Goal: Task Accomplishment & Management: Use online tool/utility

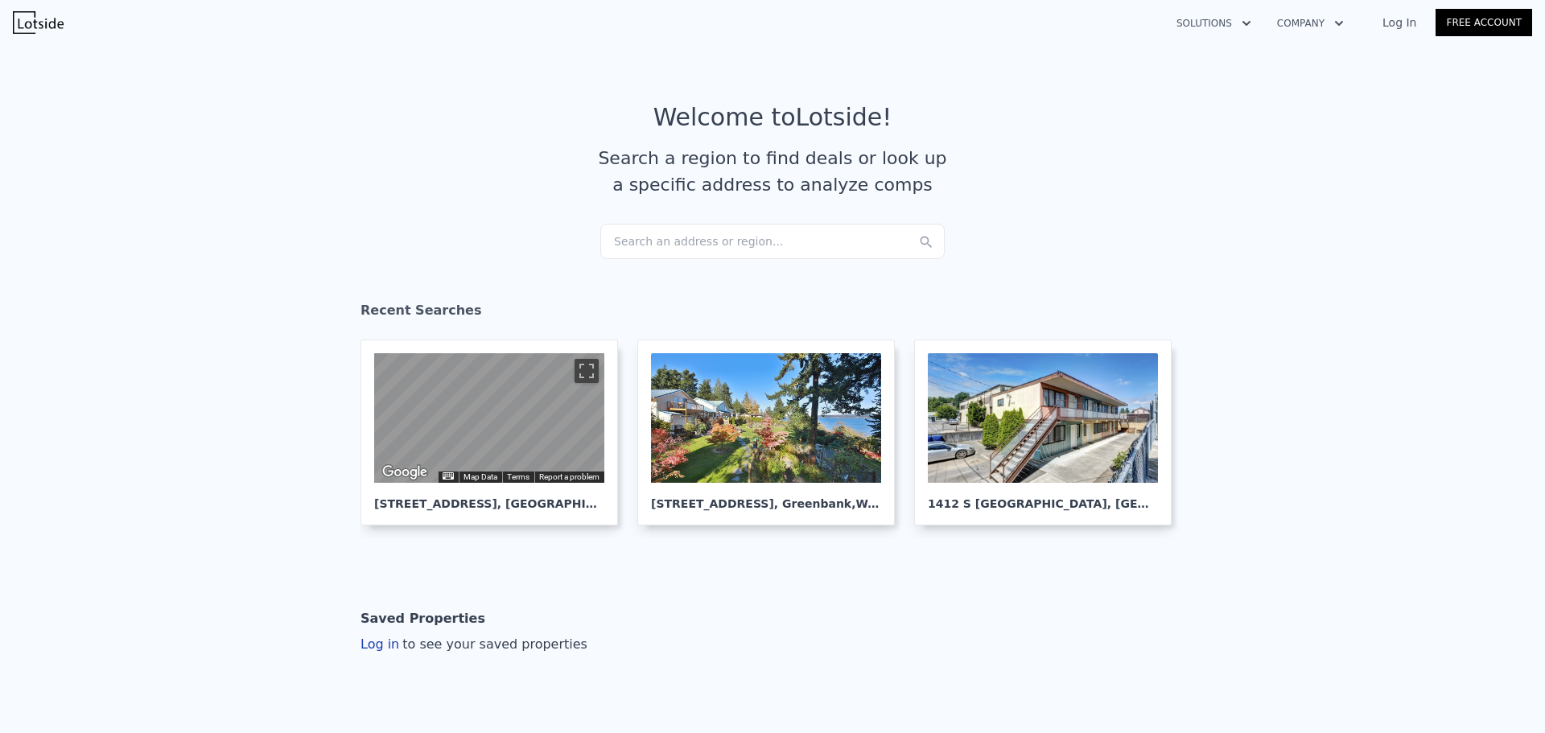
click at [632, 244] on div "Search an address or region..." at bounding box center [772, 241] width 344 height 35
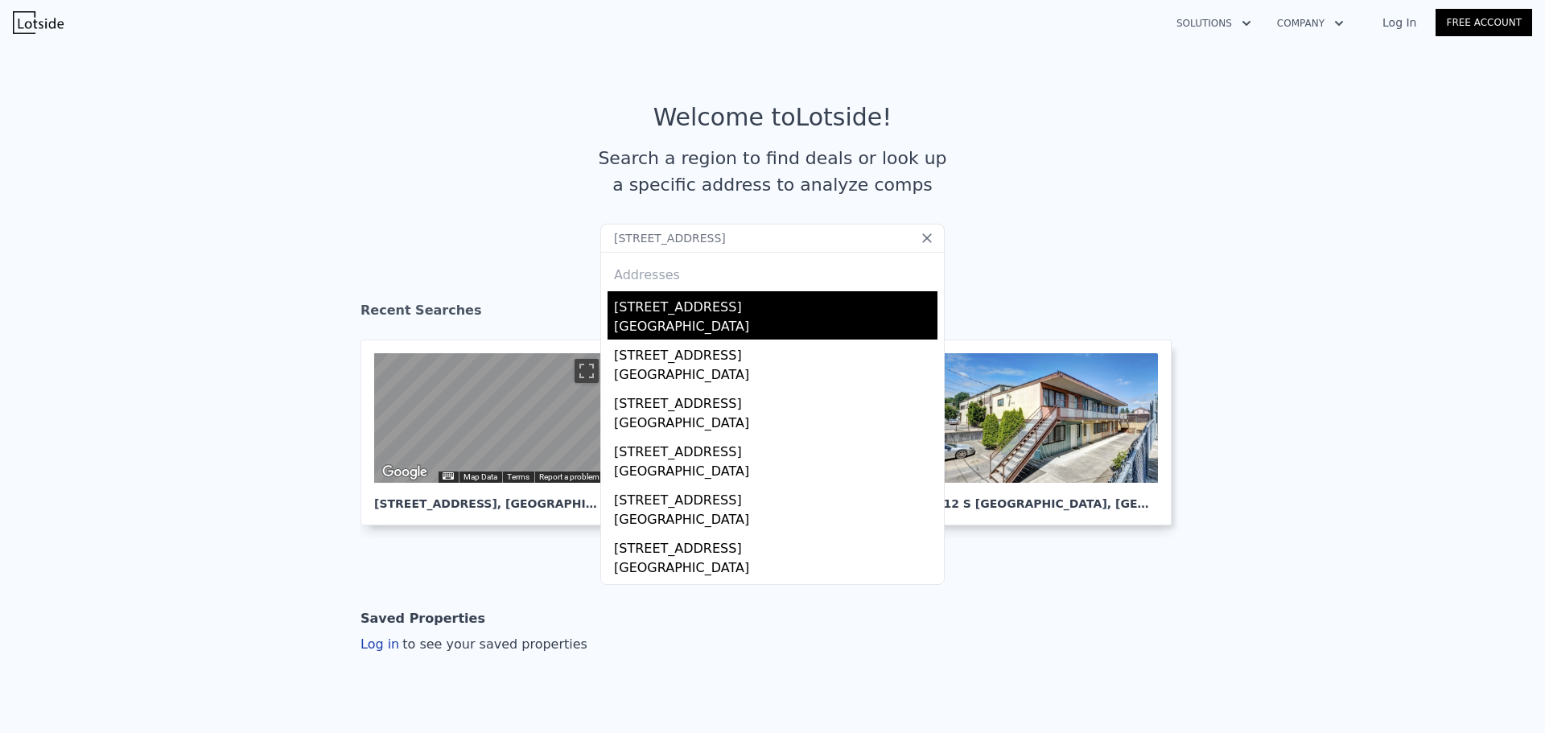
type input "[STREET_ADDRESS]"
click at [641, 315] on div "[STREET_ADDRESS]" at bounding box center [775, 304] width 323 height 26
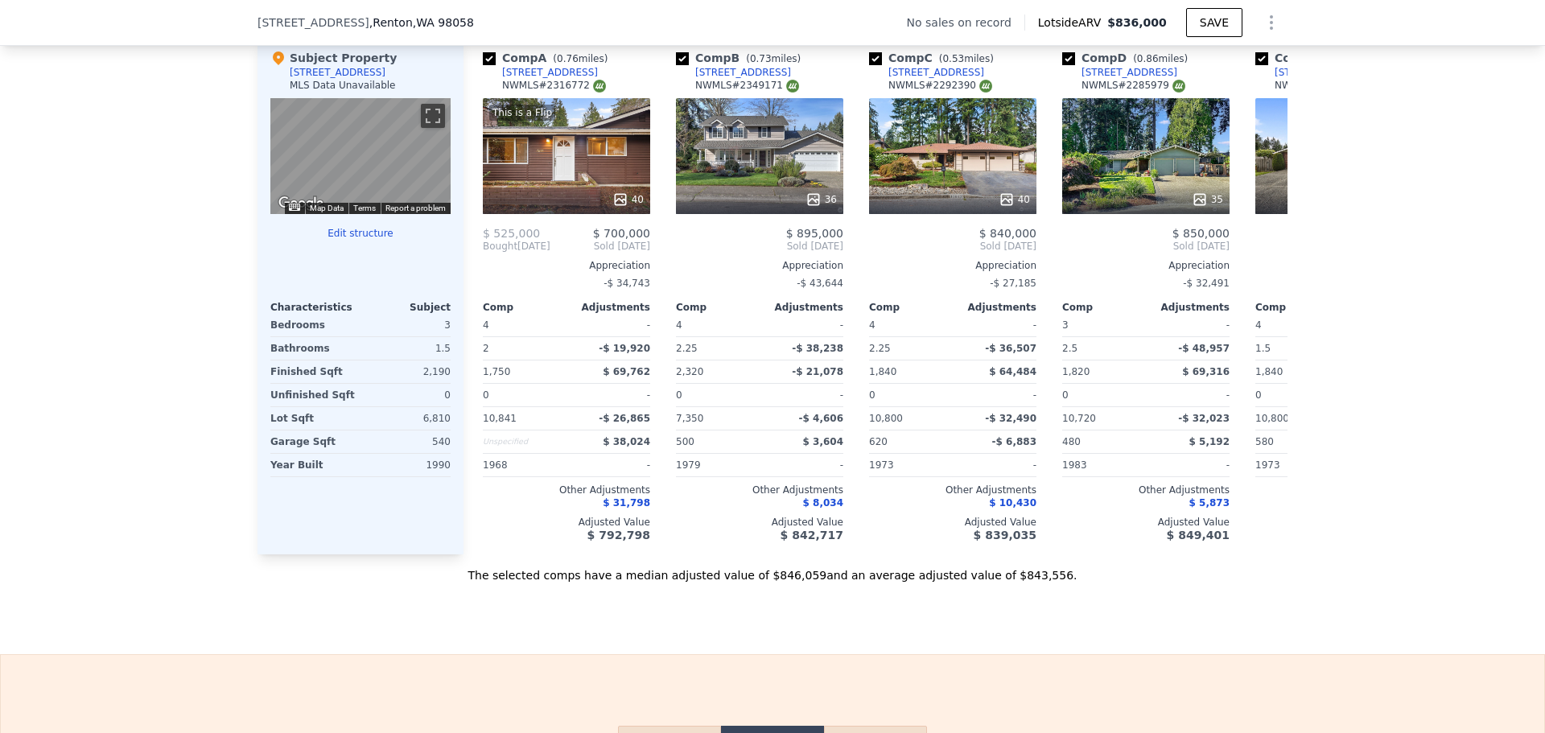
scroll to position [1684, 0]
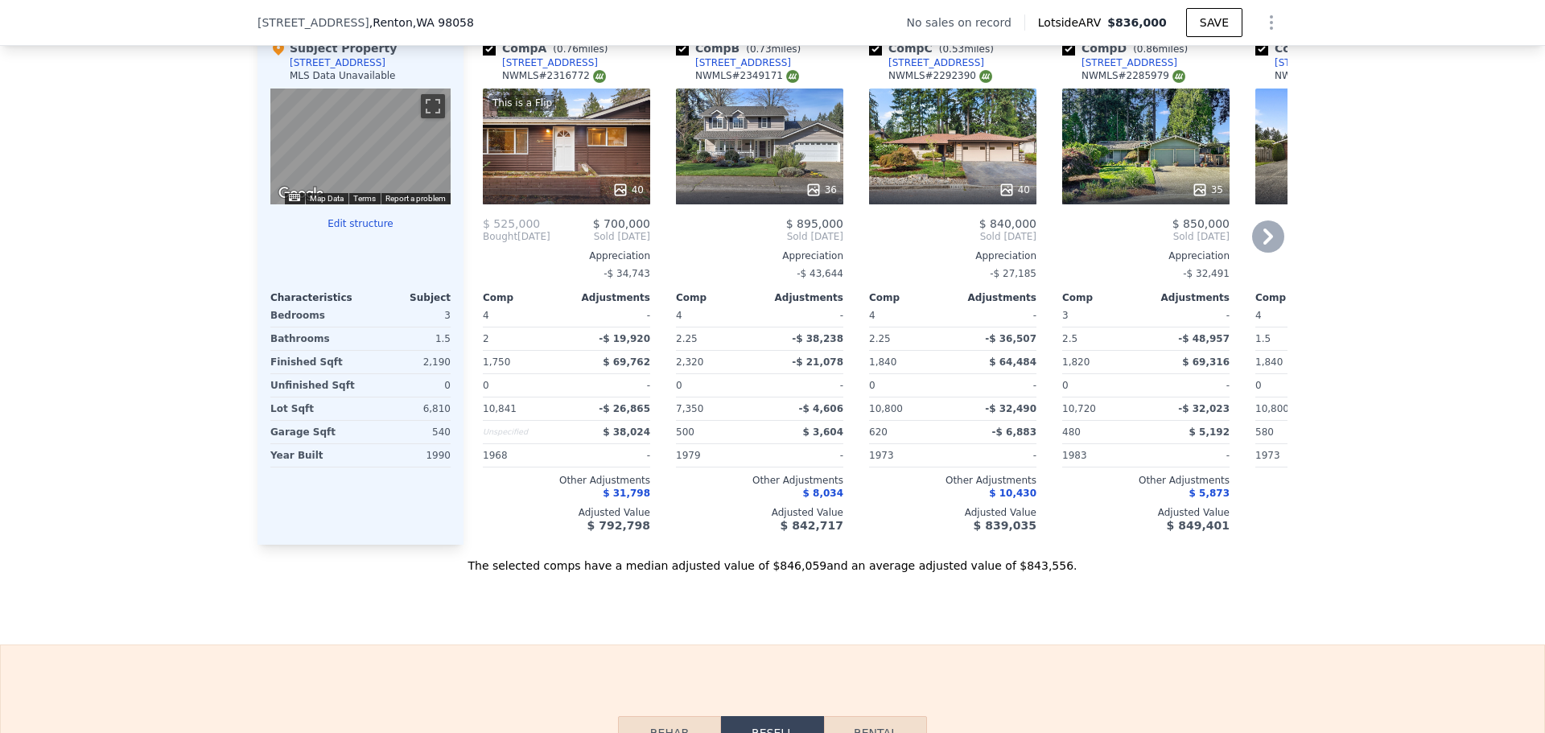
click at [614, 198] on icon at bounding box center [620, 190] width 16 height 16
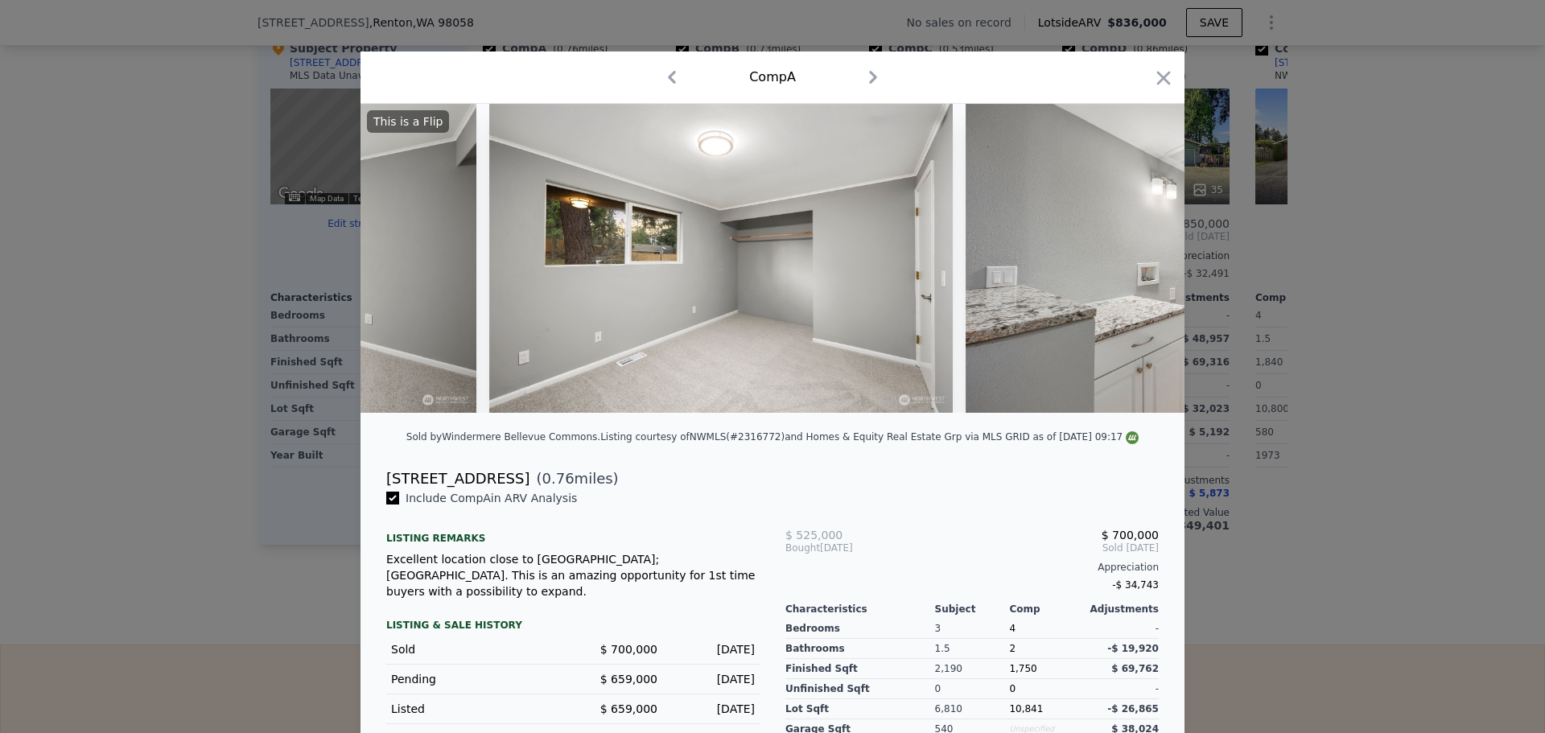
scroll to position [0, 11545]
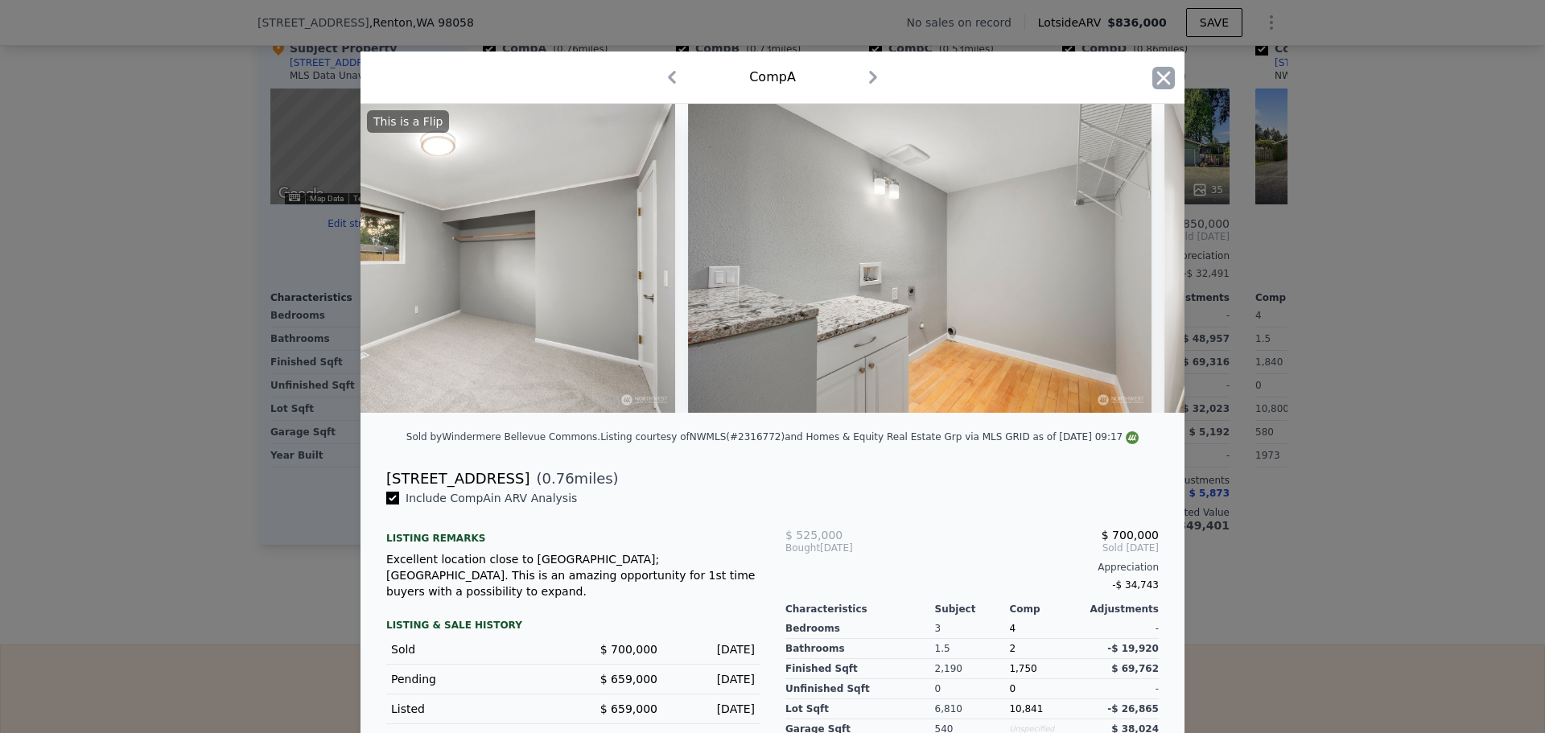
click at [1155, 79] on icon "button" at bounding box center [1163, 78] width 23 height 23
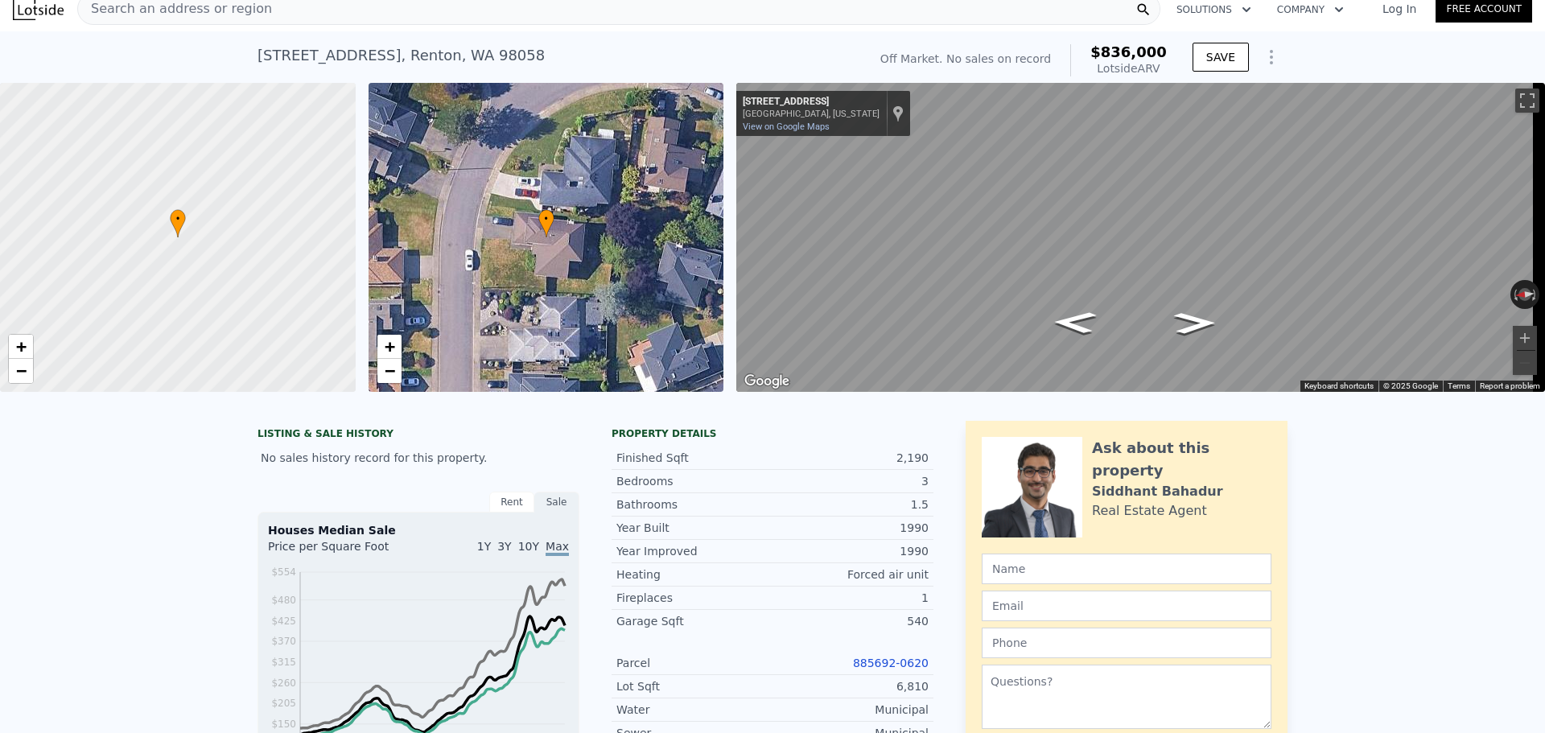
scroll to position [6, 0]
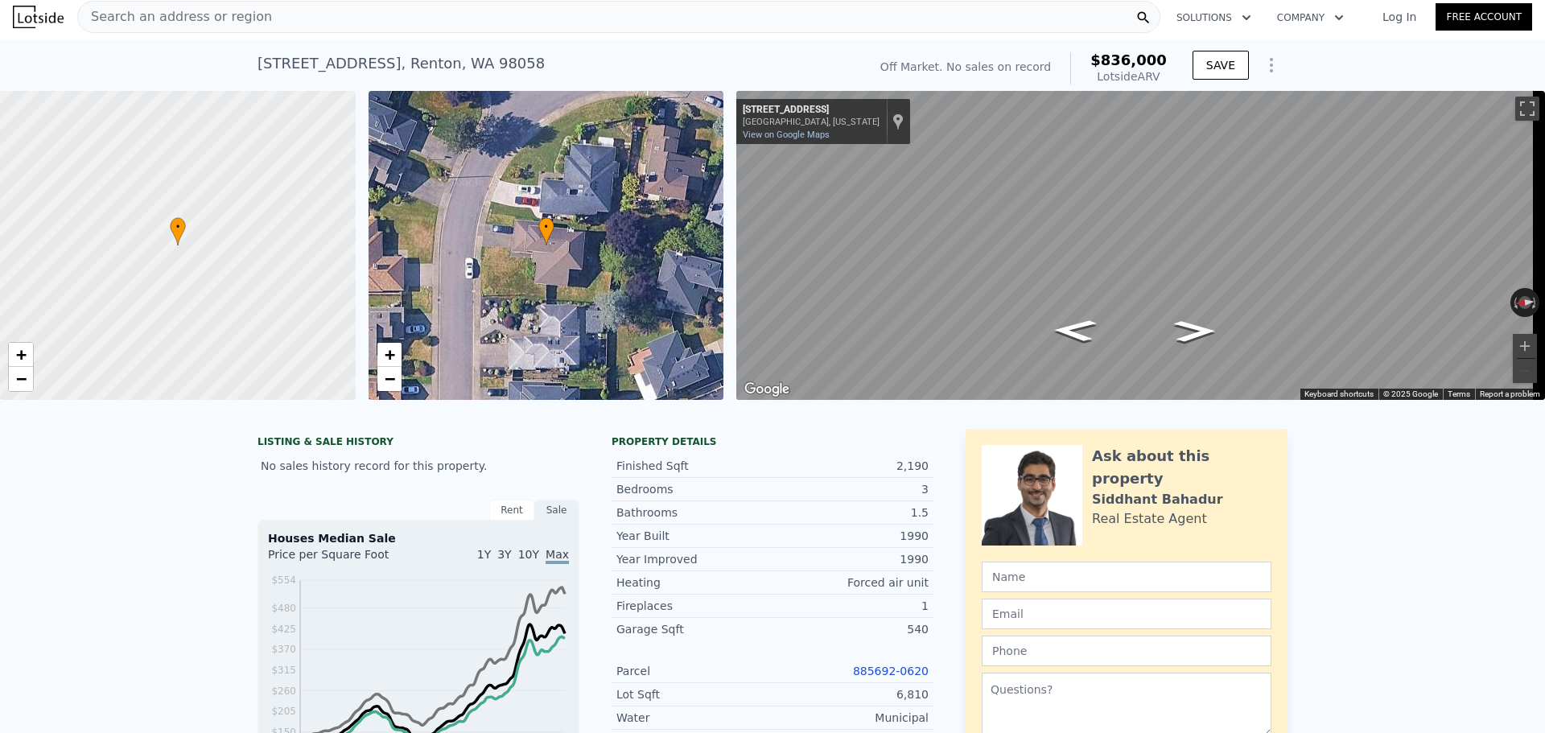
click at [160, 23] on span "Search an address or region" at bounding box center [175, 16] width 194 height 19
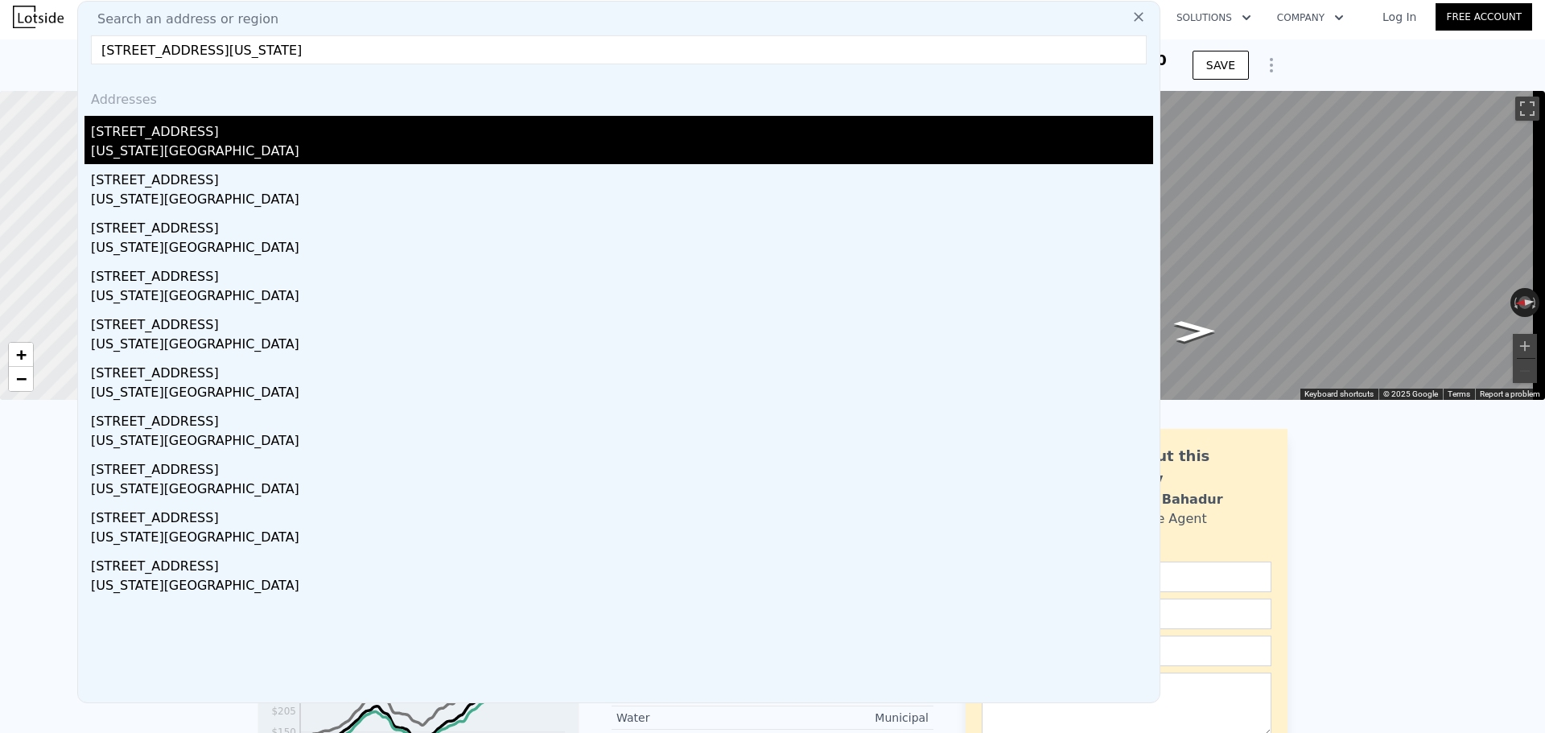
type input "[STREET_ADDRESS][US_STATE]"
click at [177, 142] on div "[US_STATE][GEOGRAPHIC_DATA]" at bounding box center [622, 153] width 1062 height 23
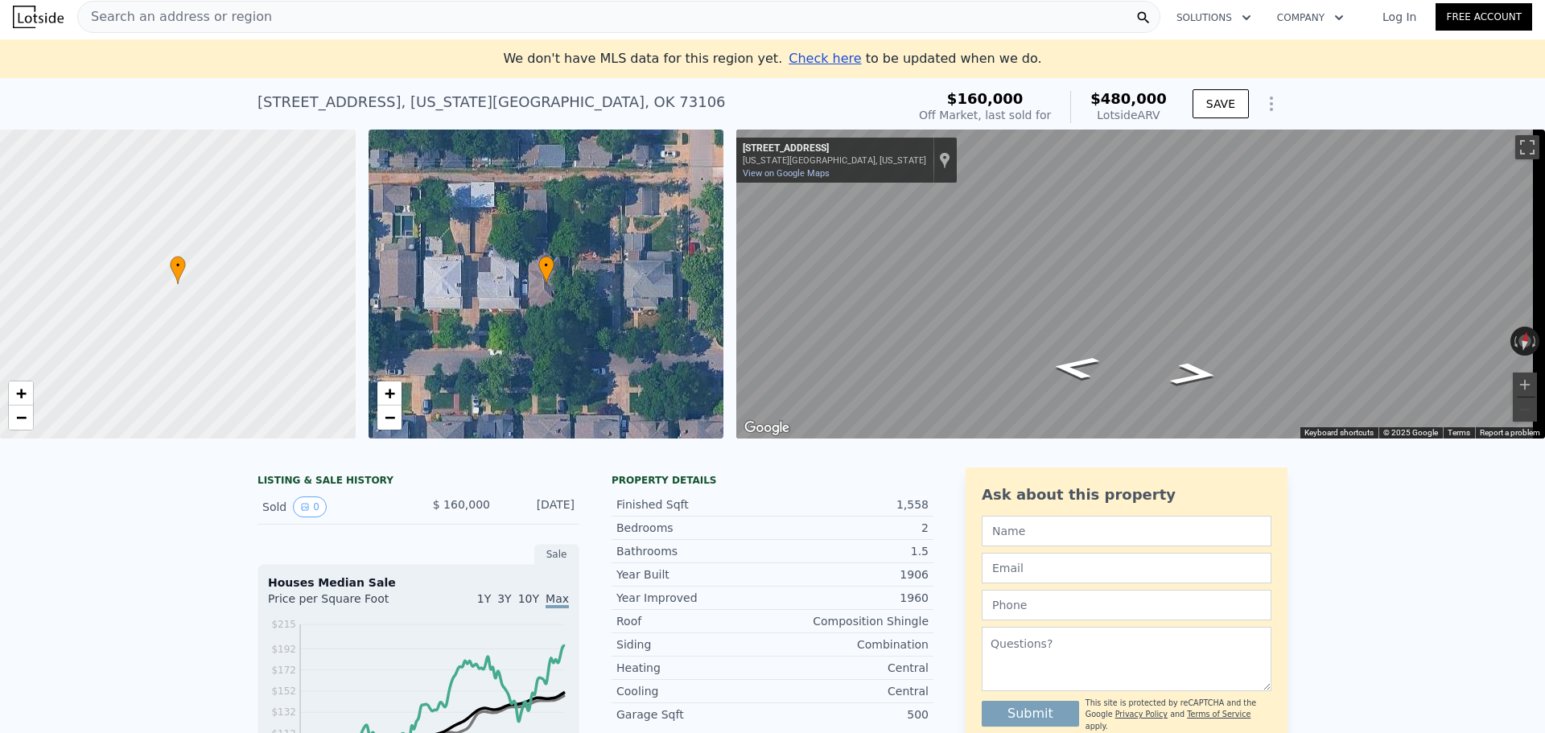
click at [178, 19] on span "Search an address or region" at bounding box center [175, 16] width 194 height 19
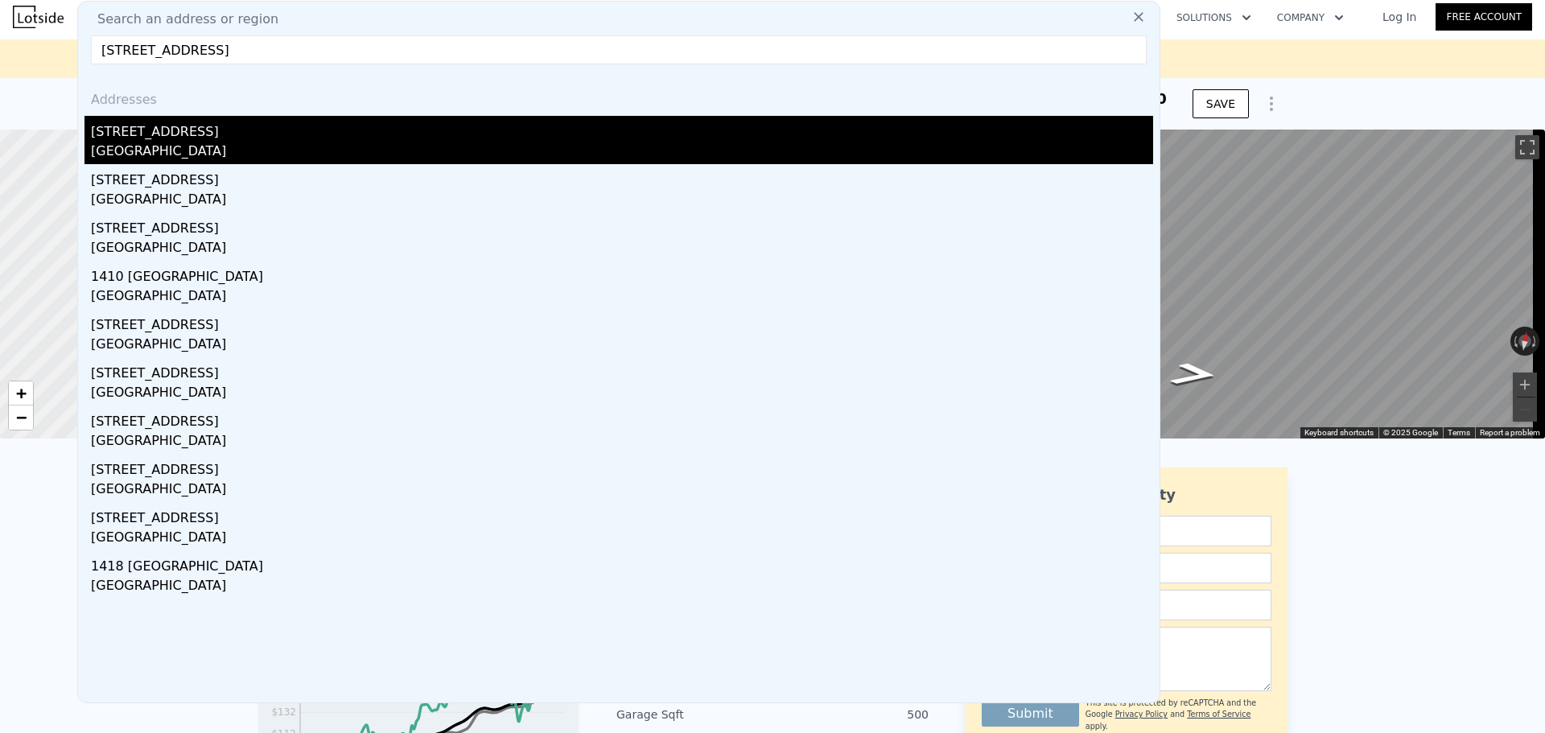
type input "[STREET_ADDRESS]"
click at [212, 126] on div "[STREET_ADDRESS]" at bounding box center [622, 129] width 1062 height 26
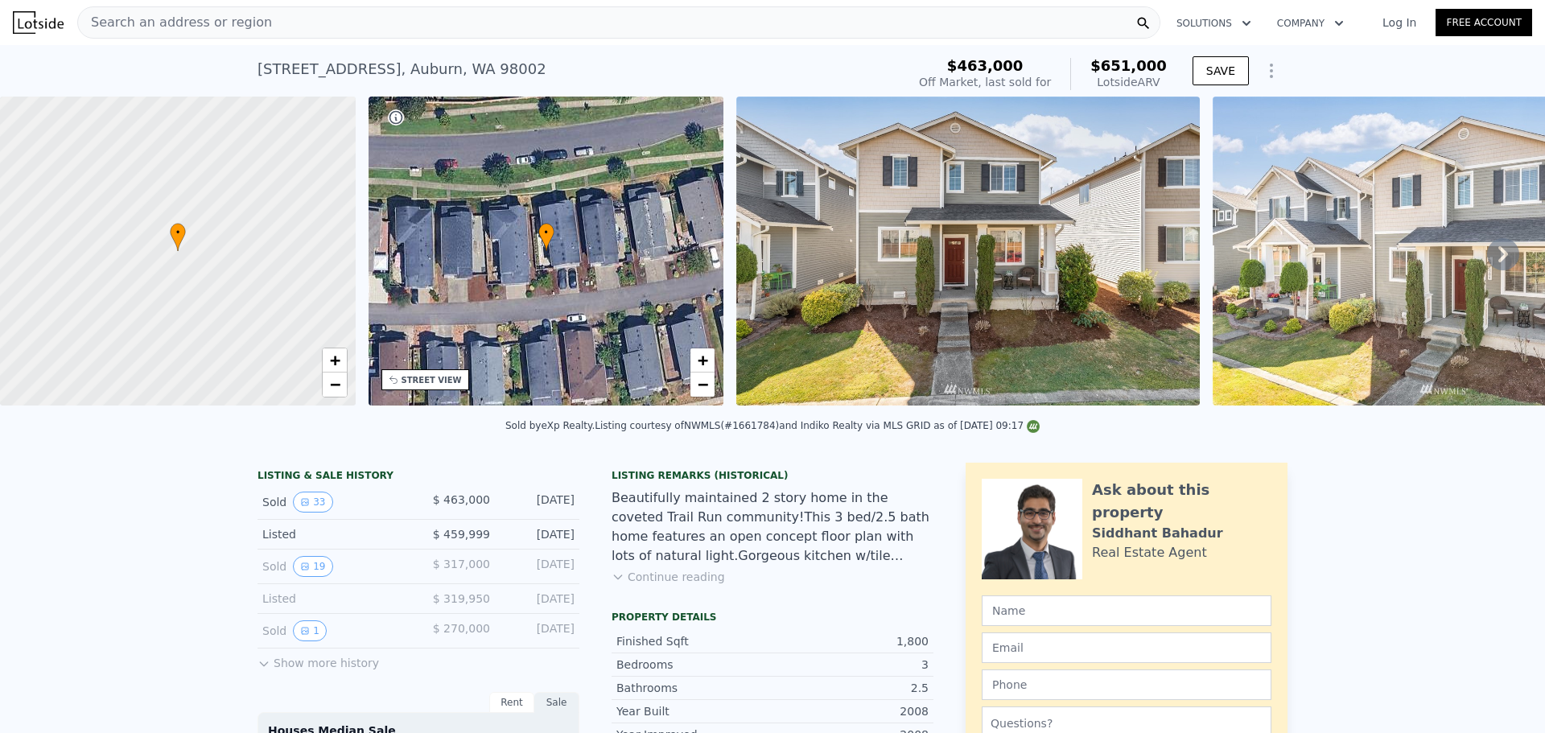
click at [196, 22] on span "Search an address or region" at bounding box center [175, 22] width 194 height 19
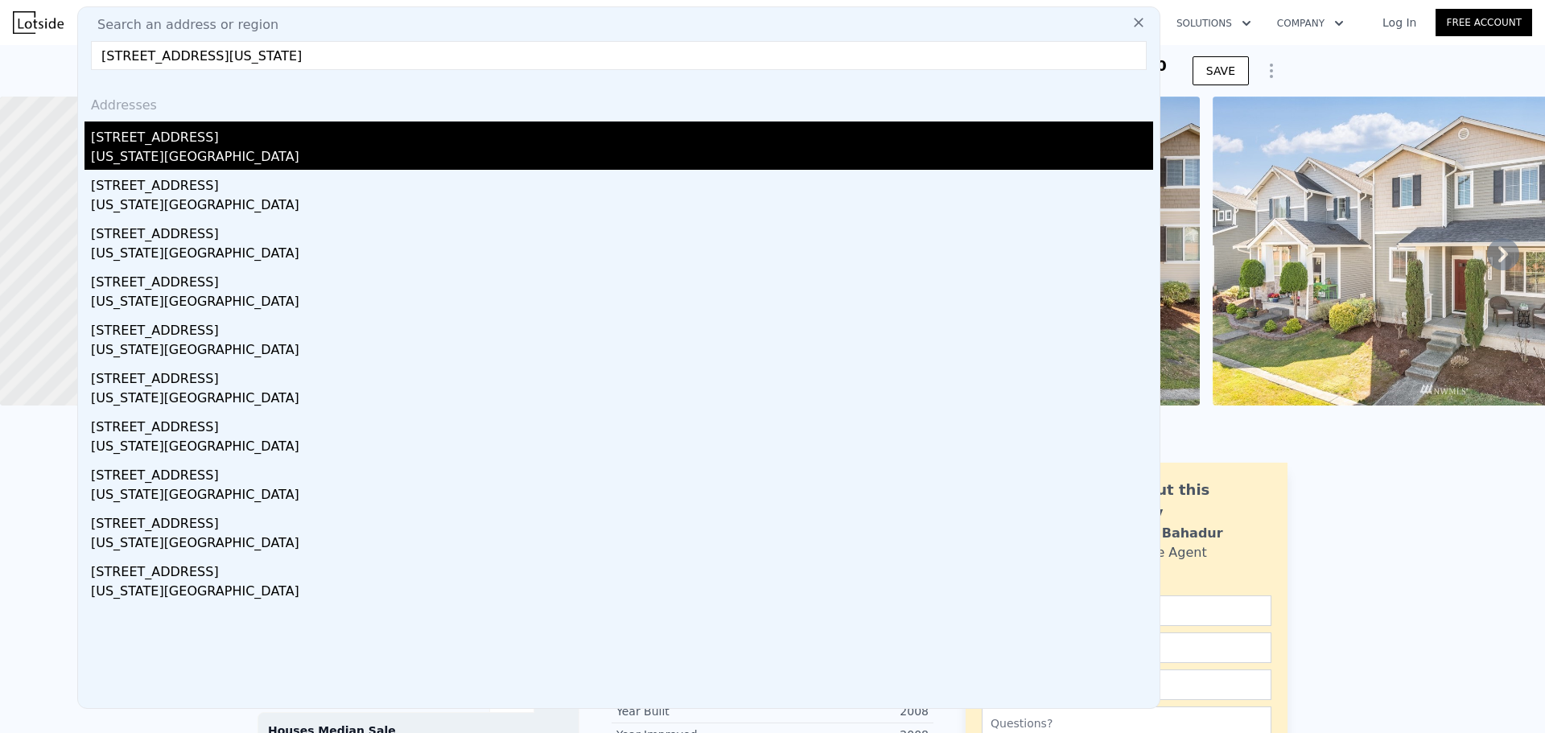
type input "[STREET_ADDRESS][US_STATE]"
click at [209, 150] on div "[US_STATE][GEOGRAPHIC_DATA]" at bounding box center [622, 158] width 1062 height 23
type input "2"
type input "5"
type input "1"
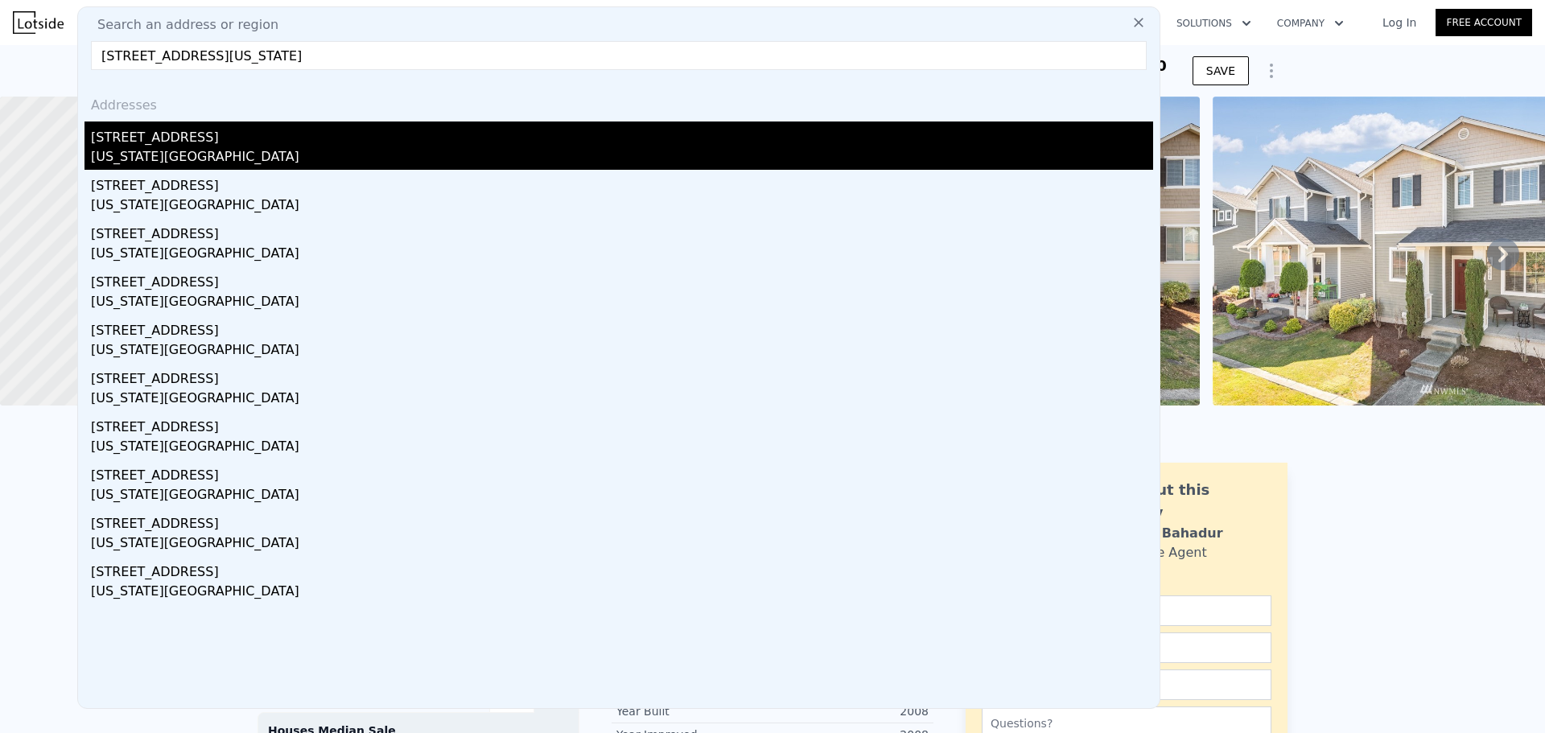
type input "1265"
type input "2043"
type input "7013"
type input "9017"
type input "$ 480,000"
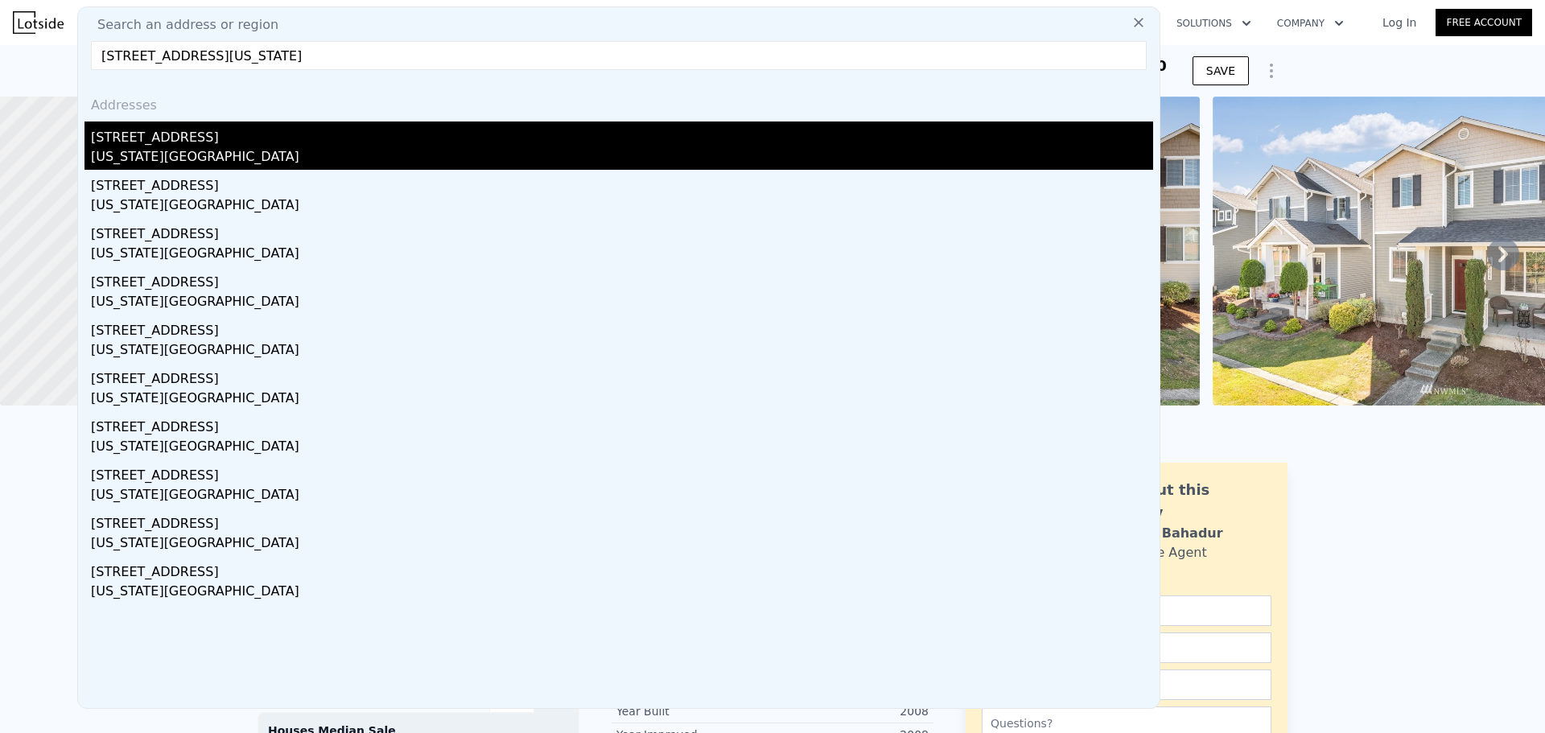
type input "6"
type input "$ 279,134"
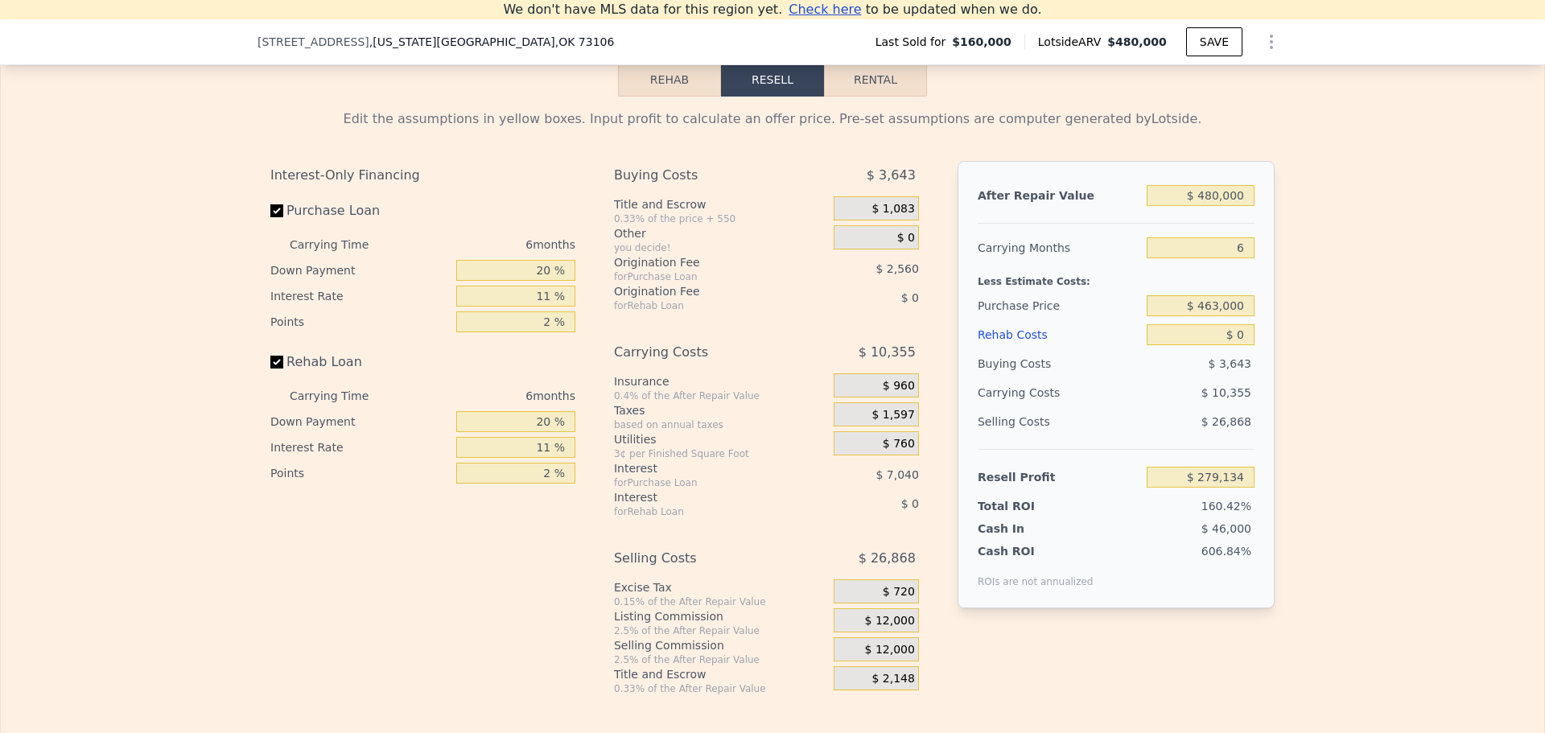
scroll to position [2154, 0]
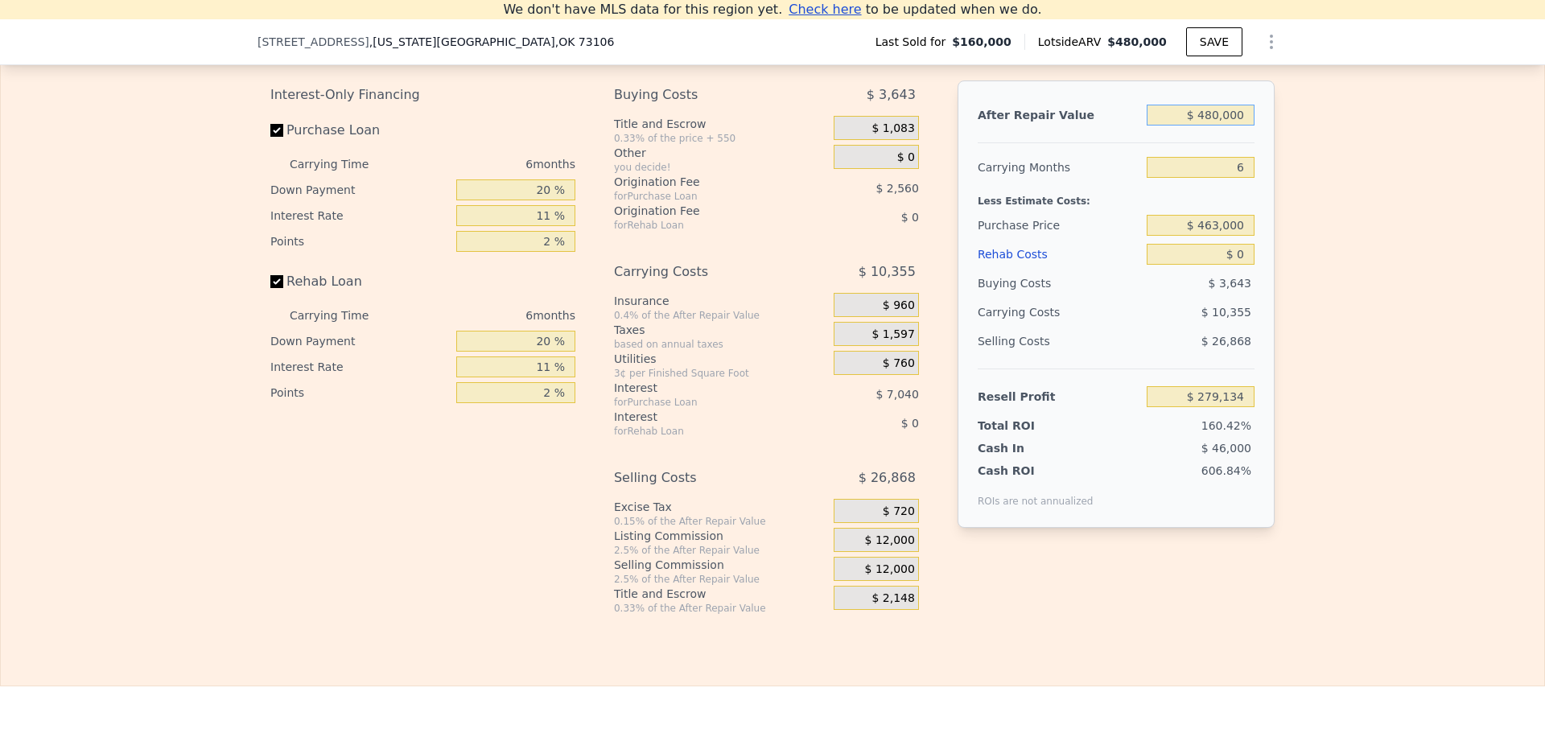
click at [1219, 121] on input "$ 480,000" at bounding box center [1201, 115] width 108 height 21
type input "$ 500"
type input "-$ 173,118"
type input "$ 500,000"
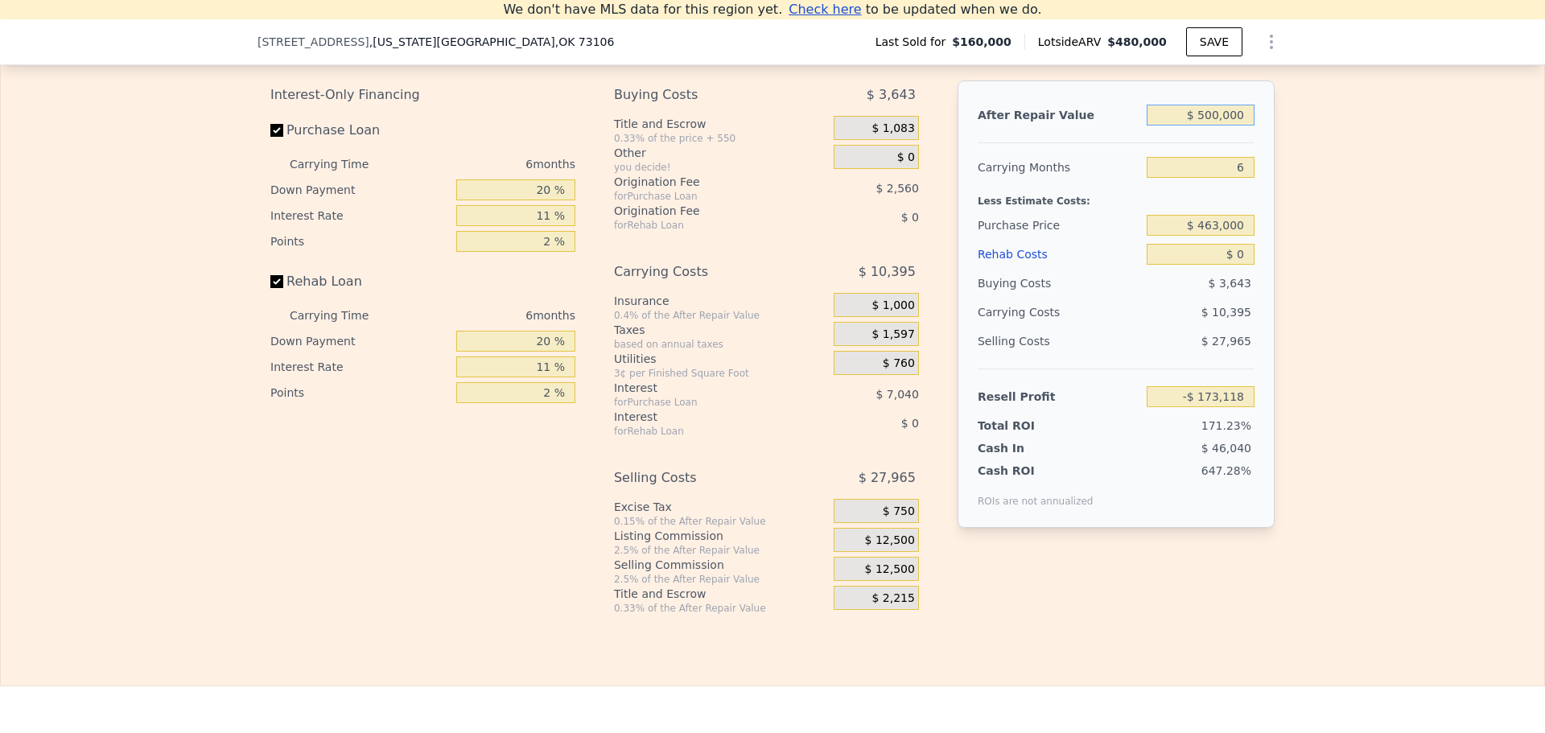
type input "$ 297,997"
type input "$ 500,000"
drag, startPoint x: 1239, startPoint y: 180, endPoint x: 1221, endPoint y: 177, distance: 18.0
click at [1221, 177] on input "6" at bounding box center [1201, 167] width 108 height 21
type input "4"
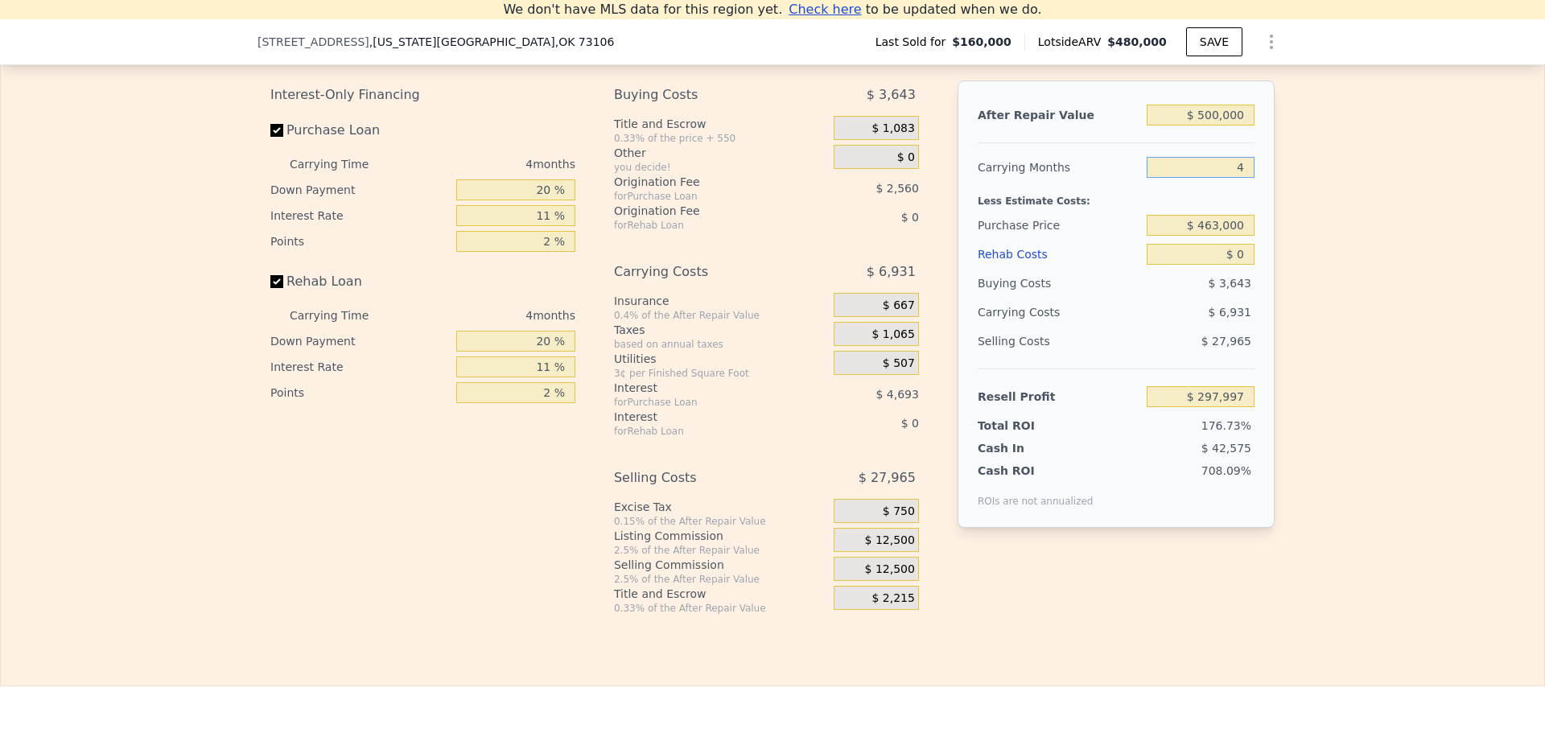
type input "$ 301,461"
type input "4"
click at [1217, 236] on input "$ 463,000" at bounding box center [1201, 225] width 108 height 21
click at [1287, 231] on div "Edit the assumptions in yellow boxes. Input profit to calculate an offer price.…" at bounding box center [772, 315] width 1543 height 599
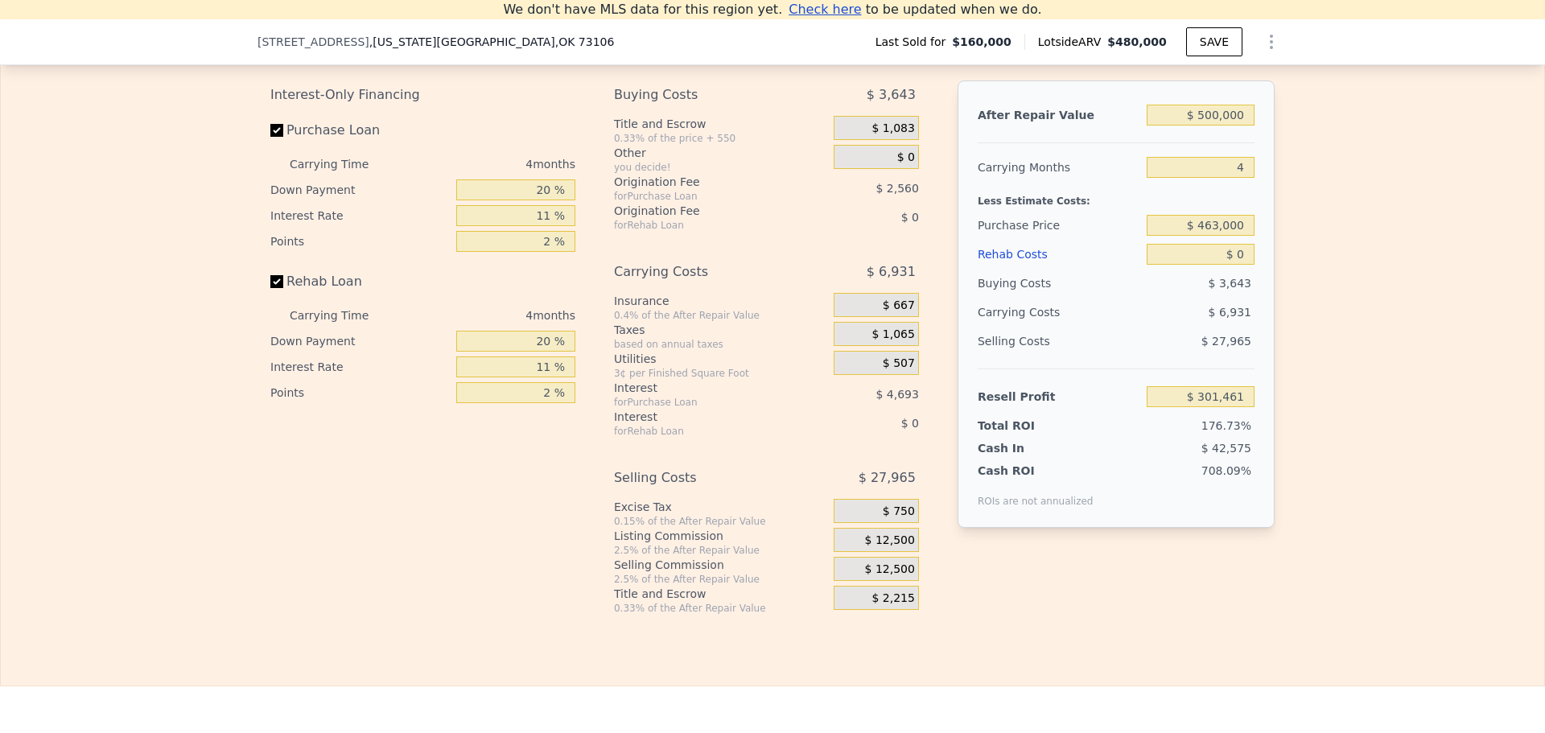
type input "-$ 16,284"
click at [1213, 229] on input "$ 463,000" at bounding box center [1201, 225] width 108 height 21
type input "$ 400,000"
click at [1268, 243] on div "After Repair Value $ 500,000 Carrying Months 4 Less Estimate Costs: Purchase Pr…" at bounding box center [1115, 303] width 317 height 447
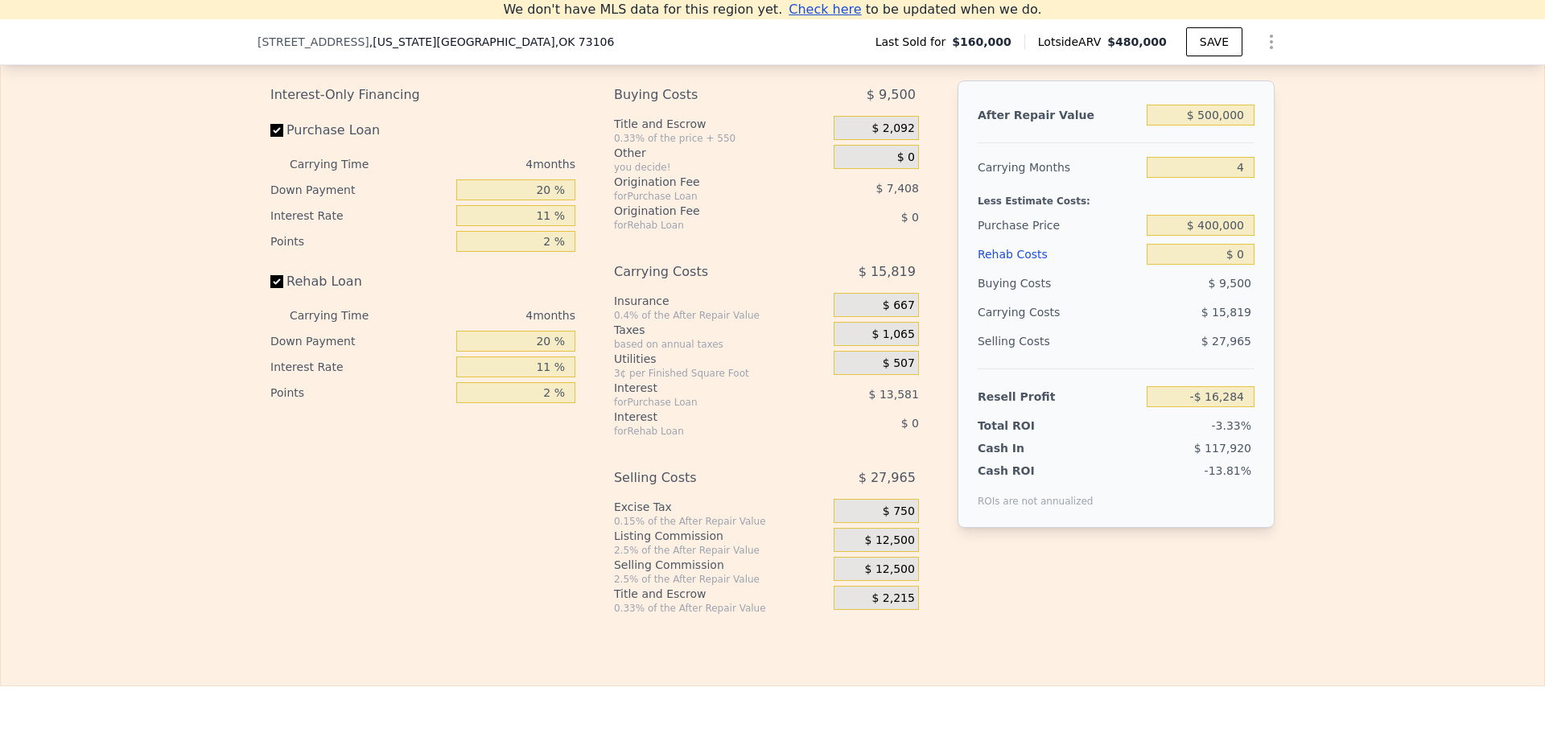
type input "$ 49,782"
click at [534, 200] on input "20 %" at bounding box center [515, 189] width 119 height 21
click at [535, 199] on input "20 %" at bounding box center [515, 189] width 119 height 21
type input "10 %"
type input "$ 47,514"
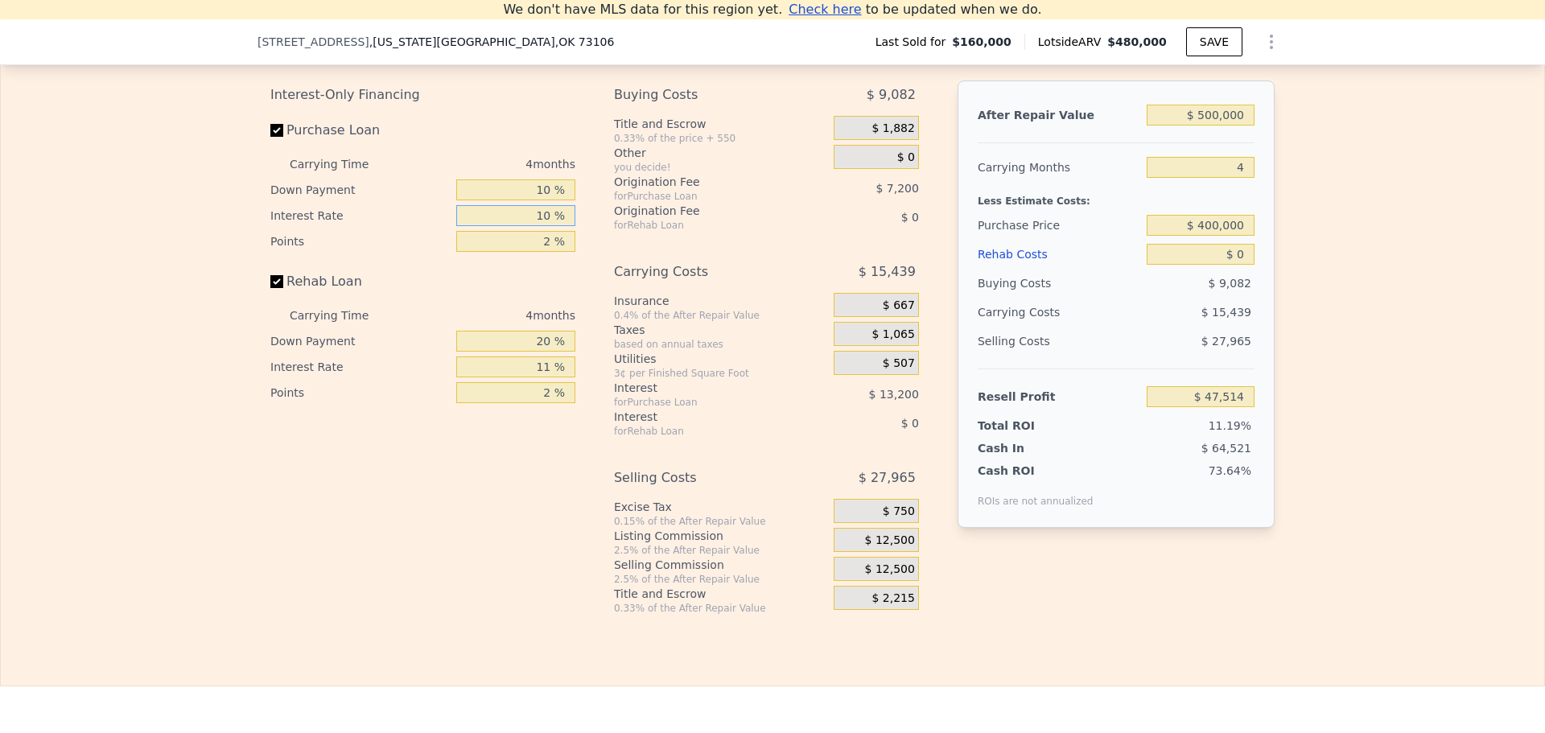
type input "10 %"
type input "$ 48,714"
type input "1 %"
type input "$ 52,314"
type input "1 %"
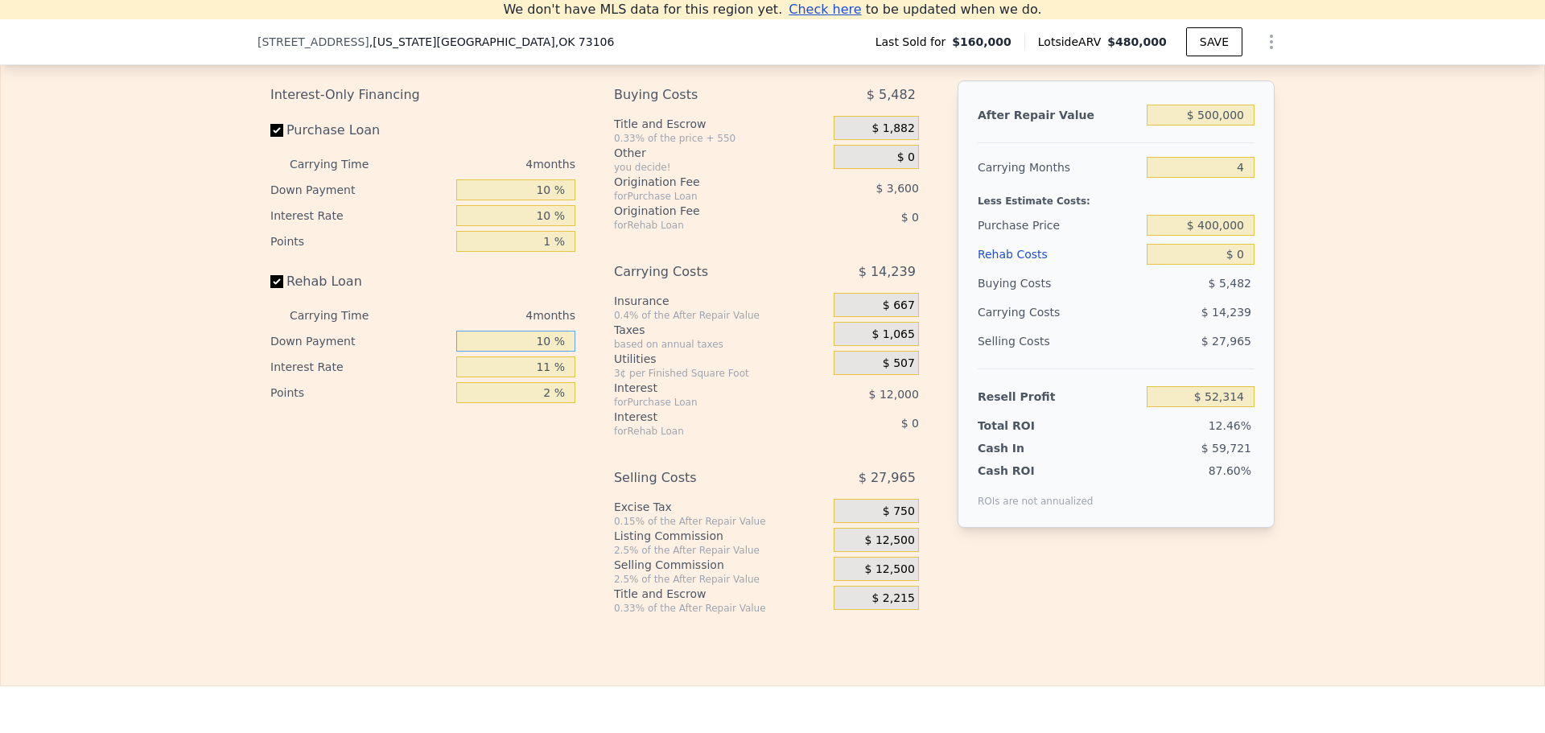
type input "10 %"
type input "1 %"
click at [884, 544] on span "$ 12,500" at bounding box center [890, 540] width 50 height 14
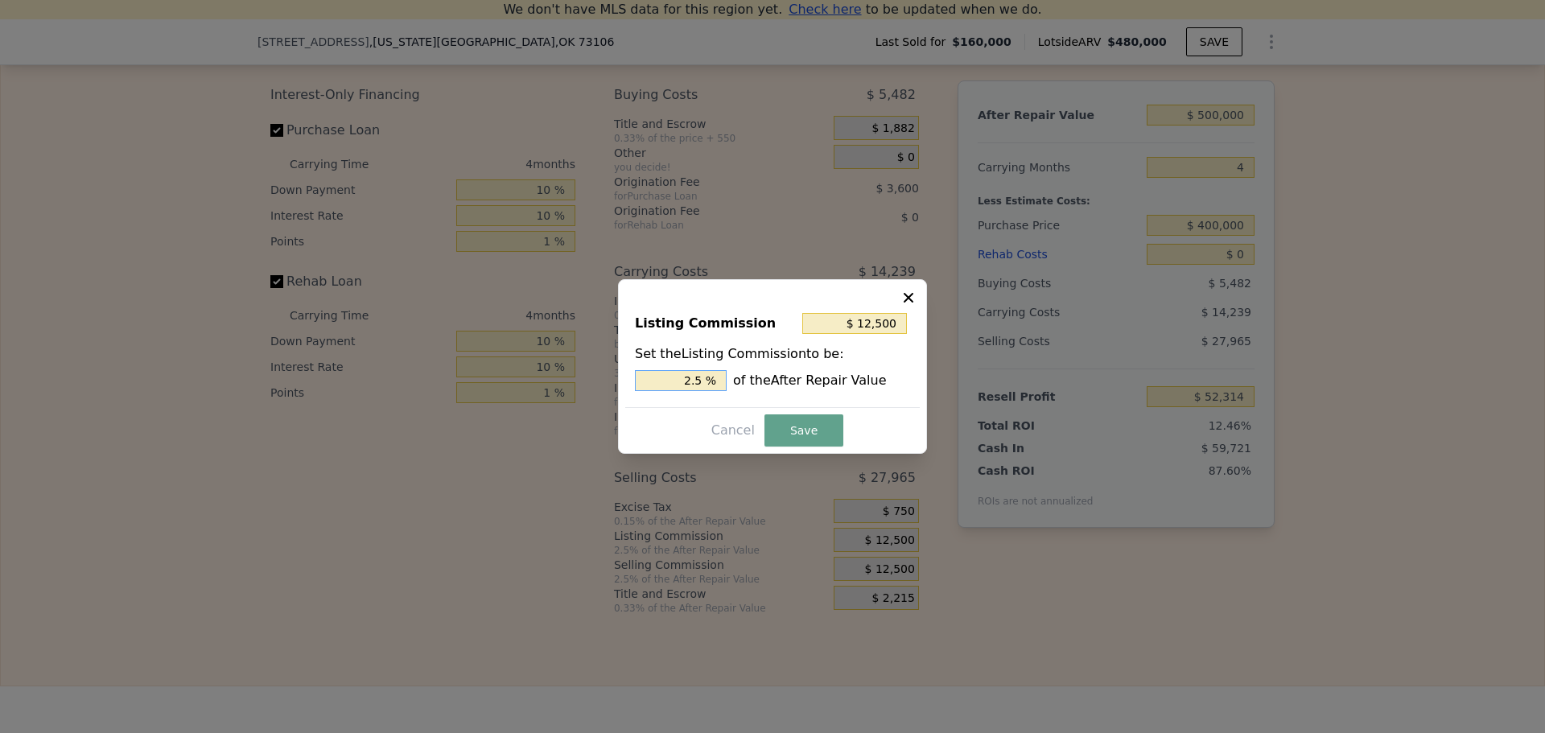
click at [703, 377] on input "2.5 %" at bounding box center [681, 380] width 92 height 21
type input "$ 10,000"
type input "2 %"
click at [774, 427] on button "Save" at bounding box center [803, 430] width 79 height 32
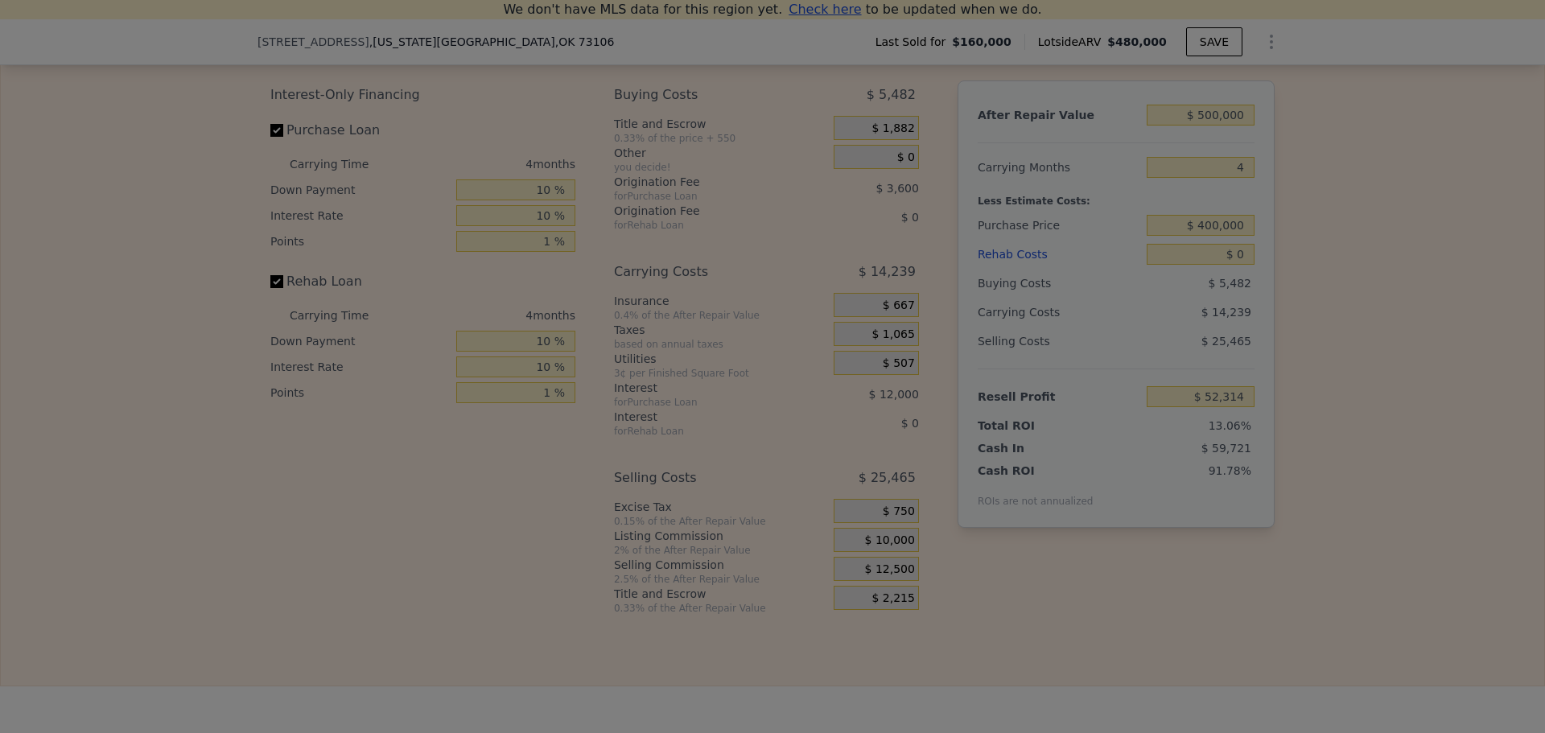
type input "$ 54,814"
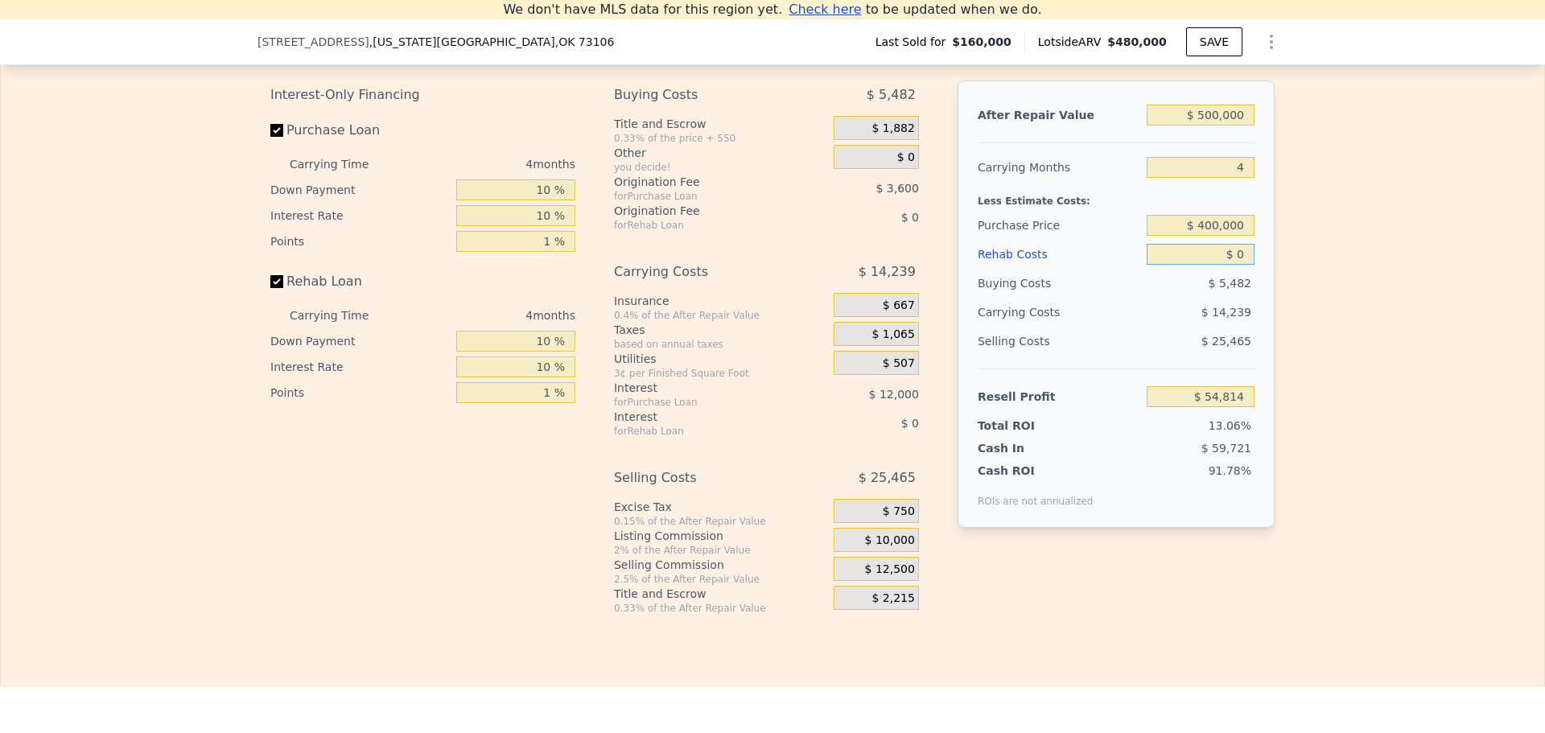
drag, startPoint x: 1242, startPoint y: 266, endPoint x: 1200, endPoint y: 265, distance: 42.6
click at [1200, 265] on input "$ 0" at bounding box center [1201, 254] width 108 height 21
type input "$ 45"
type input "$ 54,769"
type input "$ 45,000"
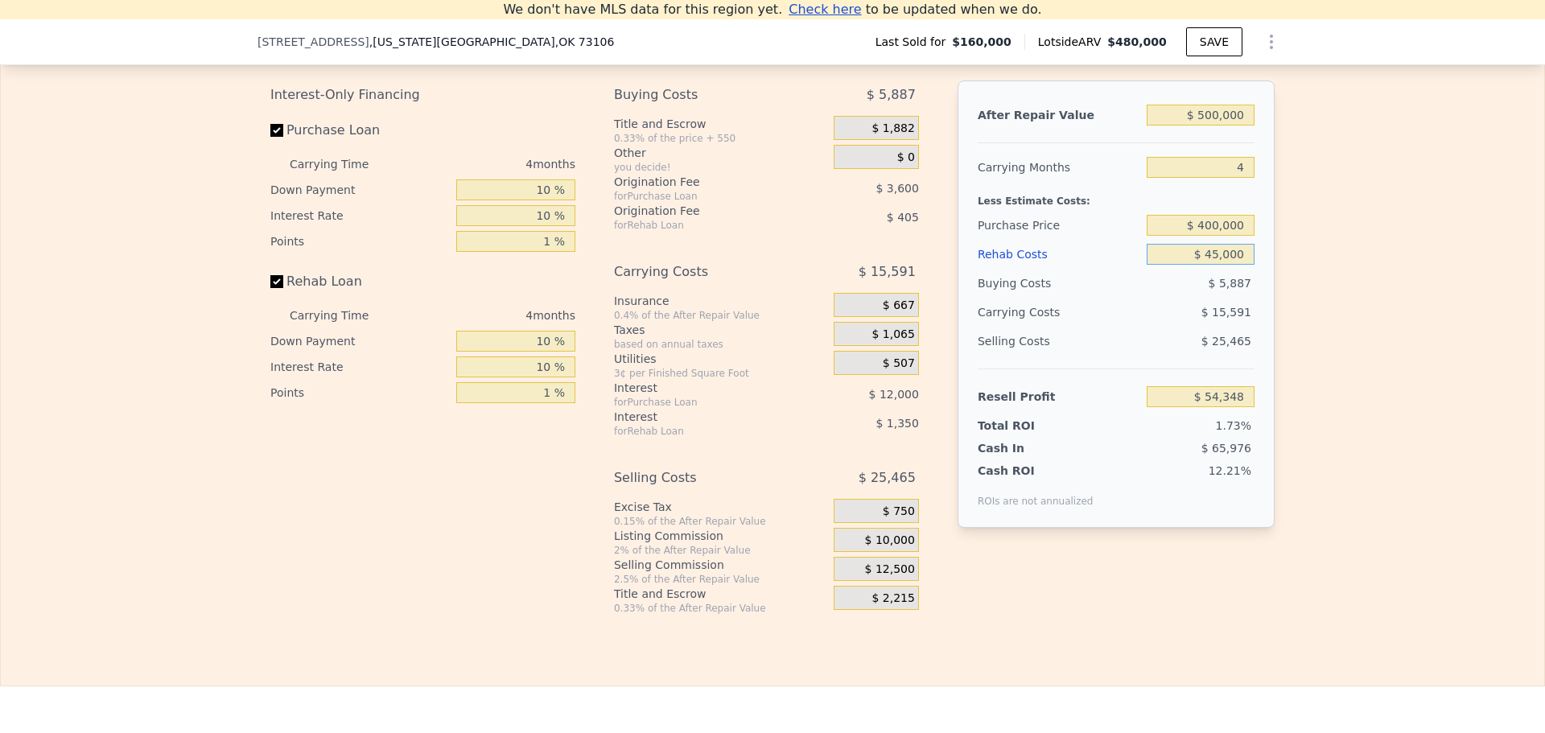
type input "$ 8,057"
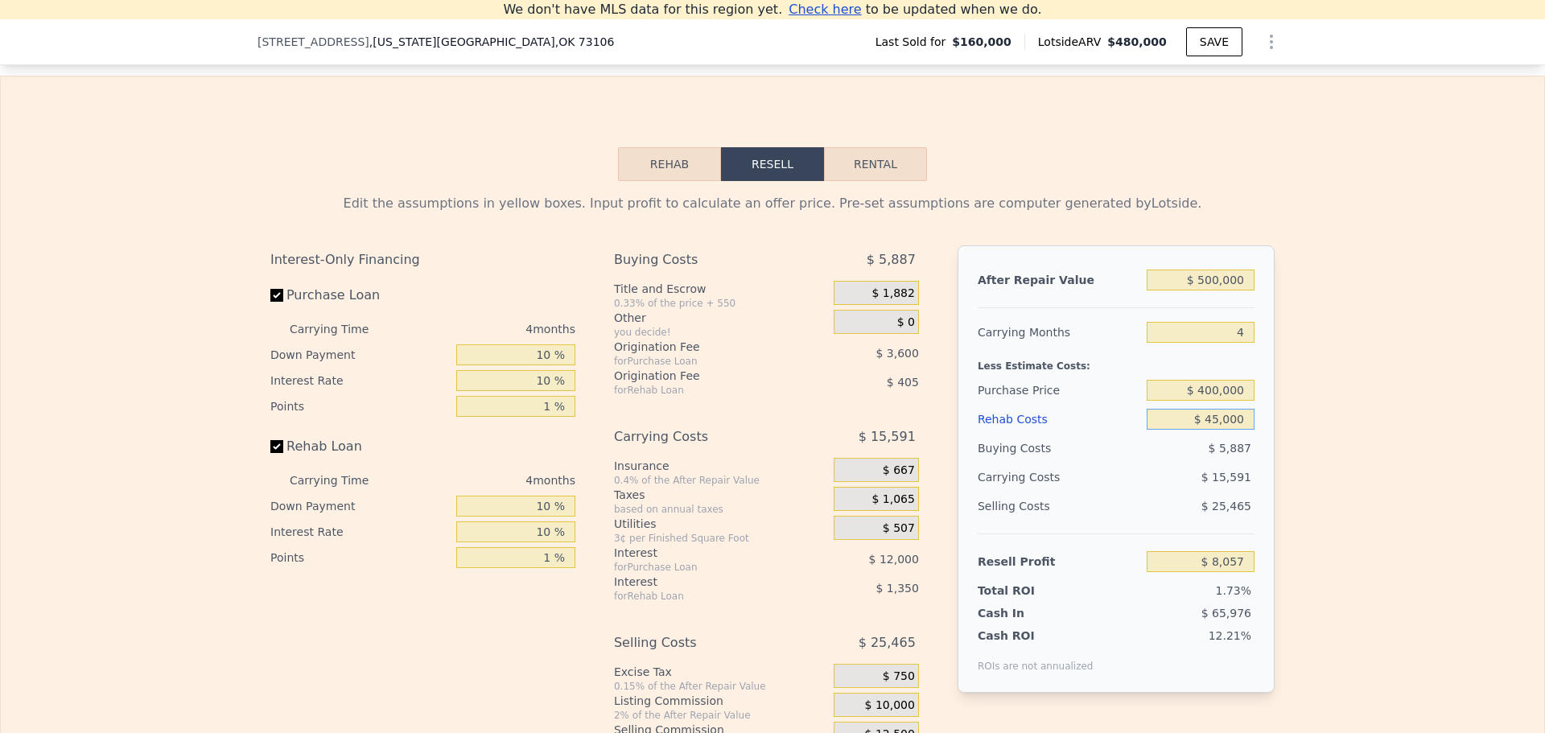
scroll to position [2073, 0]
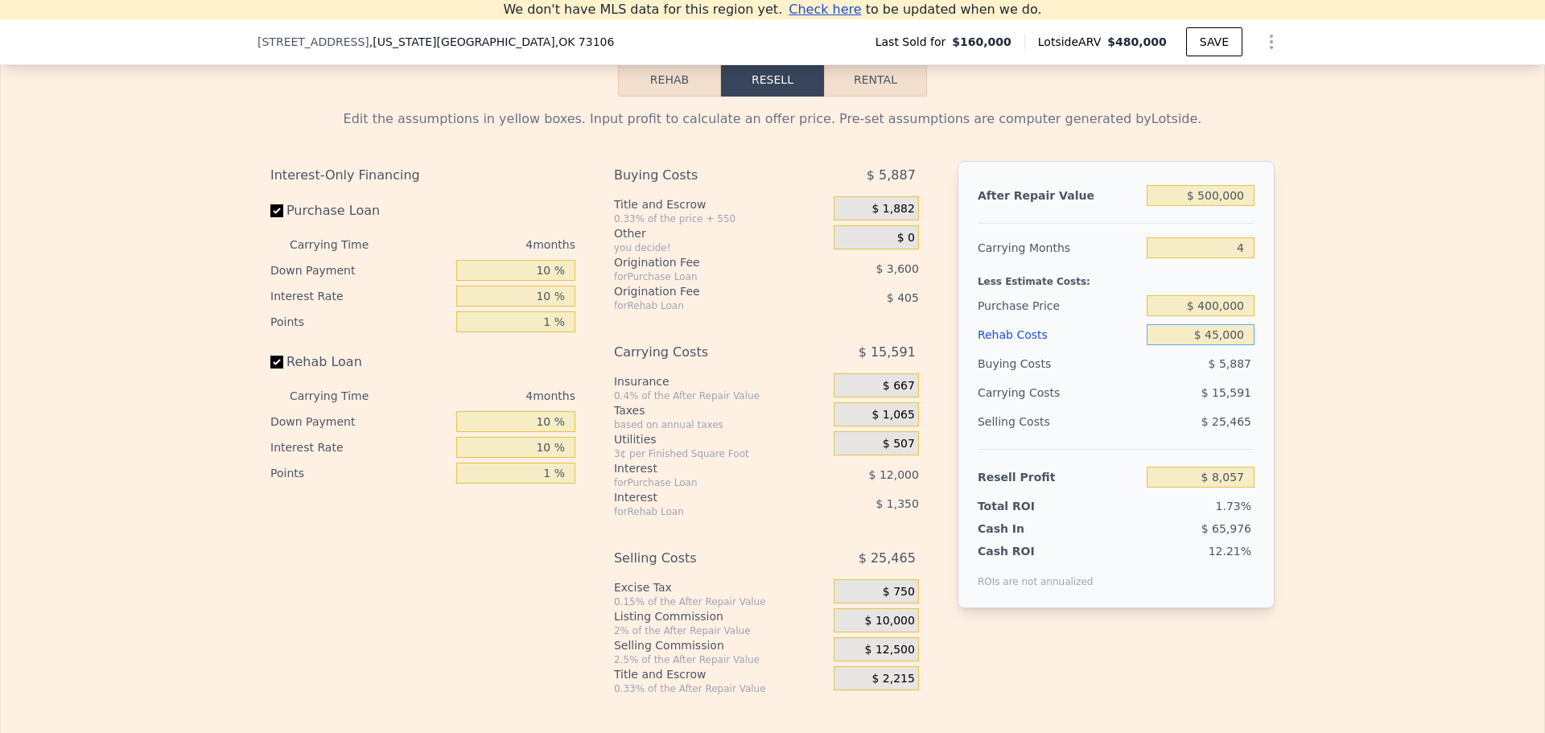
type input "$ 45,000"
click at [1224, 314] on input "$ 400,000" at bounding box center [1201, 305] width 108 height 21
click at [1302, 314] on div "Edit the assumptions in yellow boxes. Input profit to calculate an offer price.…" at bounding box center [772, 396] width 1543 height 599
drag, startPoint x: 1204, startPoint y: 311, endPoint x: 1213, endPoint y: 311, distance: 8.9
click at [1213, 311] on input "$ 400,000" at bounding box center [1201, 305] width 108 height 21
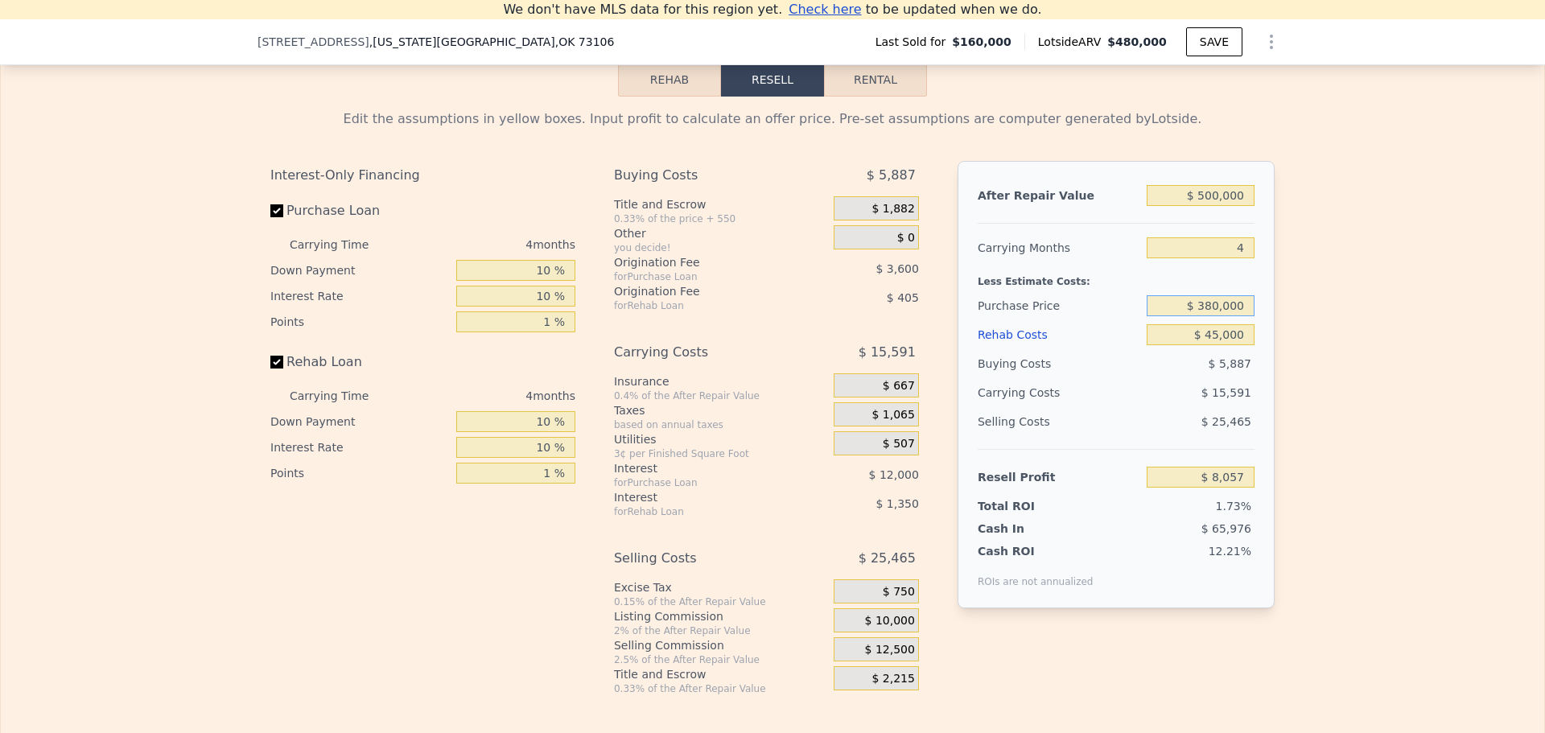
type input "$ 380,000"
click at [1269, 329] on div "Edit the assumptions in yellow boxes. Input profit to calculate an offer price.…" at bounding box center [772, 396] width 1030 height 599
type input "$ 28,904"
click at [1213, 310] on input "$ 380,000" at bounding box center [1201, 305] width 108 height 21
type input "$ 350,000"
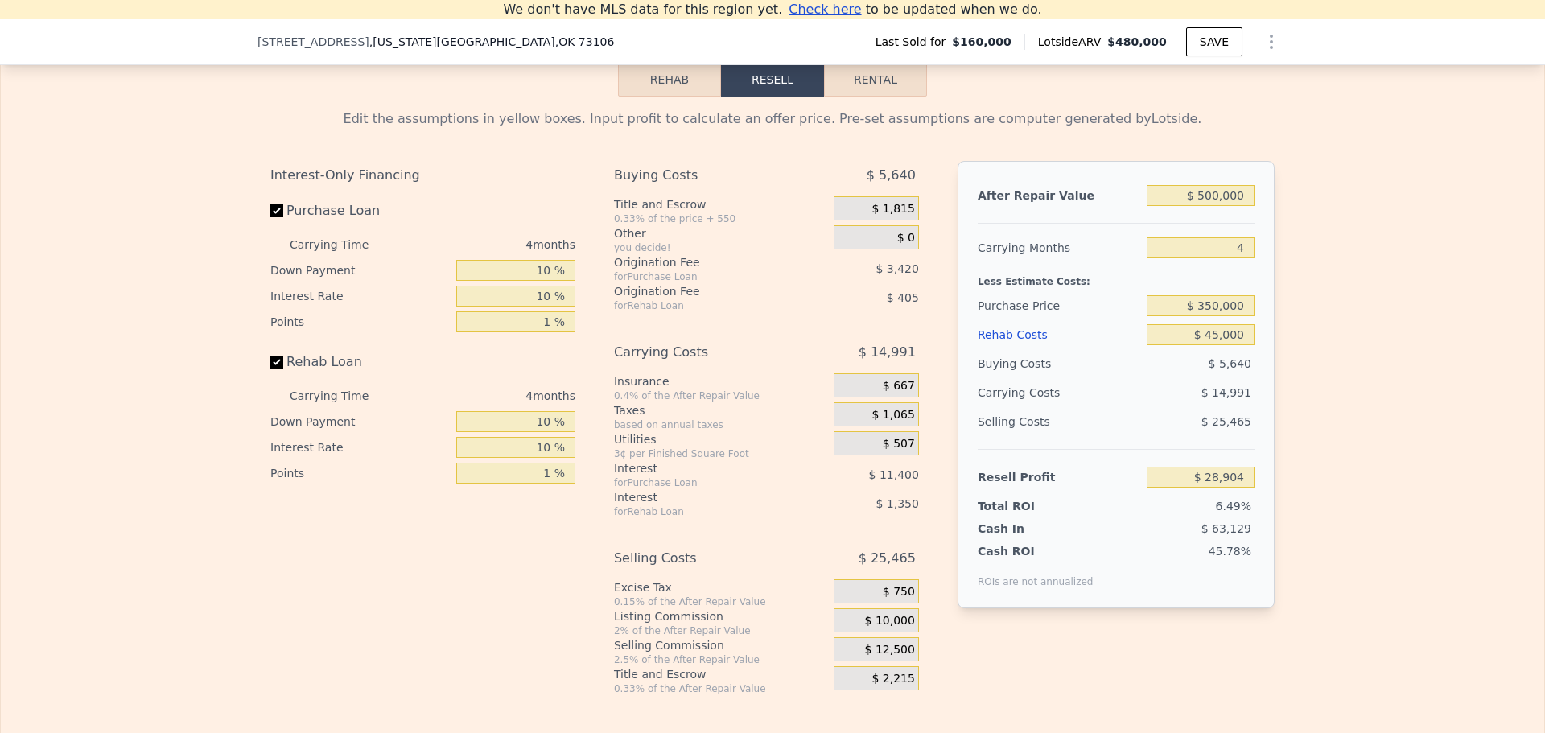
click at [1308, 321] on div "Edit the assumptions in yellow boxes. Input profit to calculate an offer price.…" at bounding box center [772, 396] width 1543 height 599
type input "$ 60,173"
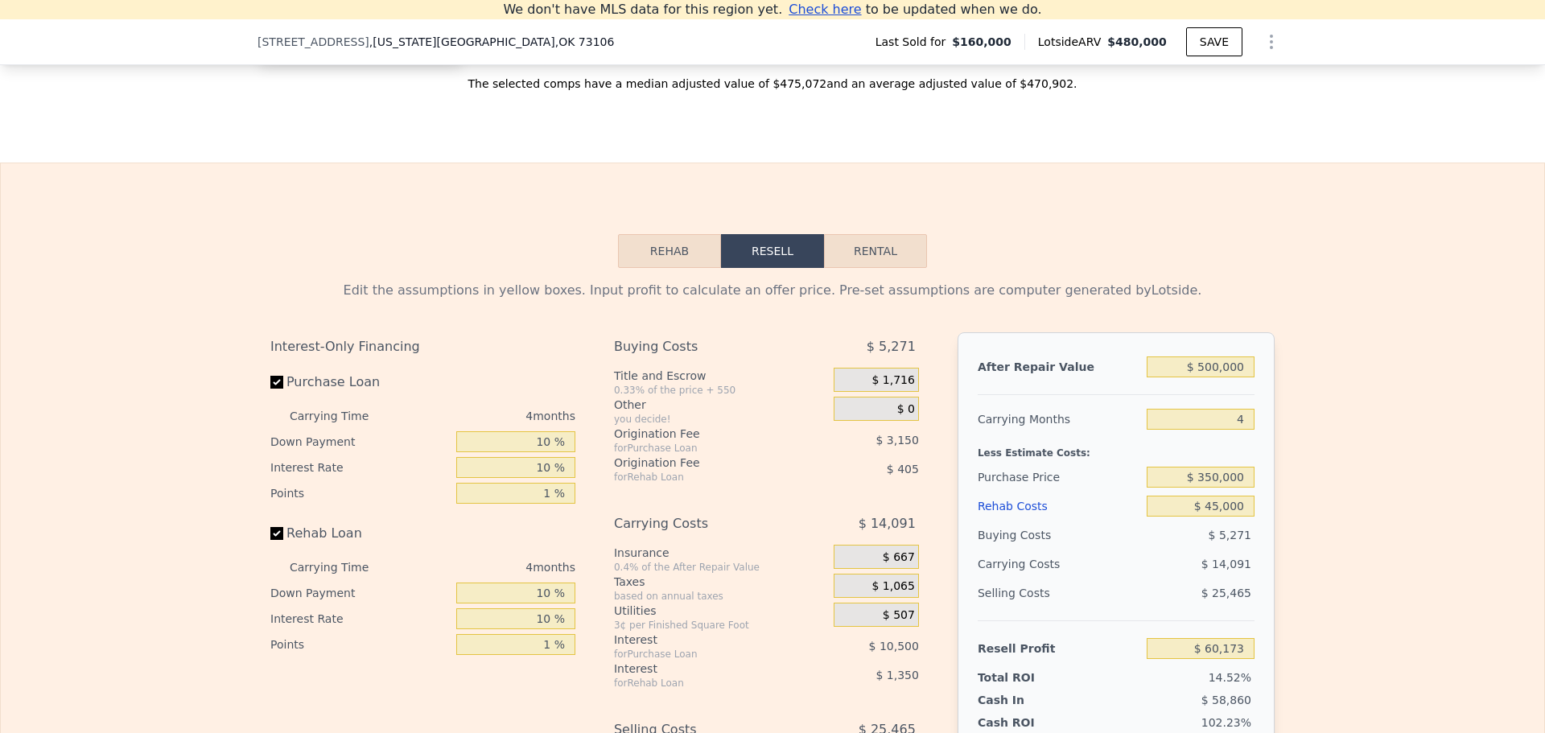
scroll to position [1671, 0]
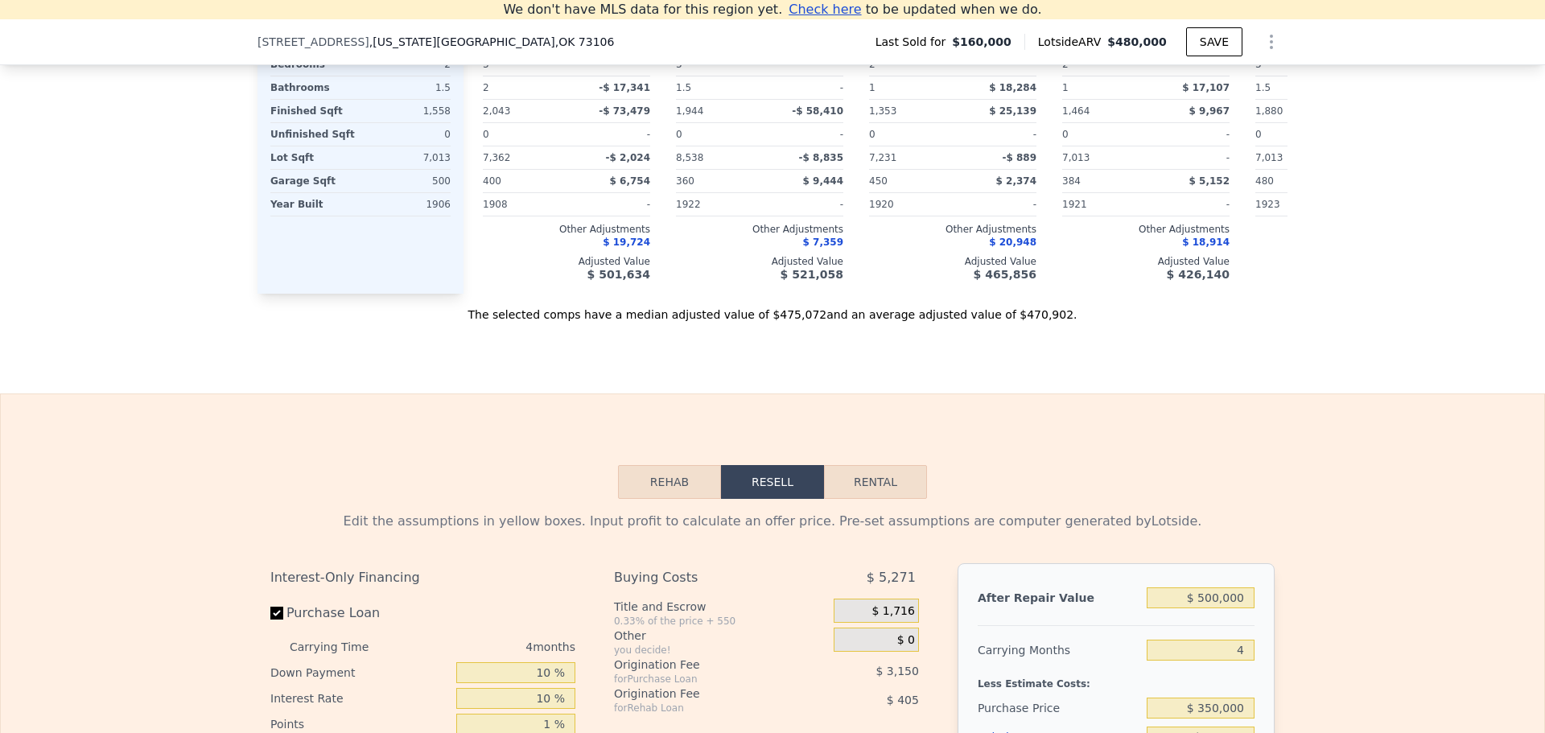
type input "$ 480,000"
type input "6"
type input "$ 0"
type input "$ 279,134"
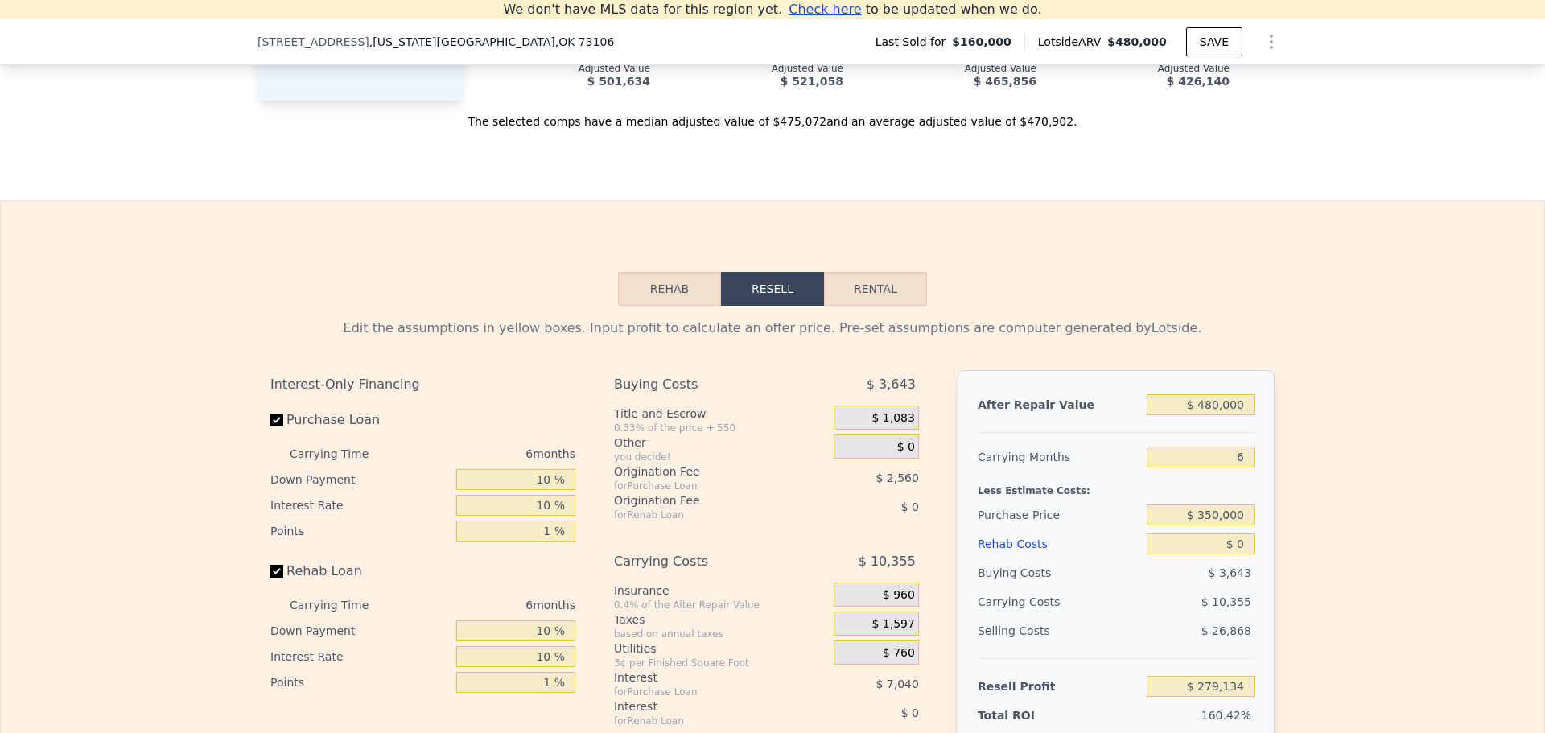
scroll to position [2154, 0]
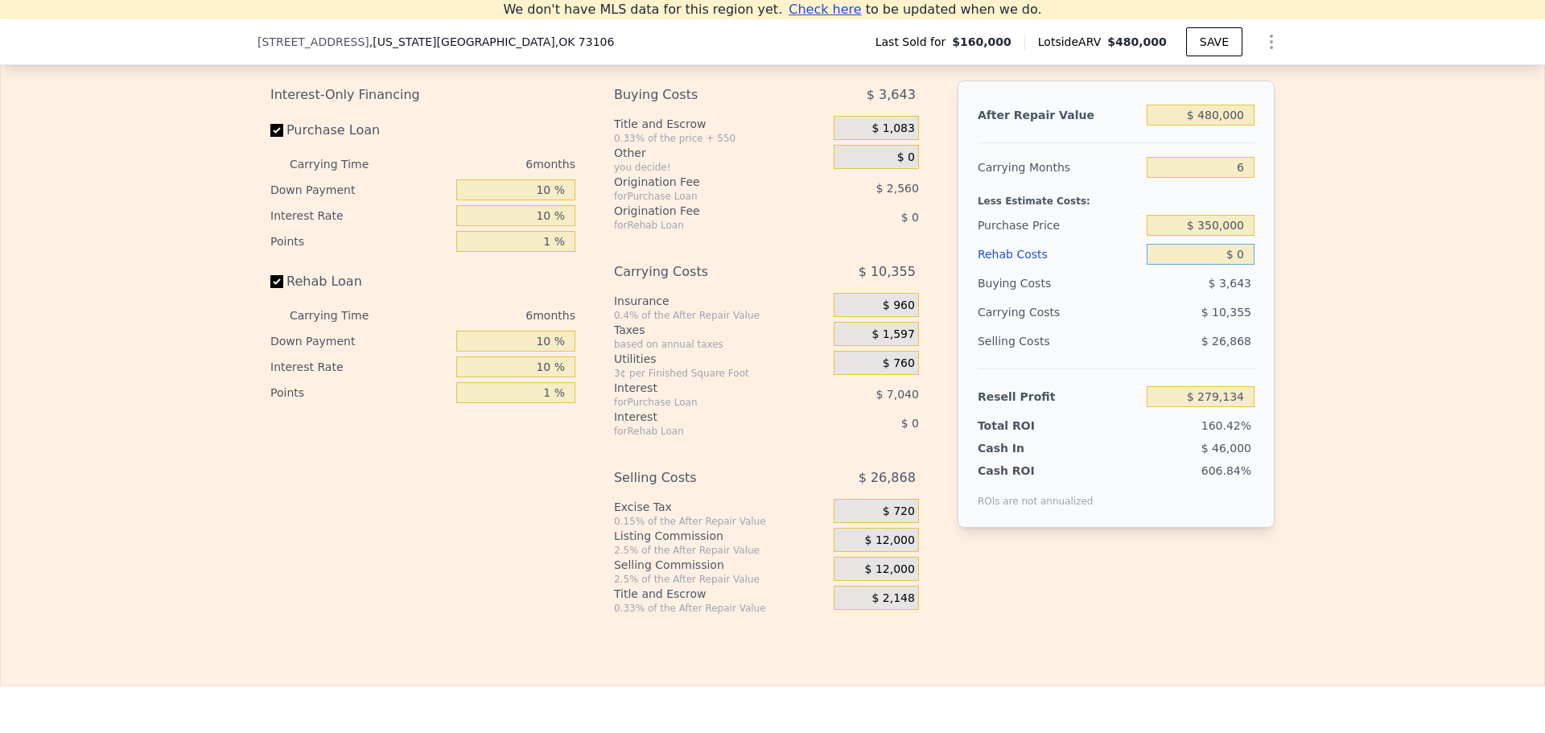
drag, startPoint x: 1245, startPoint y: 261, endPoint x: 1229, endPoint y: 259, distance: 15.4
click at [1229, 259] on input "$ 0" at bounding box center [1201, 254] width 108 height 21
type input "$ 50"
type input "$ 279,083"
type input "$ 0"
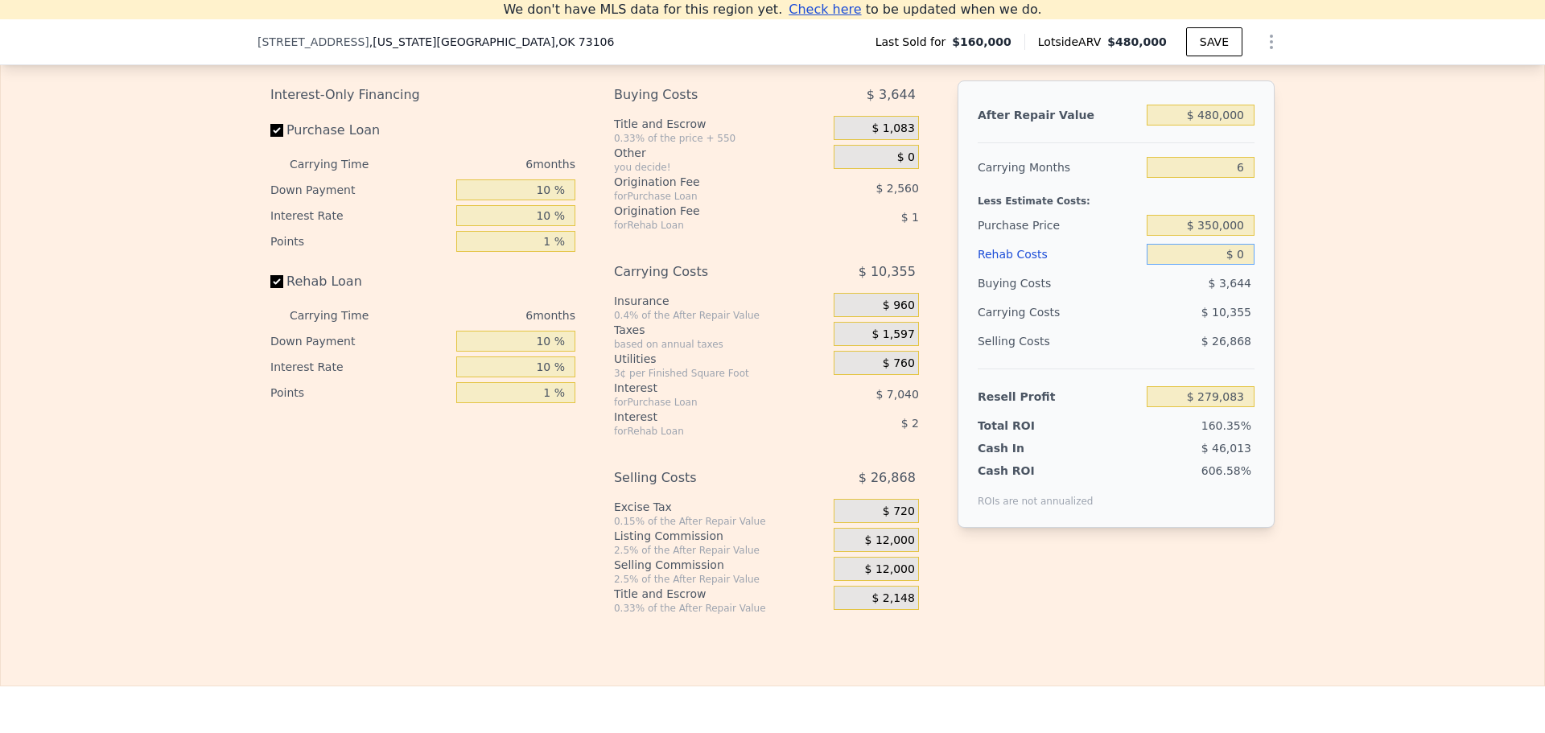
type input "$ 279,134"
type input "$ 45"
type input "$ 279,088"
type input "$ 450"
type input "$ 278,659"
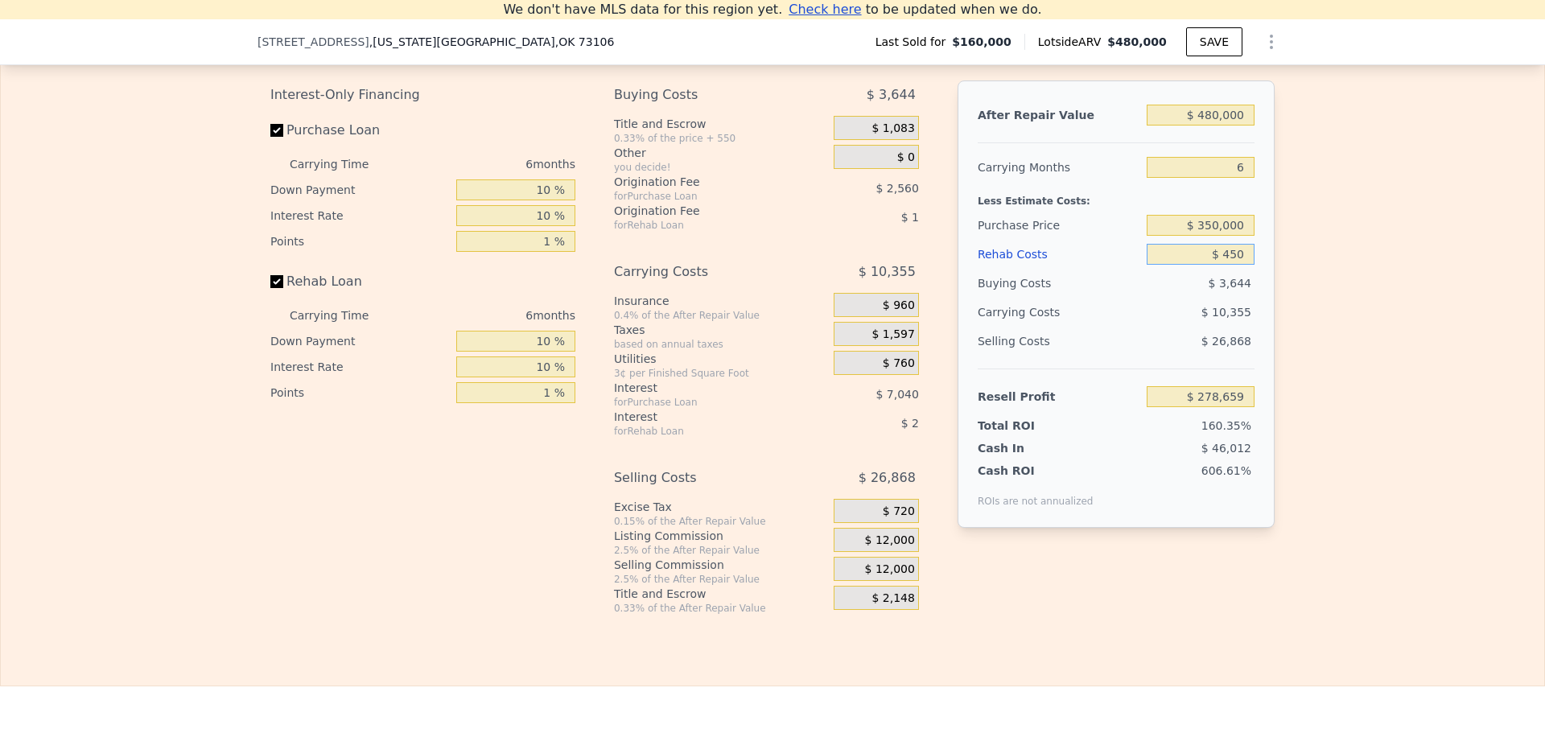
type input "$ 4,500"
type input "$ 274,364"
type input "$ 45,000"
type input "$ 231,434"
type input "$ 45,000"
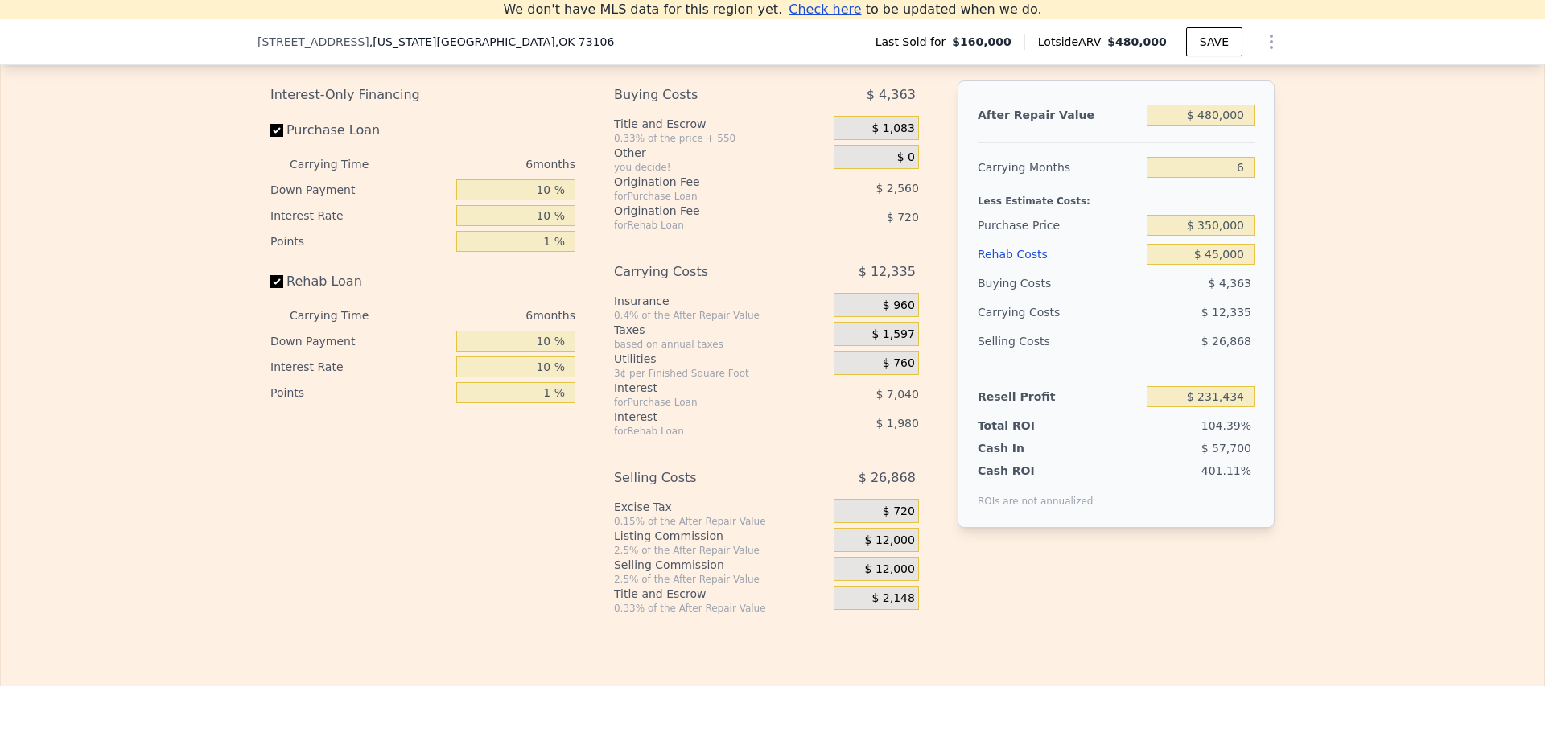
click at [1332, 222] on div "Edit the assumptions in yellow boxes. Input profit to calculate an offer price.…" at bounding box center [772, 315] width 1543 height 599
click at [895, 548] on span "$ 12,000" at bounding box center [890, 540] width 50 height 14
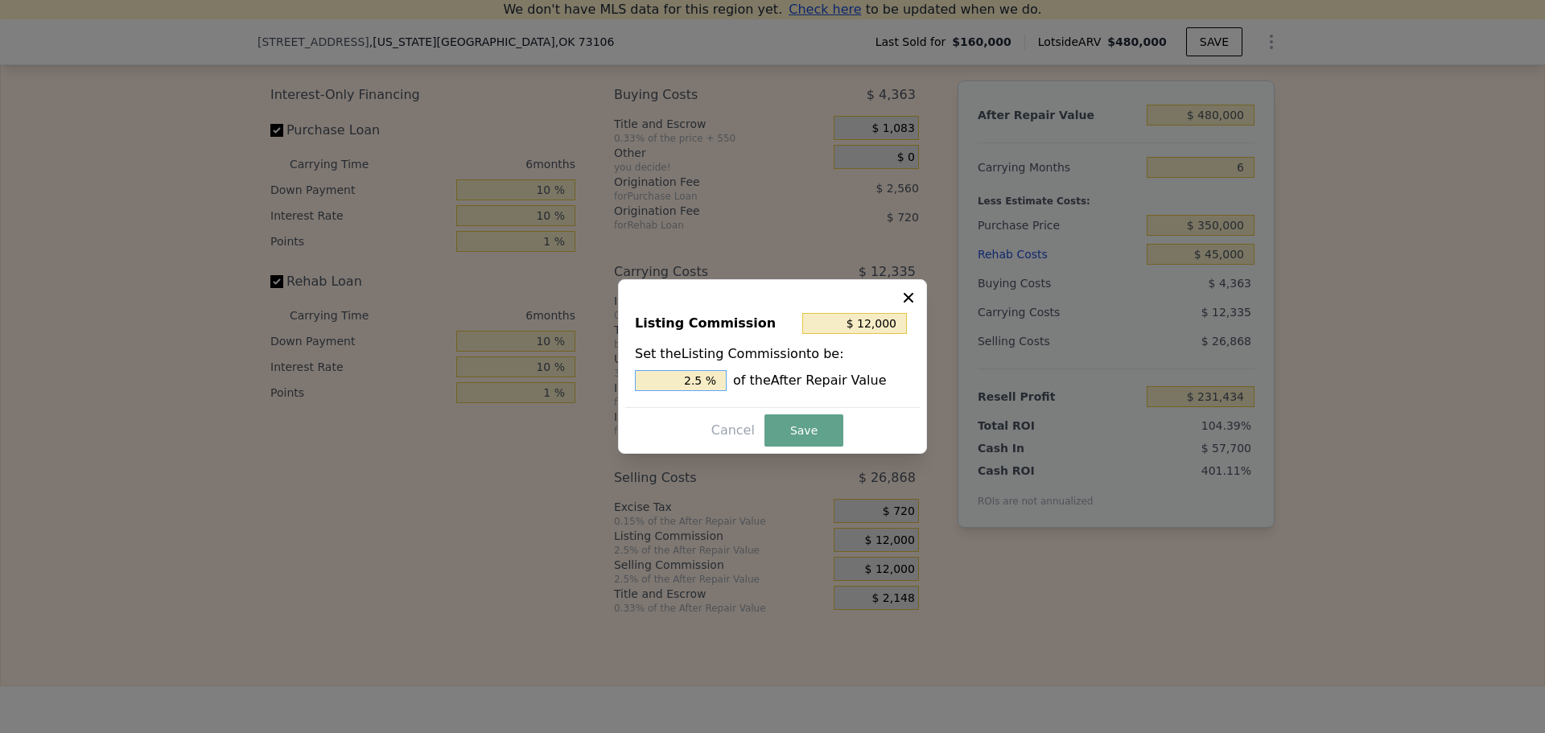
drag, startPoint x: 692, startPoint y: 381, endPoint x: 702, endPoint y: 381, distance: 9.7
click at [702, 381] on input "2.5 %" at bounding box center [681, 380] width 92 height 21
type input "$ 9,600"
type input "2 %"
click at [784, 422] on button "Save" at bounding box center [803, 430] width 79 height 32
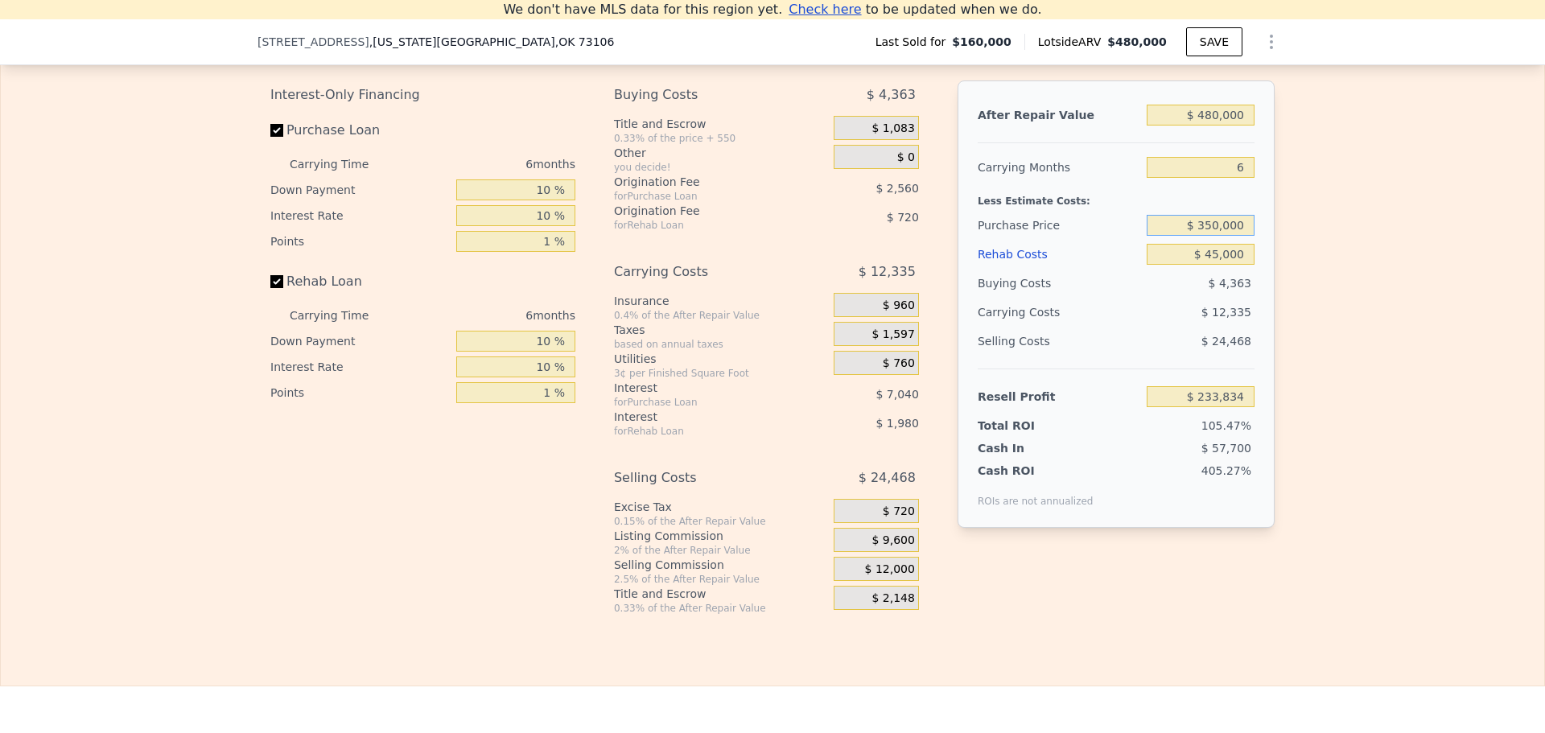
click at [1212, 231] on input "$ 350,000" at bounding box center [1201, 225] width 108 height 21
click at [1278, 229] on div "Edit the assumptions in yellow boxes. Input profit to calculate an offer price.…" at bounding box center [772, 315] width 1030 height 599
type input "$ 31,797"
drag, startPoint x: 1241, startPoint y: 171, endPoint x: 1229, endPoint y: 174, distance: 13.1
click at [1229, 174] on input "6" at bounding box center [1201, 167] width 108 height 21
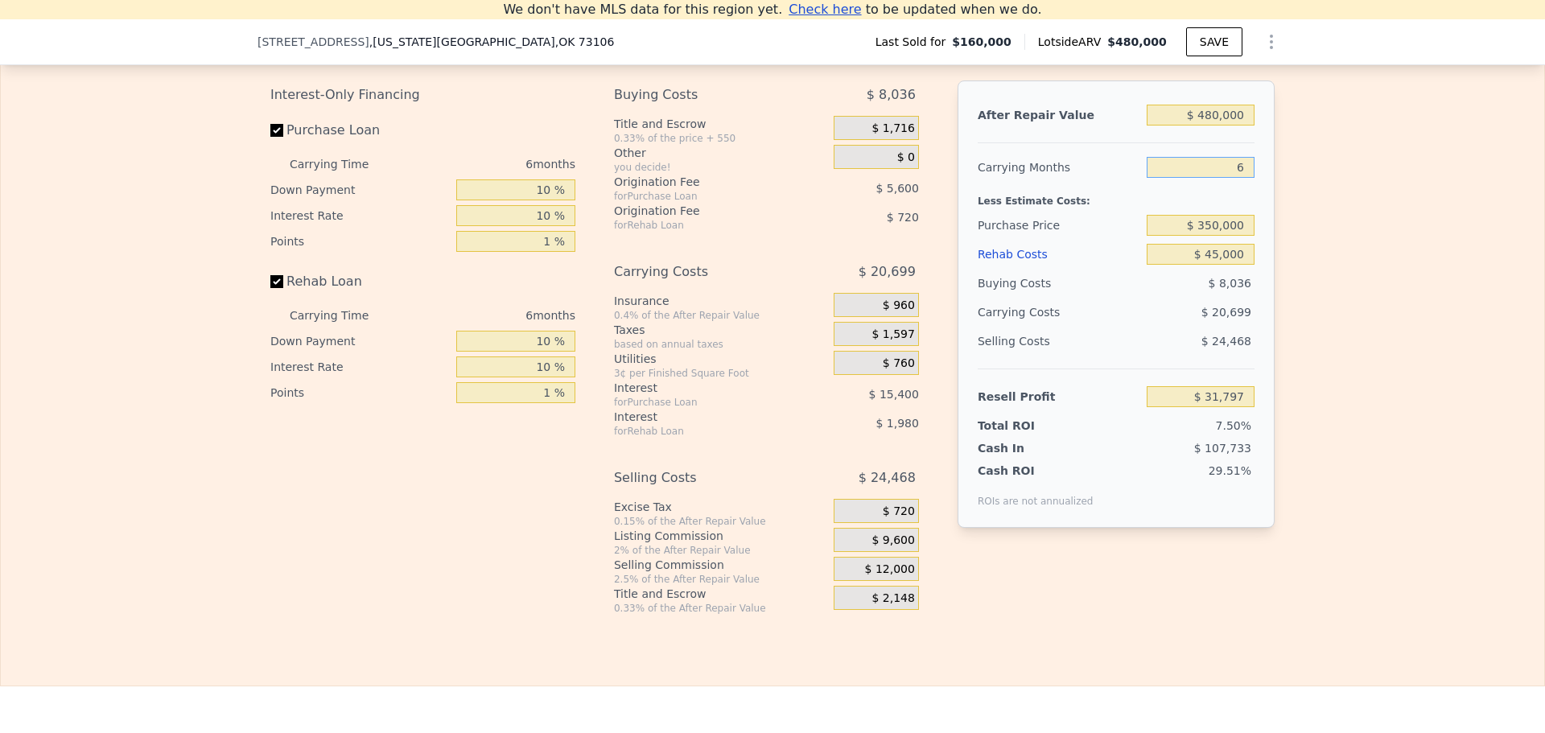
type input "4"
type input "$ 38,696"
type input "4"
click at [1339, 169] on div "Edit the assumptions in yellow boxes. Input profit to calculate an offer price.…" at bounding box center [772, 315] width 1543 height 599
drag, startPoint x: 1200, startPoint y: 122, endPoint x: 1211, endPoint y: 121, distance: 10.6
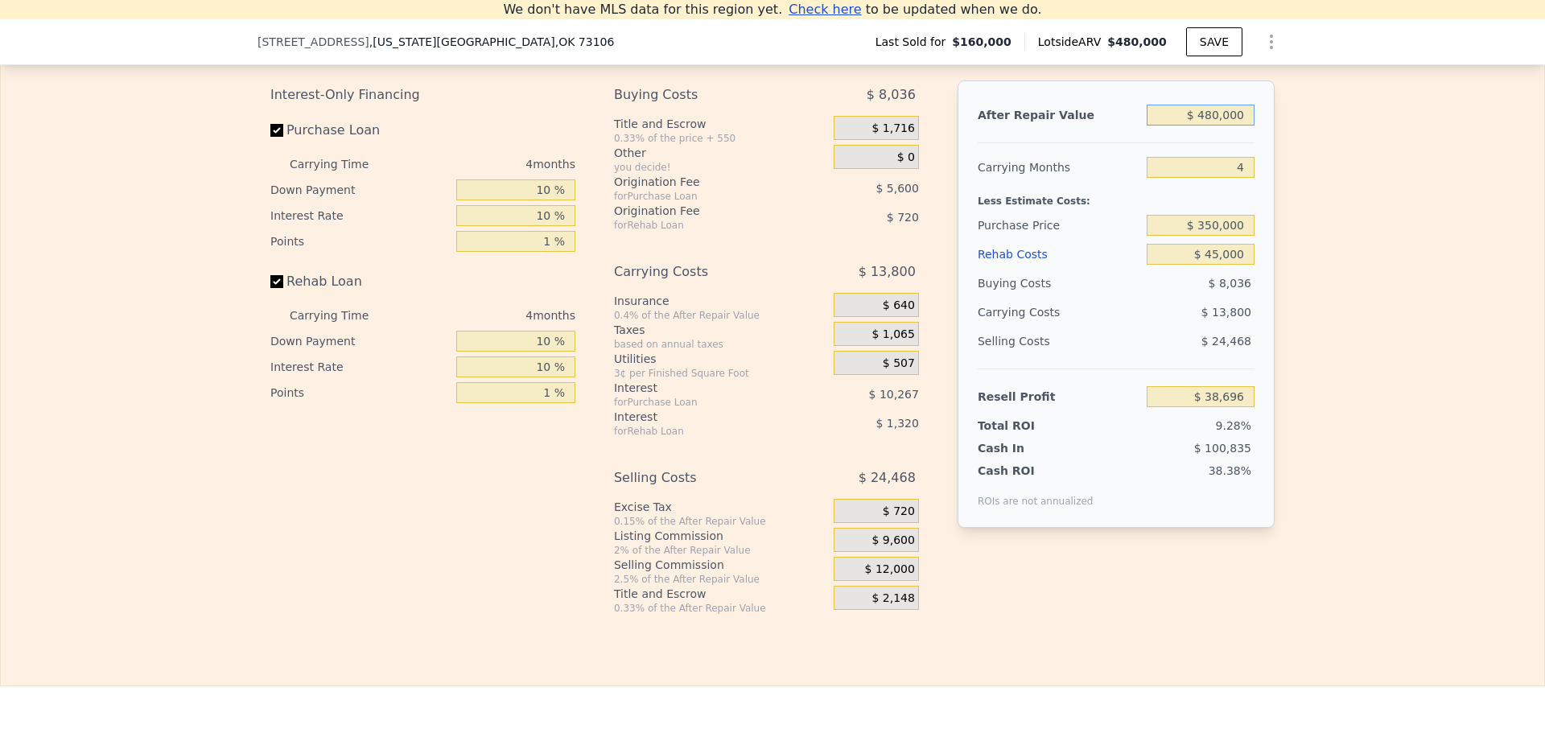
click at [1211, 121] on input "$ 480,000" at bounding box center [1201, 115] width 108 height 21
type input "$ 50,000"
type input "-$ 369,305"
type input "$ 520,000"
type input "$ 76,649"
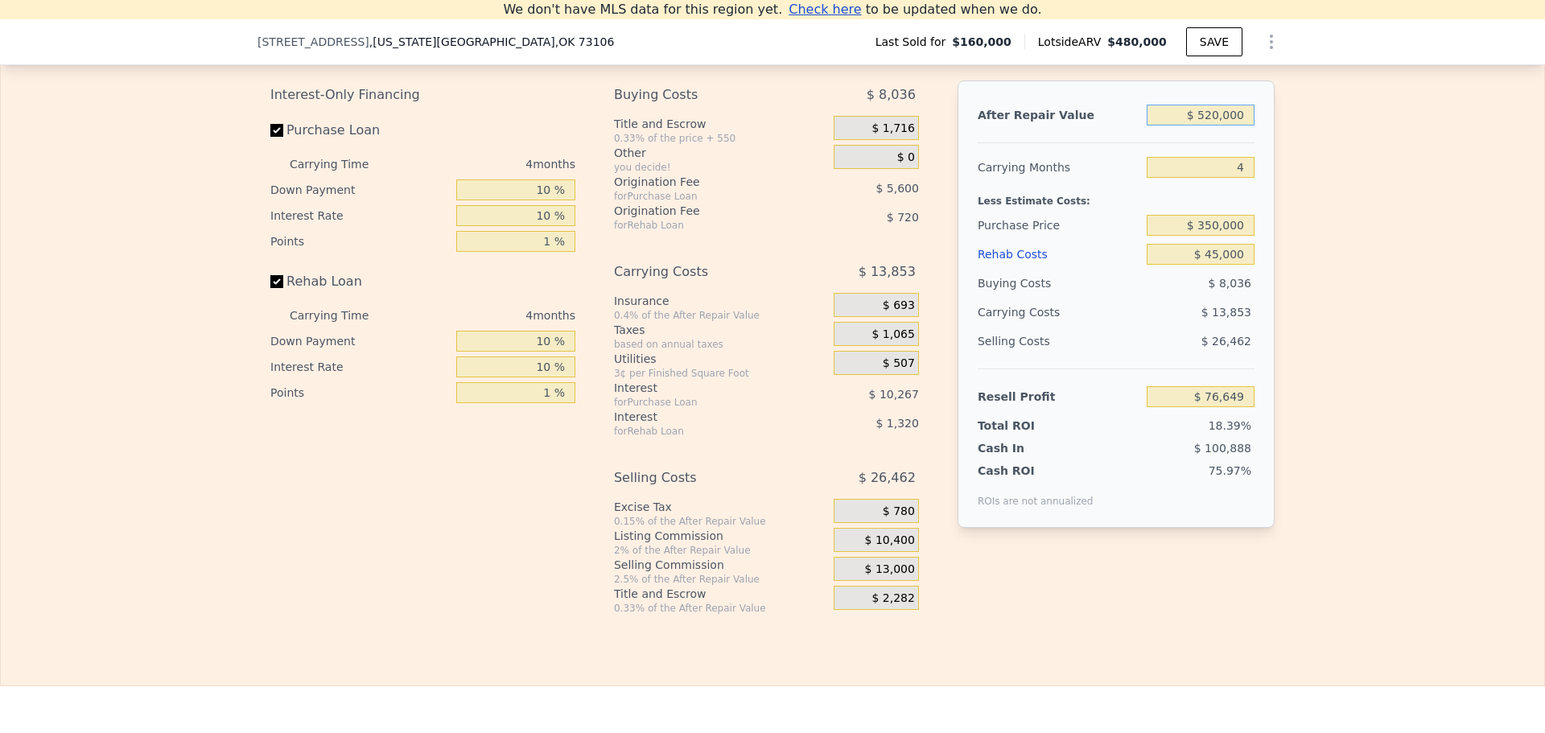
type input "$ 5,200,000"
type input "$ 4,517,205"
type input "$ 520,000"
type input "$ 76,649"
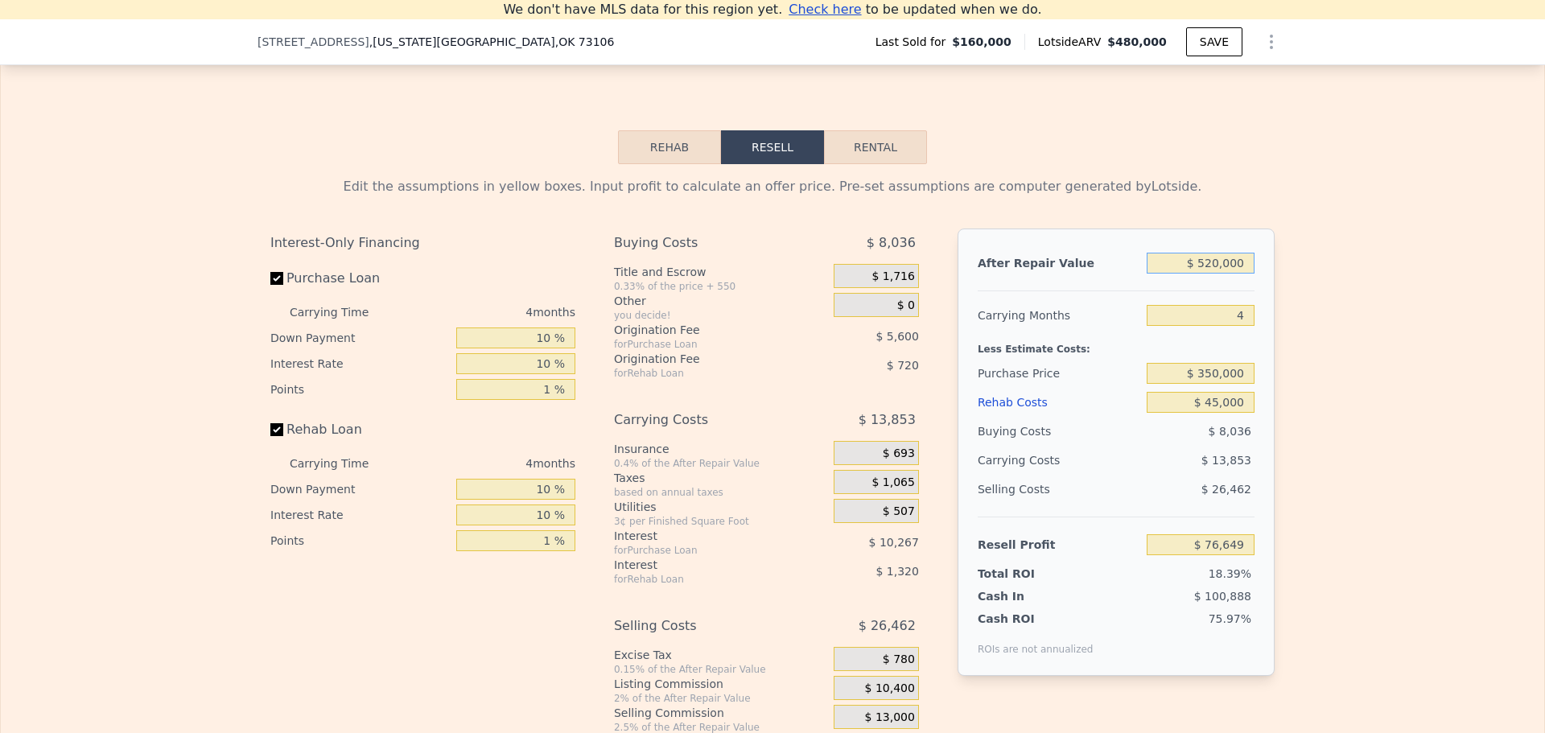
scroll to position [2073, 0]
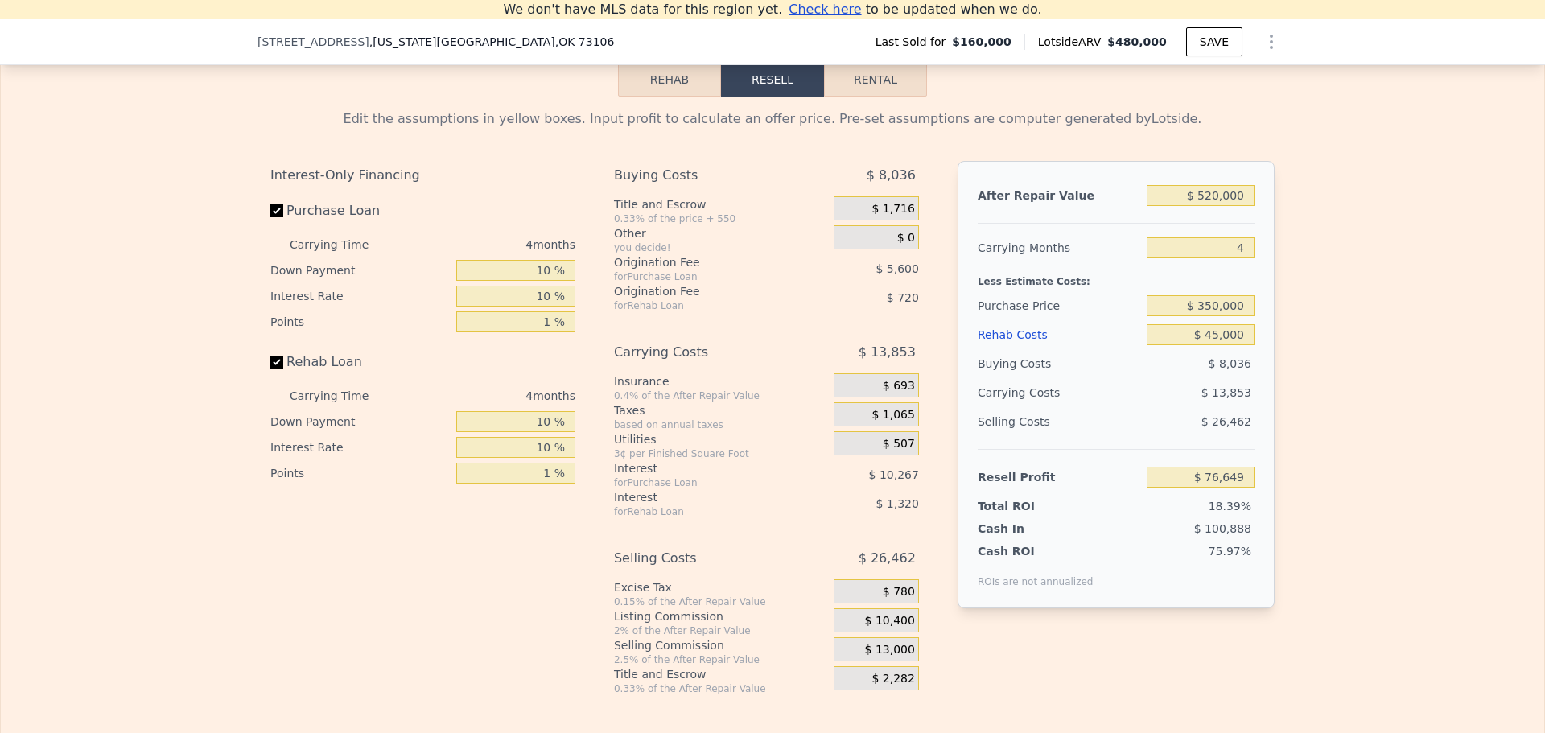
click at [1295, 336] on div "Edit the assumptions in yellow boxes. Input profit to calculate an offer price.…" at bounding box center [772, 396] width 1543 height 599
click at [1210, 200] on input "$ 520,000" at bounding box center [1201, 195] width 108 height 21
type input "$ 500,000"
type input "$ 57,672"
type input "$ 500,000"
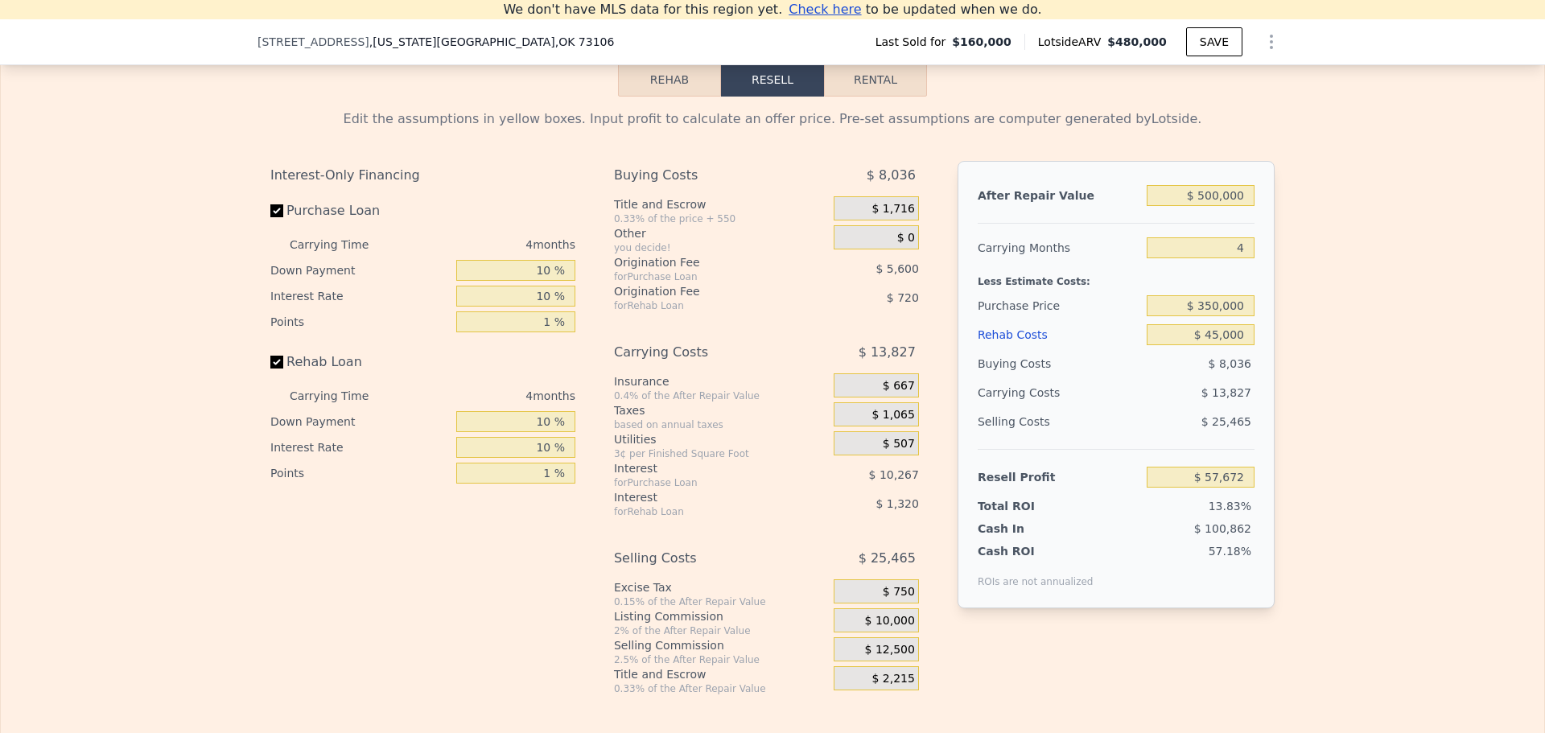
click at [1315, 229] on div "Edit the assumptions in yellow boxes. Input profit to calculate an offer price.…" at bounding box center [772, 396] width 1543 height 599
click at [1212, 311] on input "$ 350,000" at bounding box center [1201, 305] width 108 height 21
type input "$ 380,000"
click at [1329, 307] on div "Edit the assumptions in yellow boxes. Input profit to calculate an offer price.…" at bounding box center [772, 396] width 1543 height 599
type input "$ 26,213"
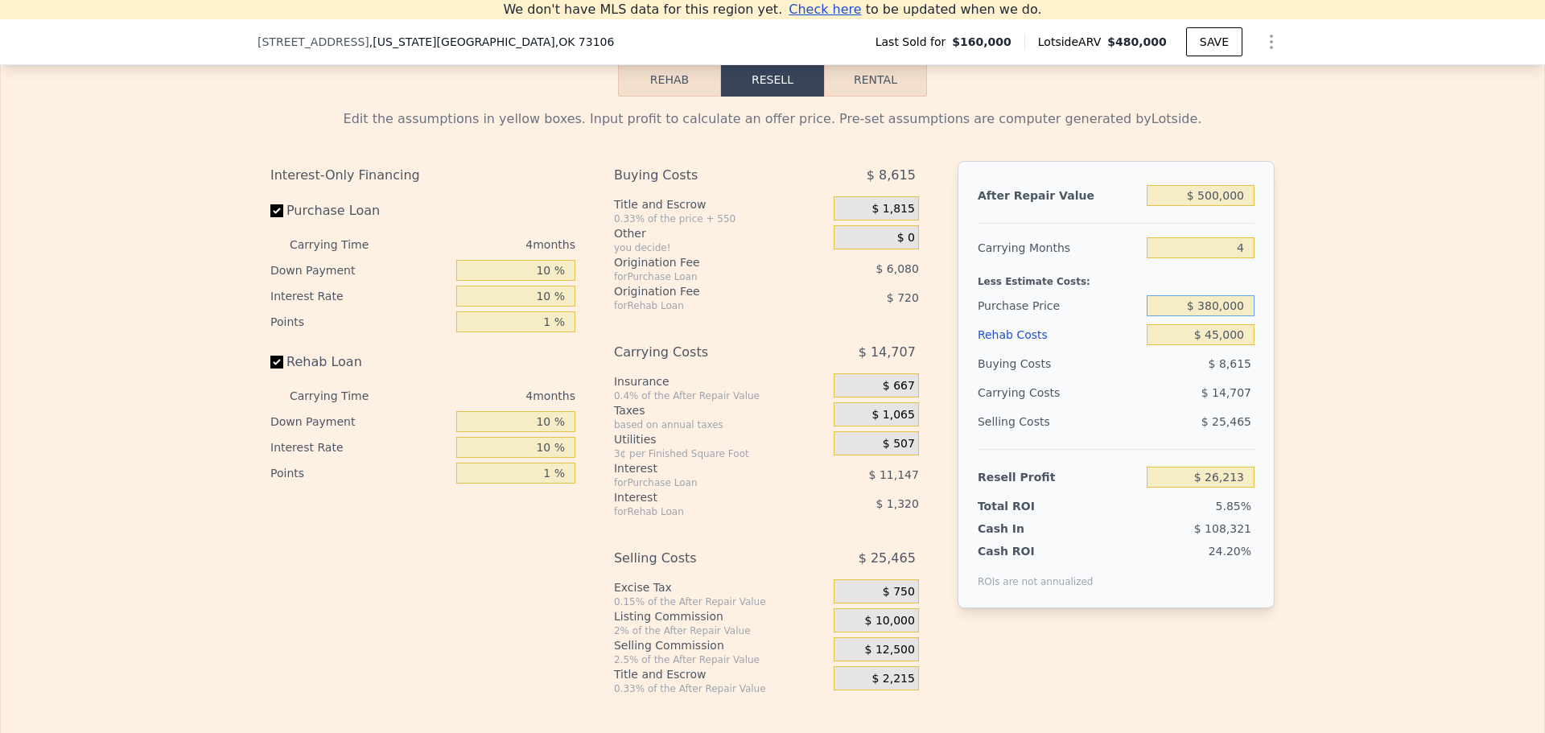
click at [1210, 311] on input "$ 380,000" at bounding box center [1201, 305] width 108 height 21
type input "$ 370,000"
click at [1288, 315] on div "Edit the assumptions in yellow boxes. Input profit to calculate an offer price.…" at bounding box center [772, 396] width 1543 height 599
type input "$ 36,702"
click at [1212, 313] on input "$ 370,000" at bounding box center [1201, 305] width 108 height 21
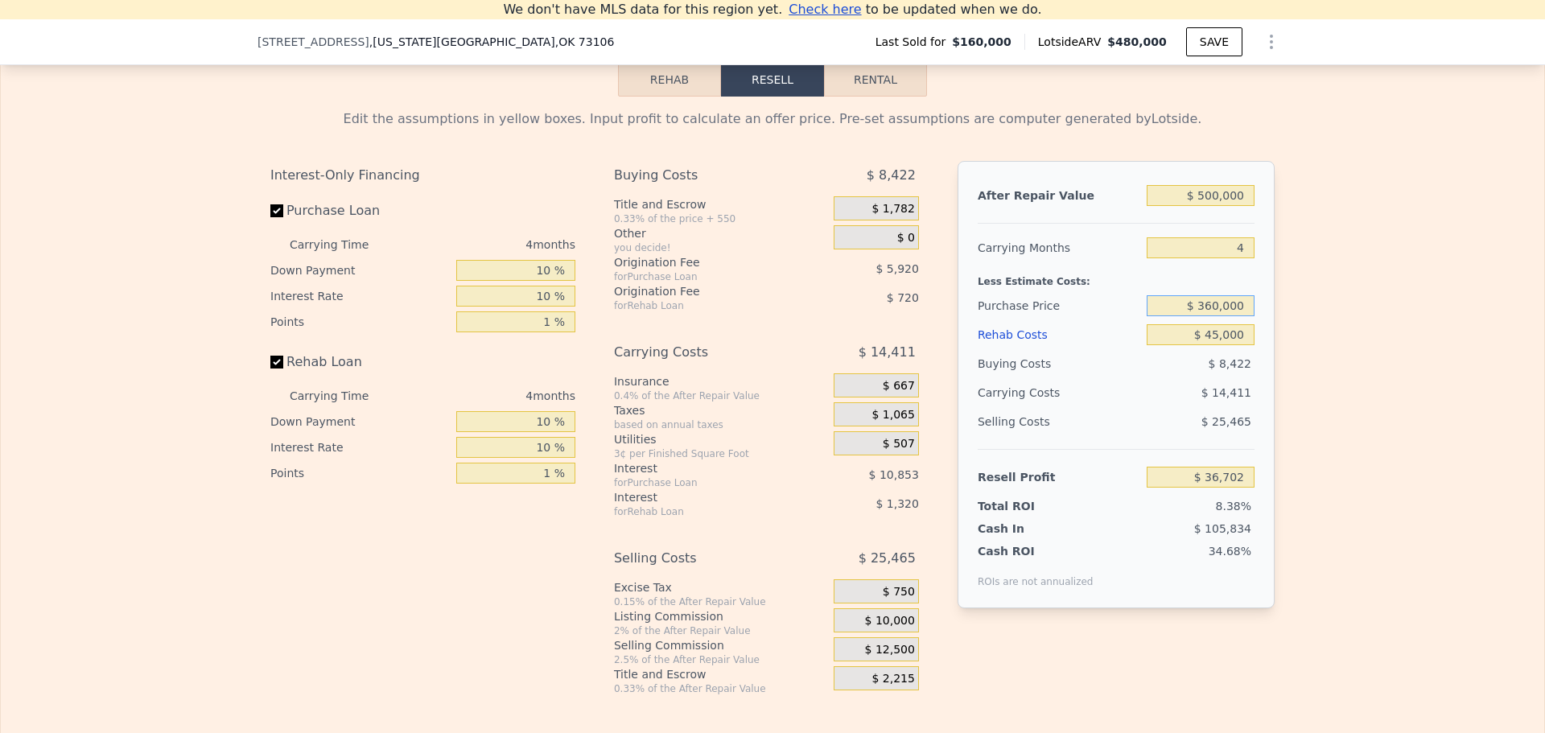
type input "$ 360,000"
click at [1303, 329] on div "Edit the assumptions in yellow boxes. Input profit to calculate an offer price.…" at bounding box center [772, 396] width 1543 height 599
type input "$ 47,187"
click at [1212, 308] on input "$ 360,000" at bounding box center [1201, 305] width 108 height 21
type input "$ 350,000"
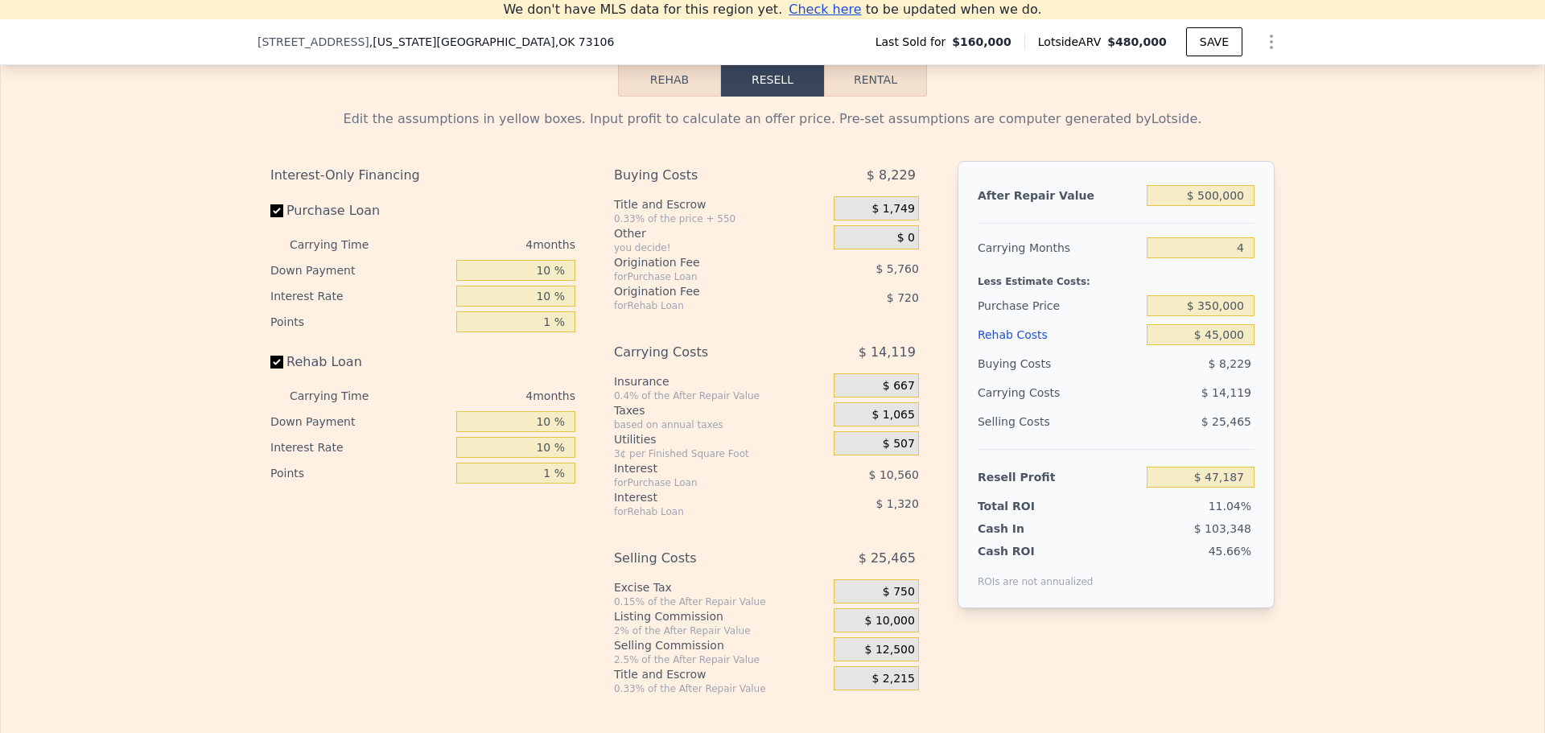
click at [1320, 356] on div "Edit the assumptions in yellow boxes. Input profit to calculate an offer price.…" at bounding box center [772, 396] width 1543 height 599
type input "$ 57,672"
click at [1206, 311] on input "$ 350,000" at bounding box center [1201, 305] width 108 height 21
type input "$ 340,000"
click at [1324, 323] on div "Edit the assumptions in yellow boxes. Input profit to calculate an offer price.…" at bounding box center [772, 396] width 1543 height 599
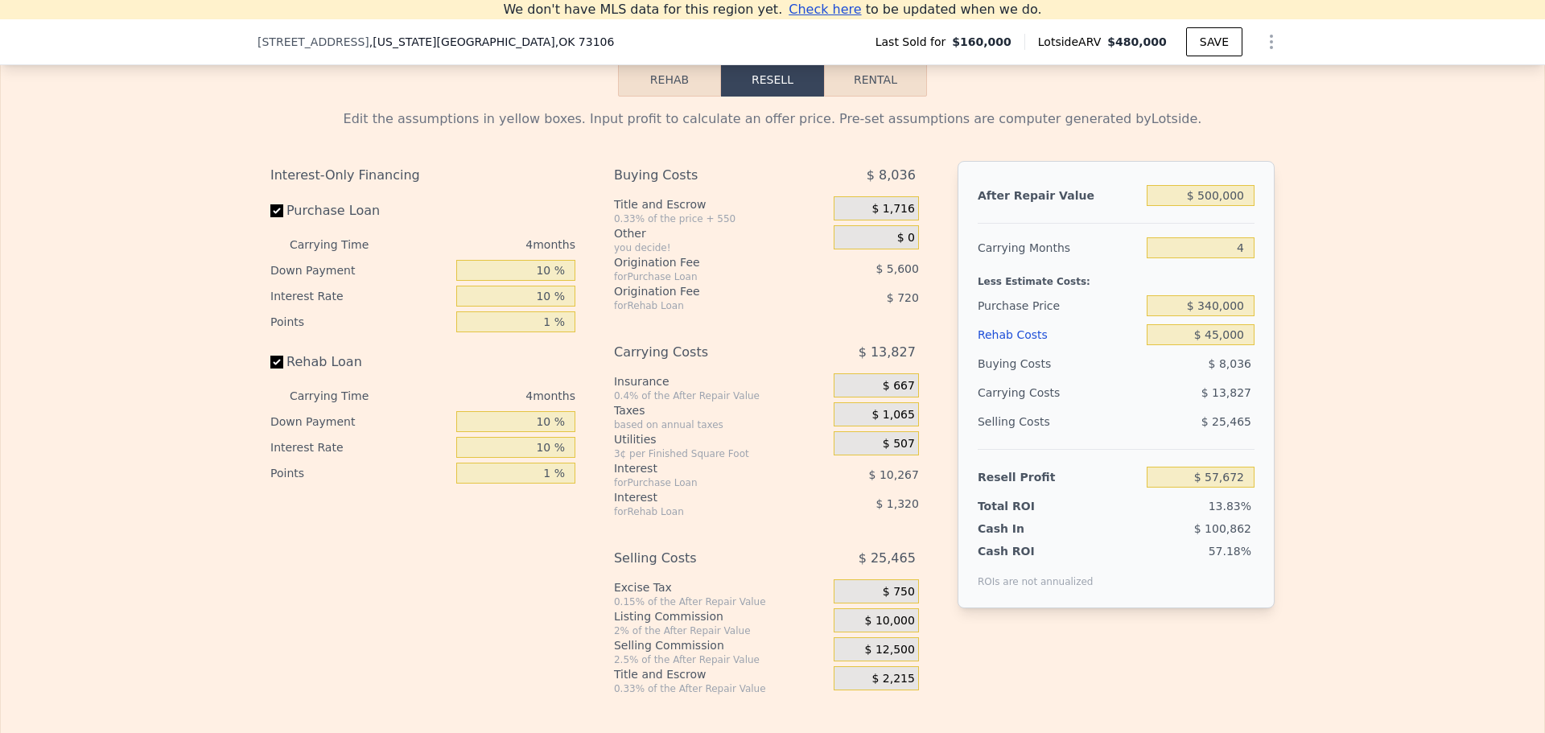
type input "$ 68,162"
drag, startPoint x: 1204, startPoint y: 307, endPoint x: 1214, endPoint y: 307, distance: 10.5
click at [1214, 307] on input "$ 340,000" at bounding box center [1201, 305] width 108 height 21
type input "$ 333,000"
click at [1333, 350] on div "Edit the assumptions in yellow boxes. Input profit to calculate an offer price.…" at bounding box center [772, 396] width 1543 height 599
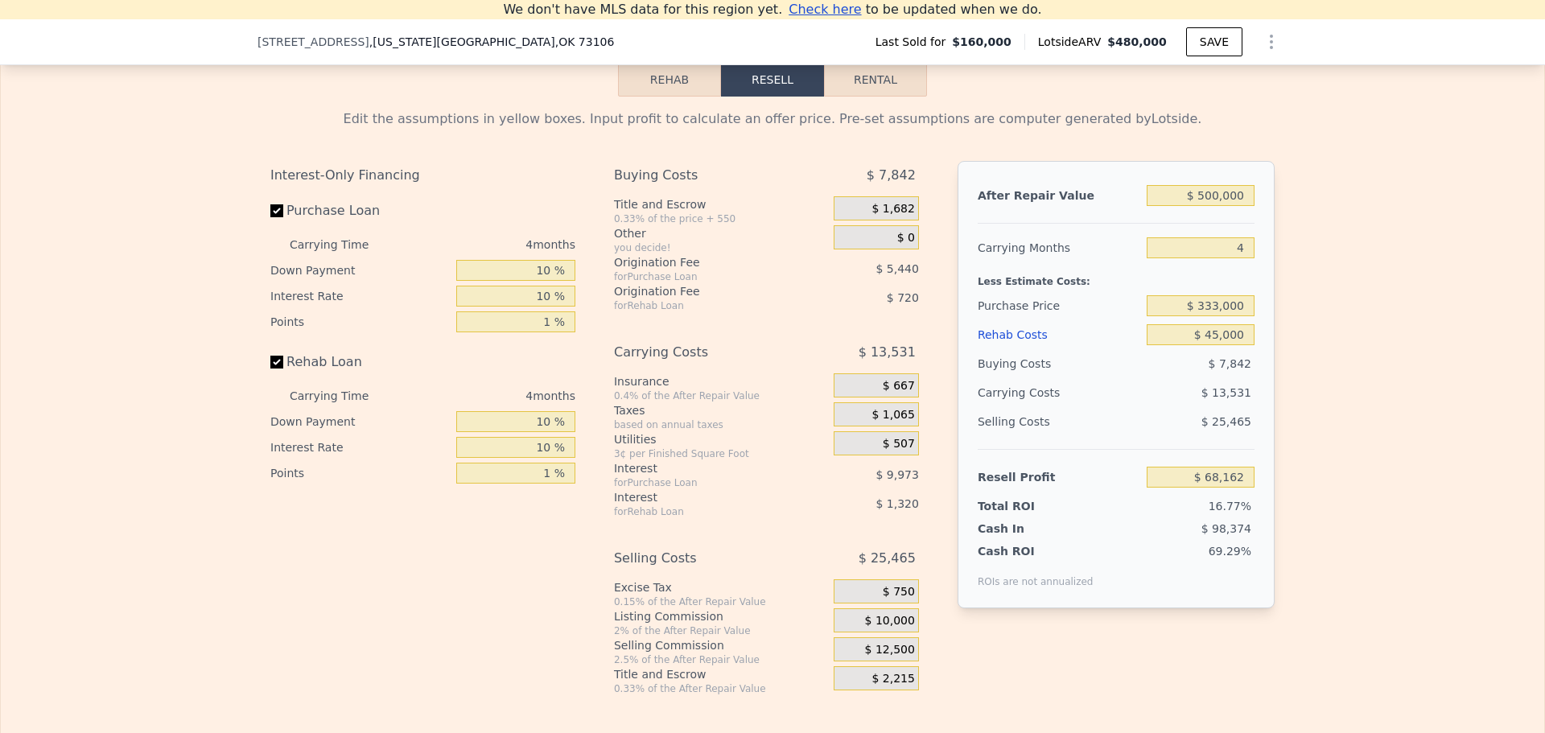
type input "$ 75,501"
click at [1227, 345] on input "$ 45,000" at bounding box center [1201, 334] width 108 height 21
click at [1334, 341] on div "Edit the assumptions in yellow boxes. Input profit to calculate an offer price.…" at bounding box center [772, 396] width 1543 height 599
type input "$ 480,000"
type input "6"
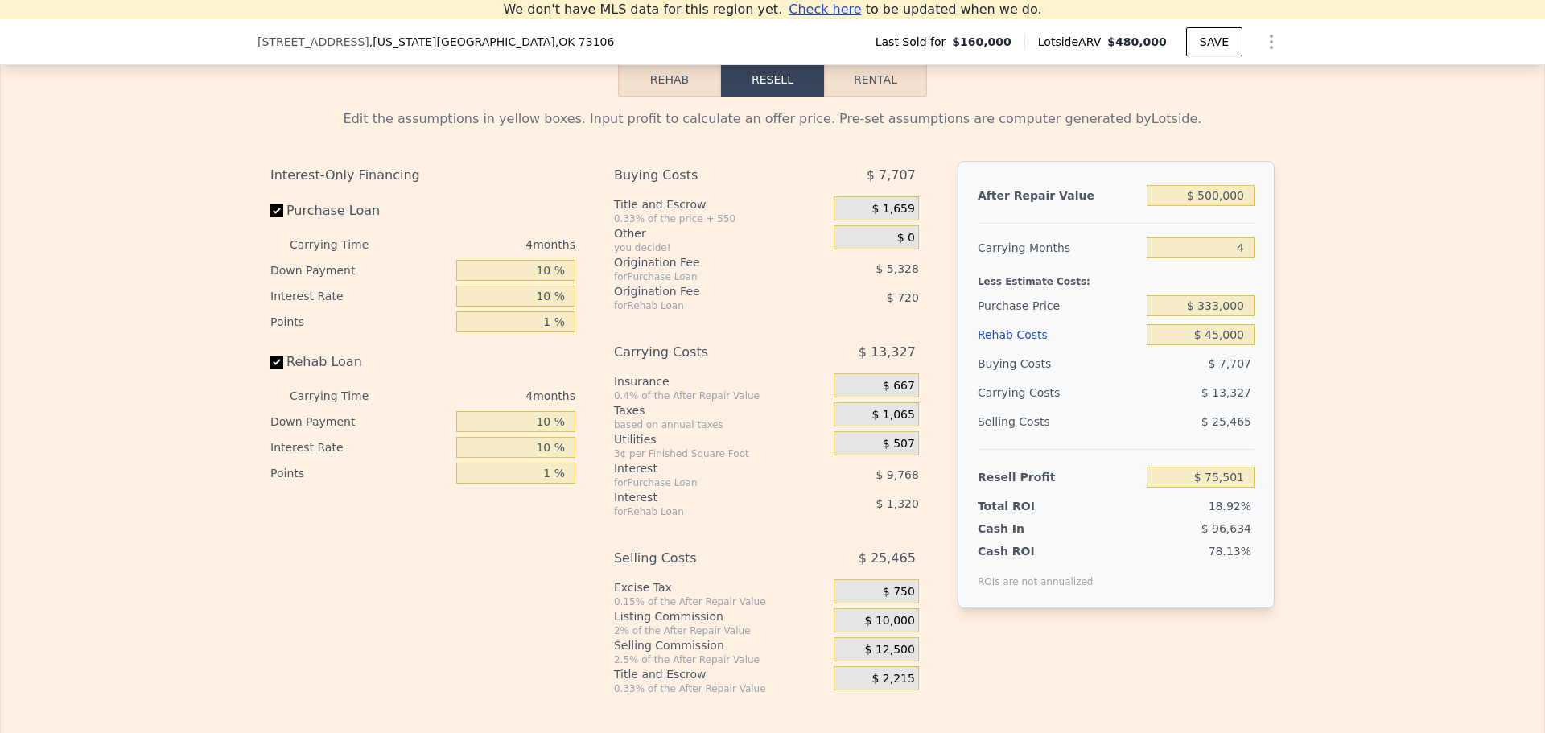
type input "$ 0"
type input "$ 279,134"
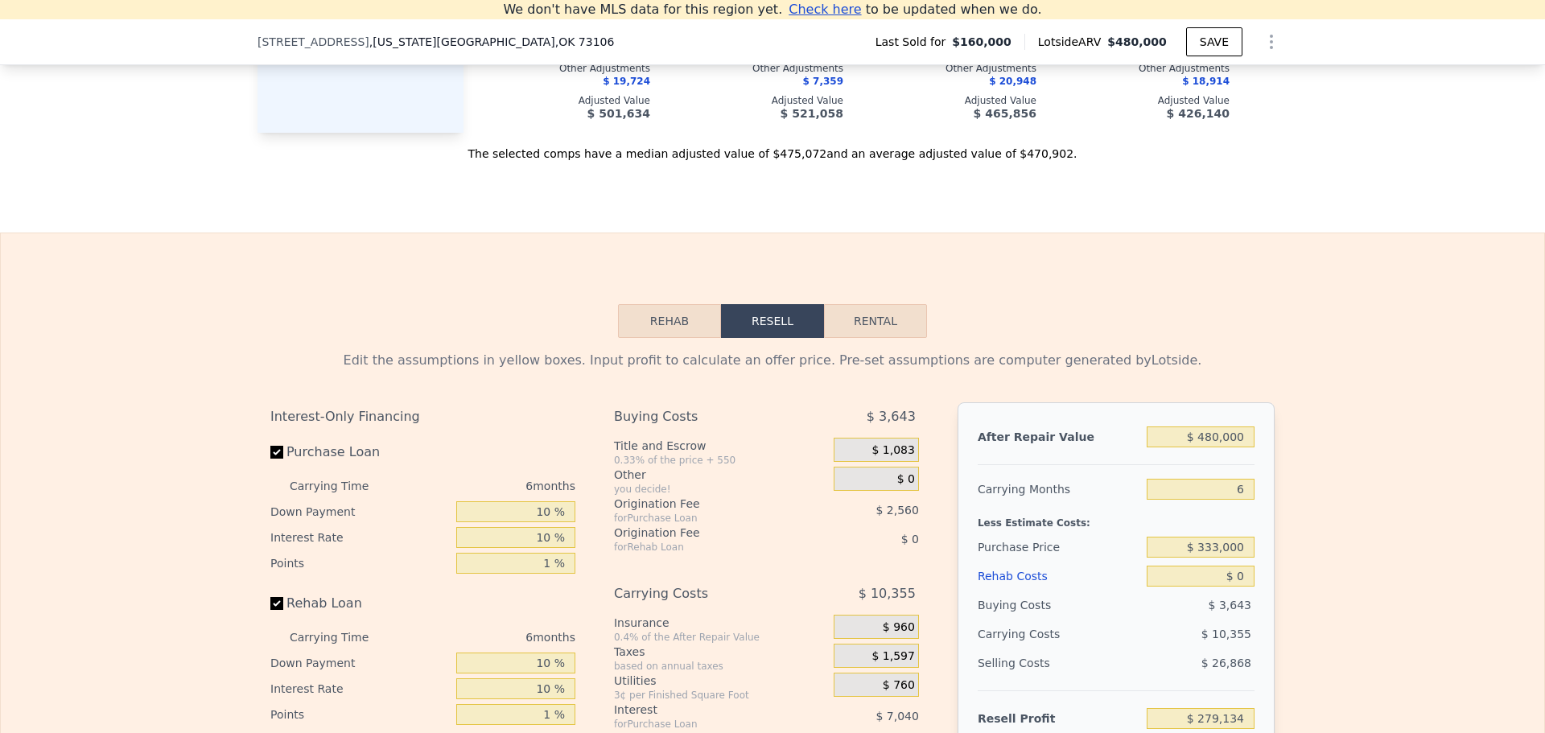
scroll to position [1349, 0]
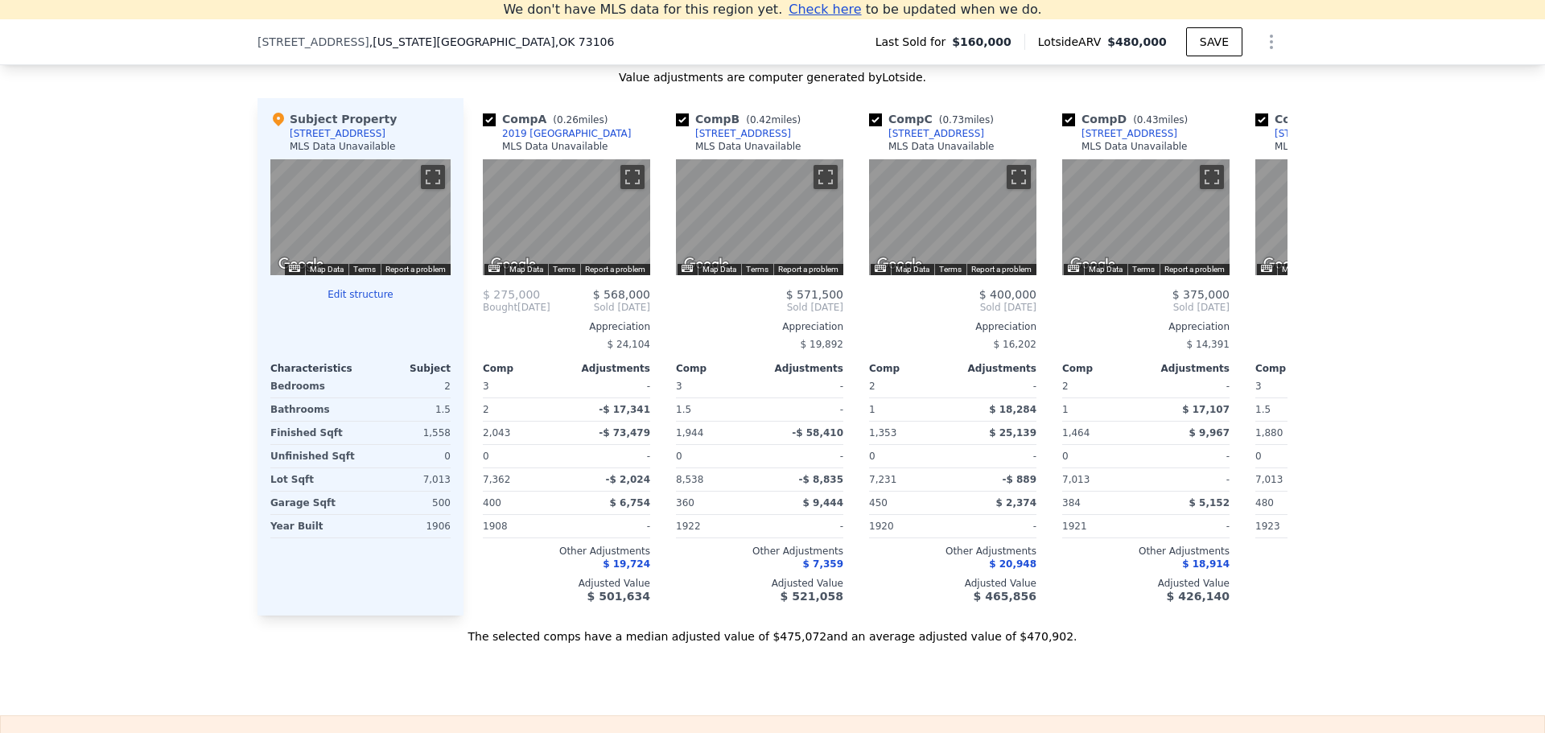
click at [465, 35] on div "[STREET_ADDRESS][US_STATE]" at bounding box center [441, 42] width 369 height 16
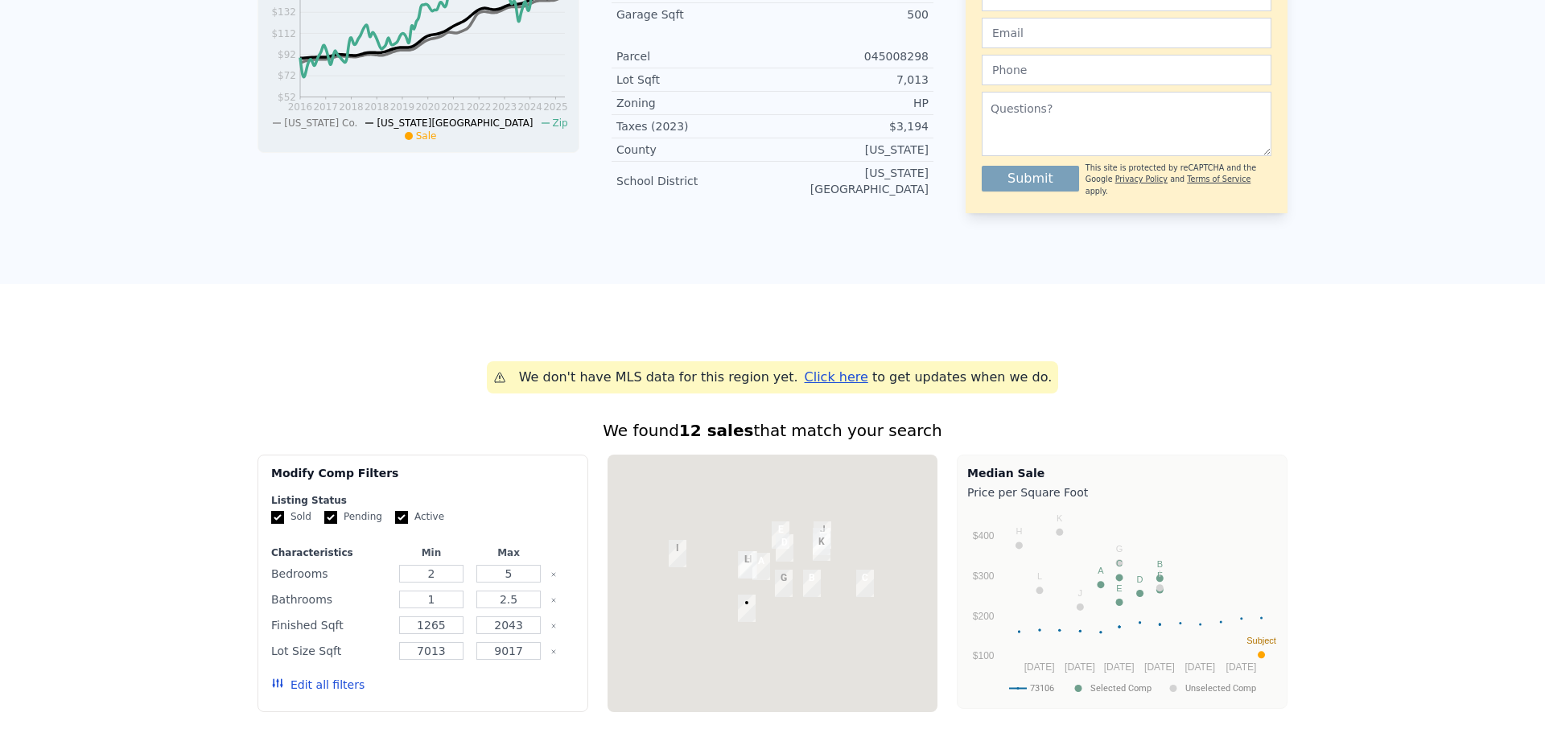
scroll to position [19, 0]
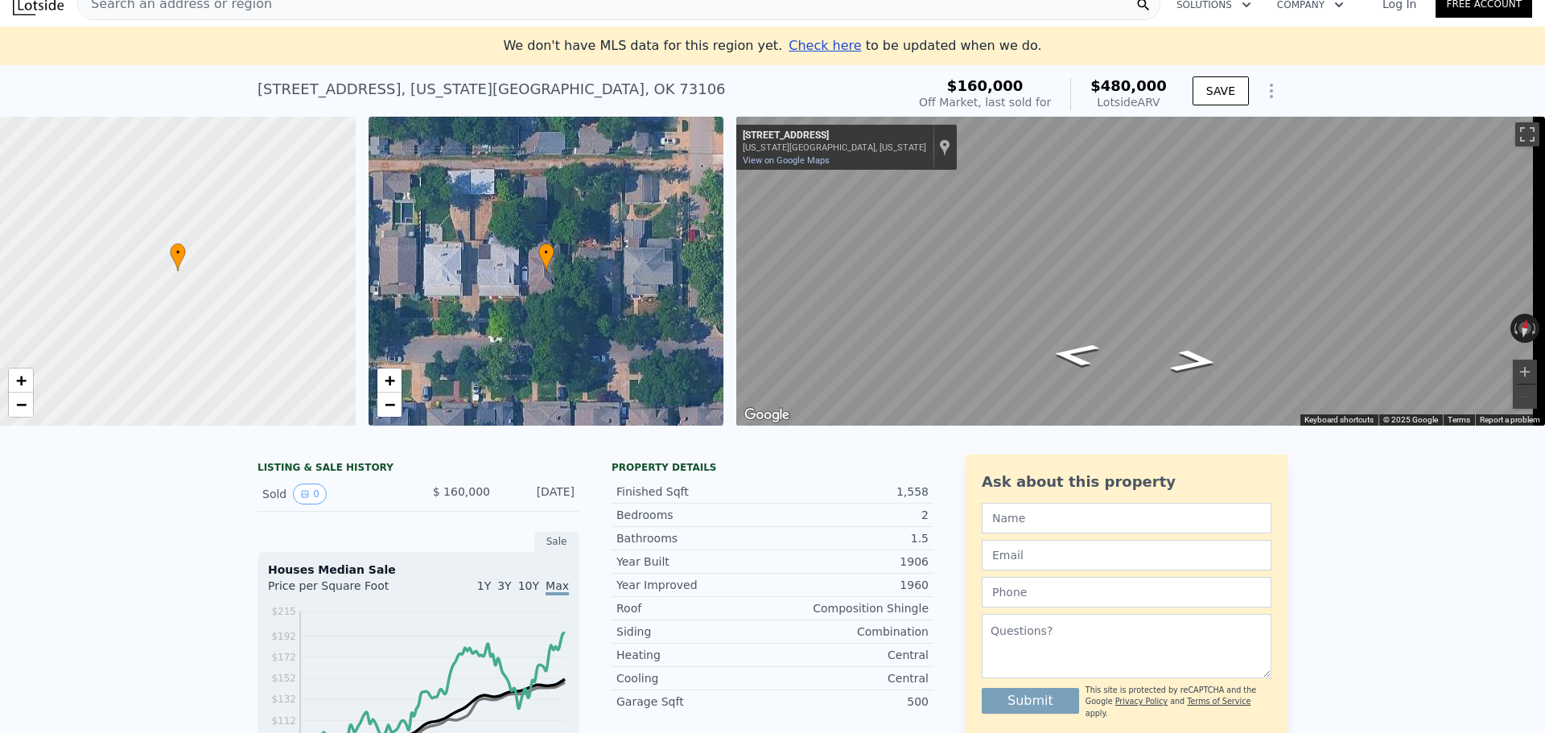
click at [171, 7] on span "Search an address or region" at bounding box center [175, 3] width 194 height 19
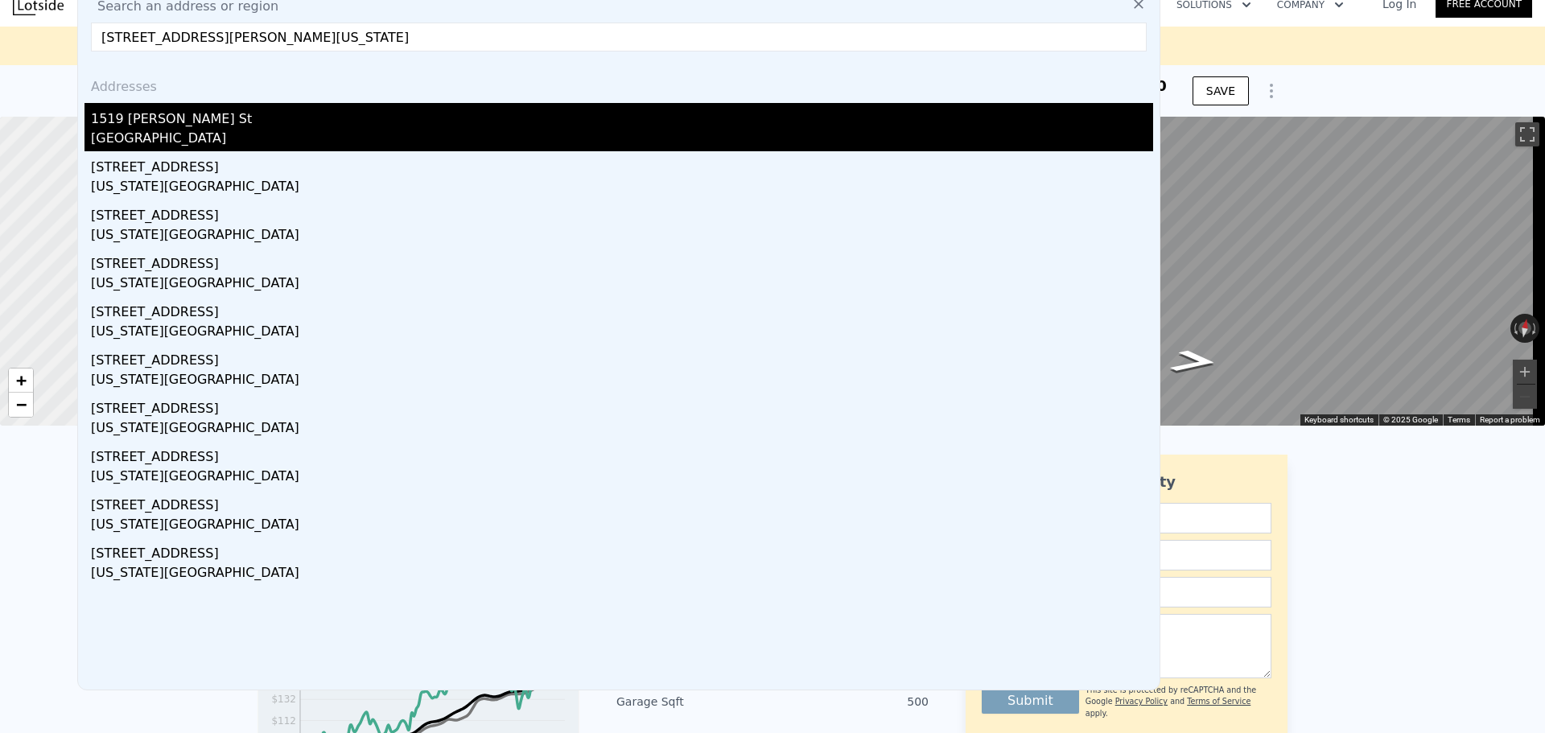
type input "[STREET_ADDRESS][PERSON_NAME][US_STATE]"
click at [222, 119] on div "1519 [PERSON_NAME] St" at bounding box center [622, 116] width 1062 height 26
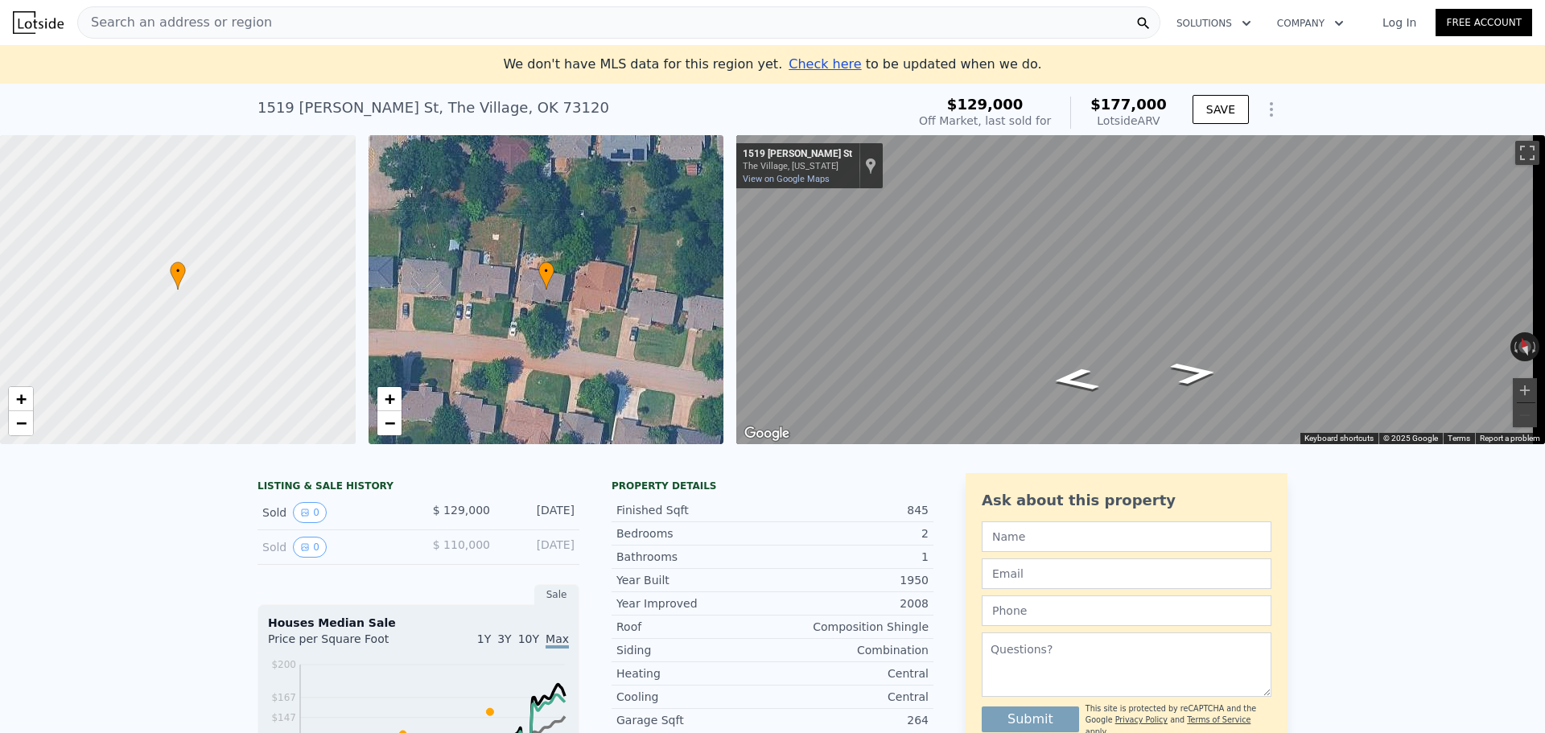
click at [202, 16] on span "Search an address or region" at bounding box center [175, 22] width 194 height 19
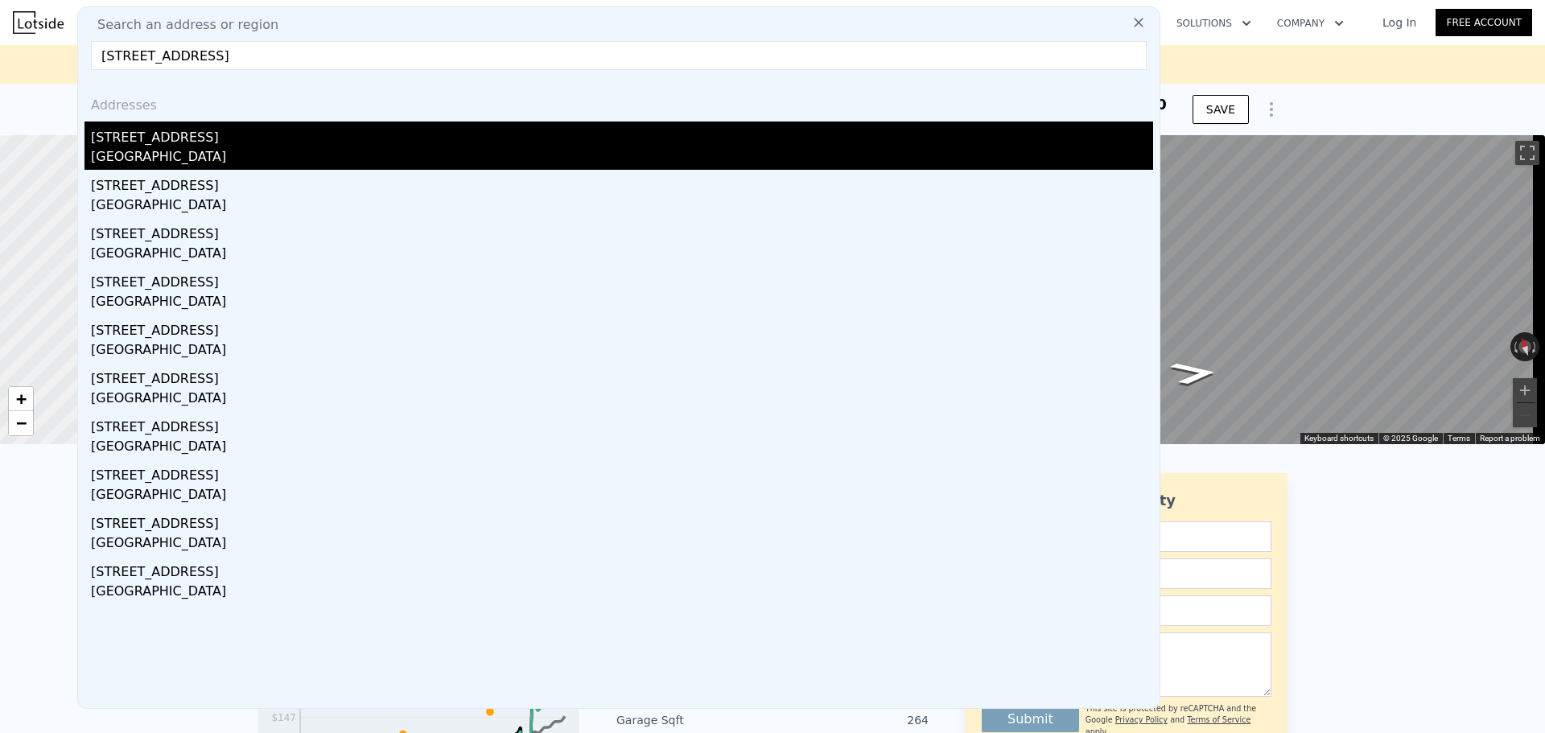
type input "[STREET_ADDRESS]"
click at [292, 154] on div "[GEOGRAPHIC_DATA]" at bounding box center [622, 158] width 1062 height 23
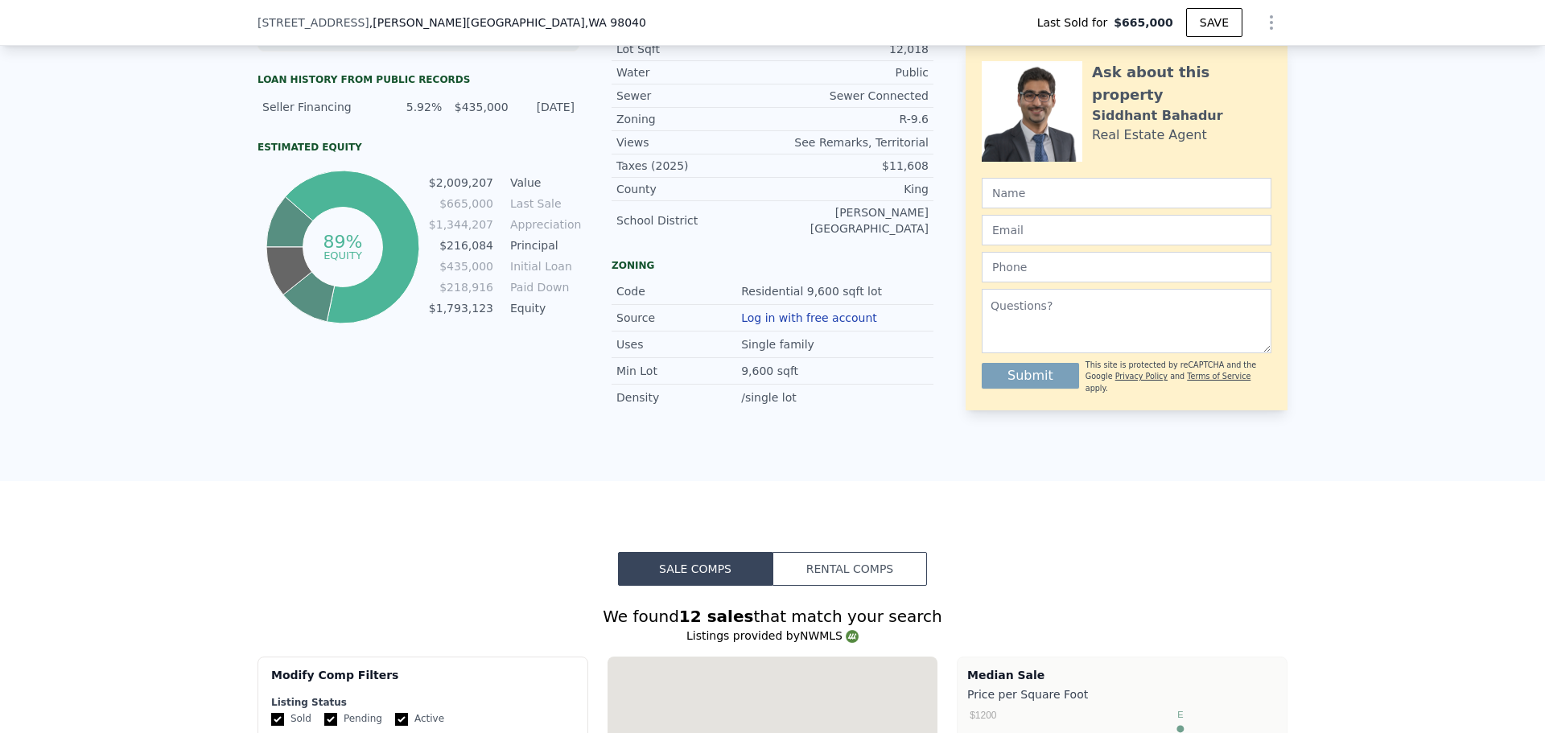
type input "$ 2,504,000"
type input "$ 1,555,419"
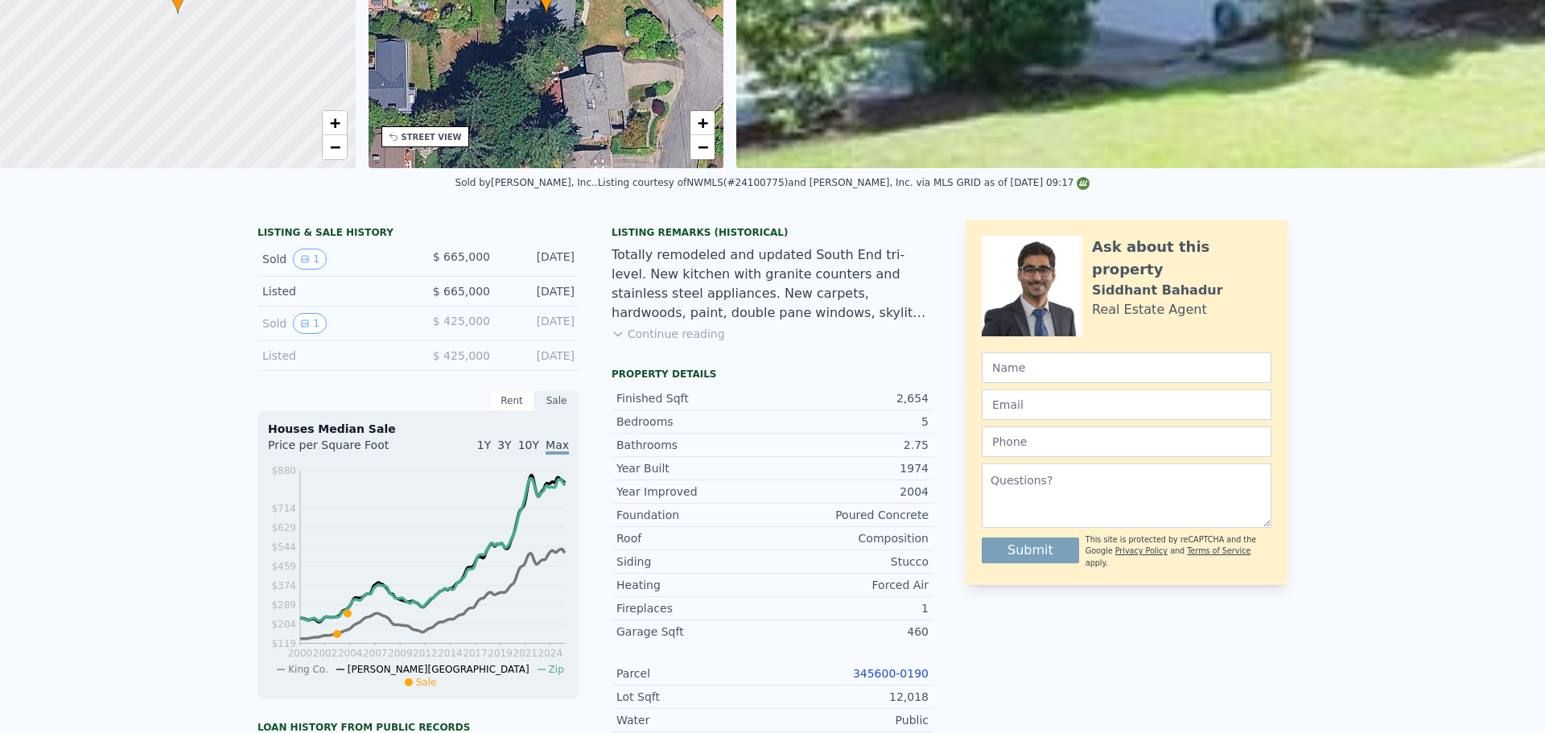
scroll to position [6, 0]
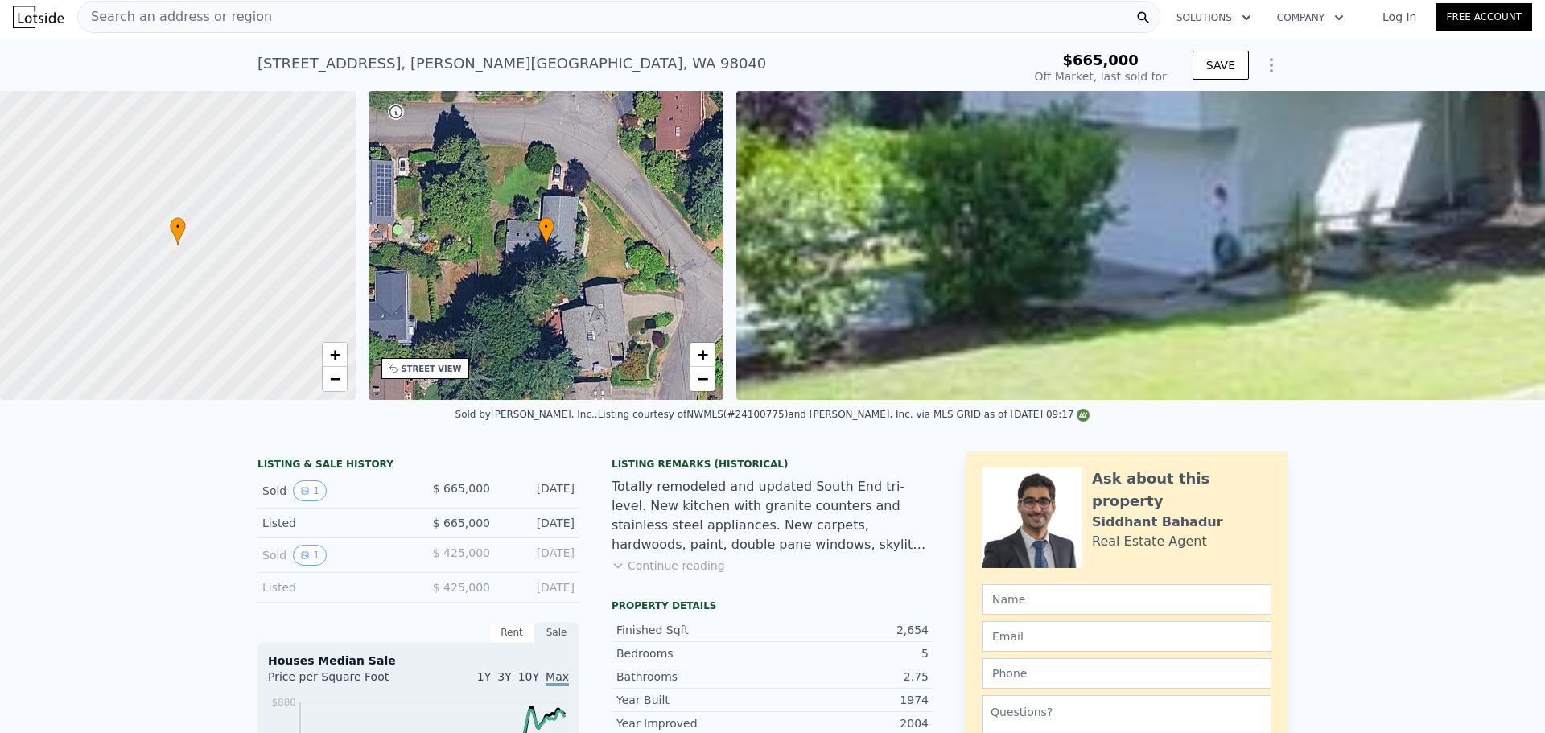
click at [207, 23] on span "Search an address or region" at bounding box center [175, 16] width 194 height 19
